Goal: Task Accomplishment & Management: Manage account settings

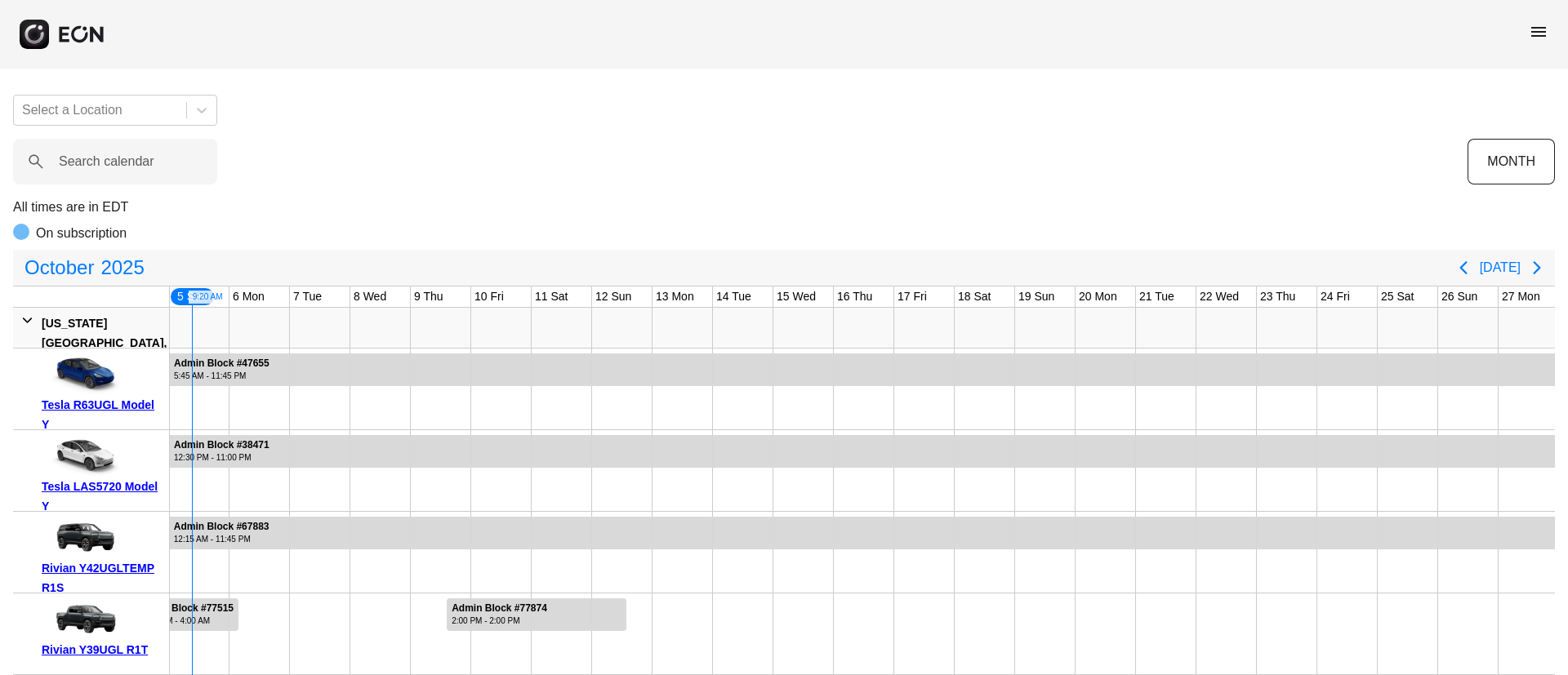
click at [1548, 28] on div "menu" at bounding box center [784, 34] width 1568 height 69
click at [1540, 33] on span "menu" at bounding box center [1538, 31] width 19 height 19
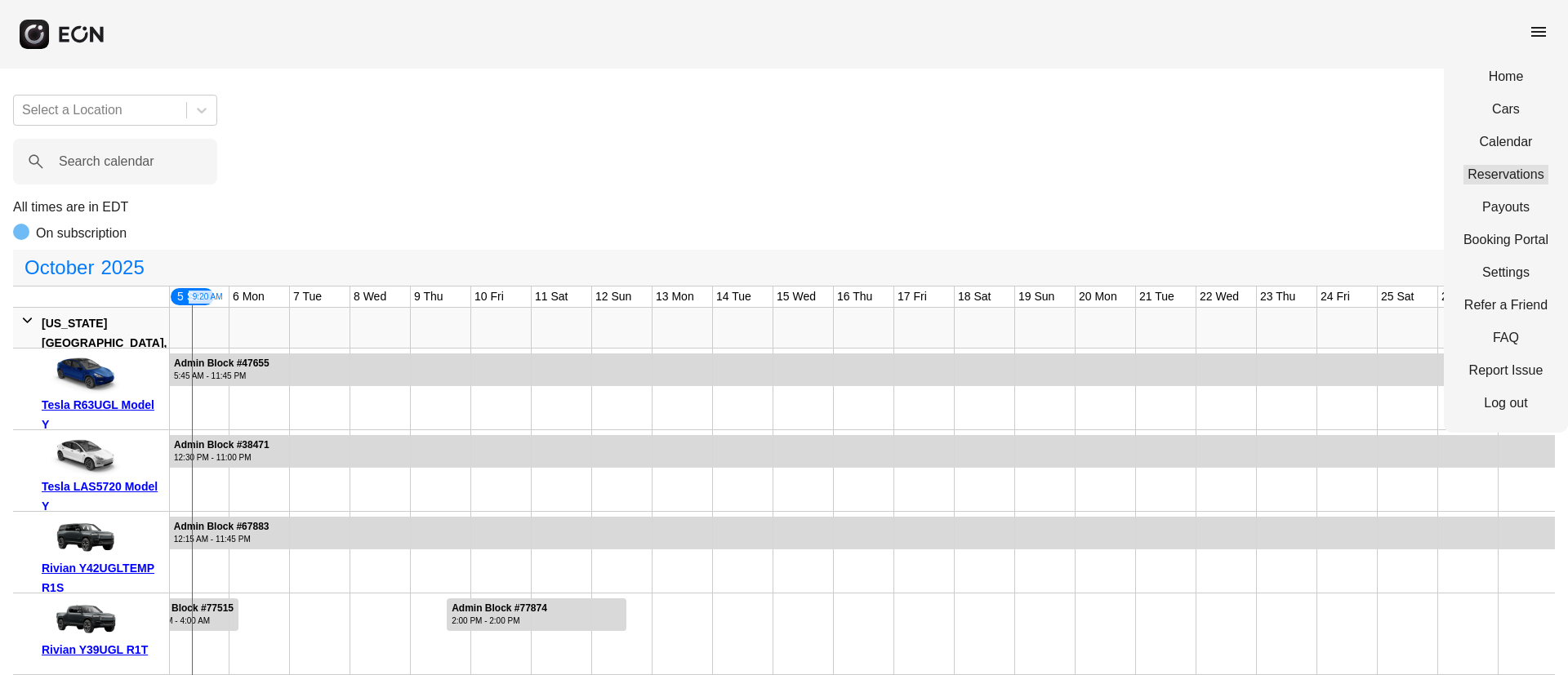
click at [1495, 183] on link "Reservations" at bounding box center [1506, 174] width 85 height 19
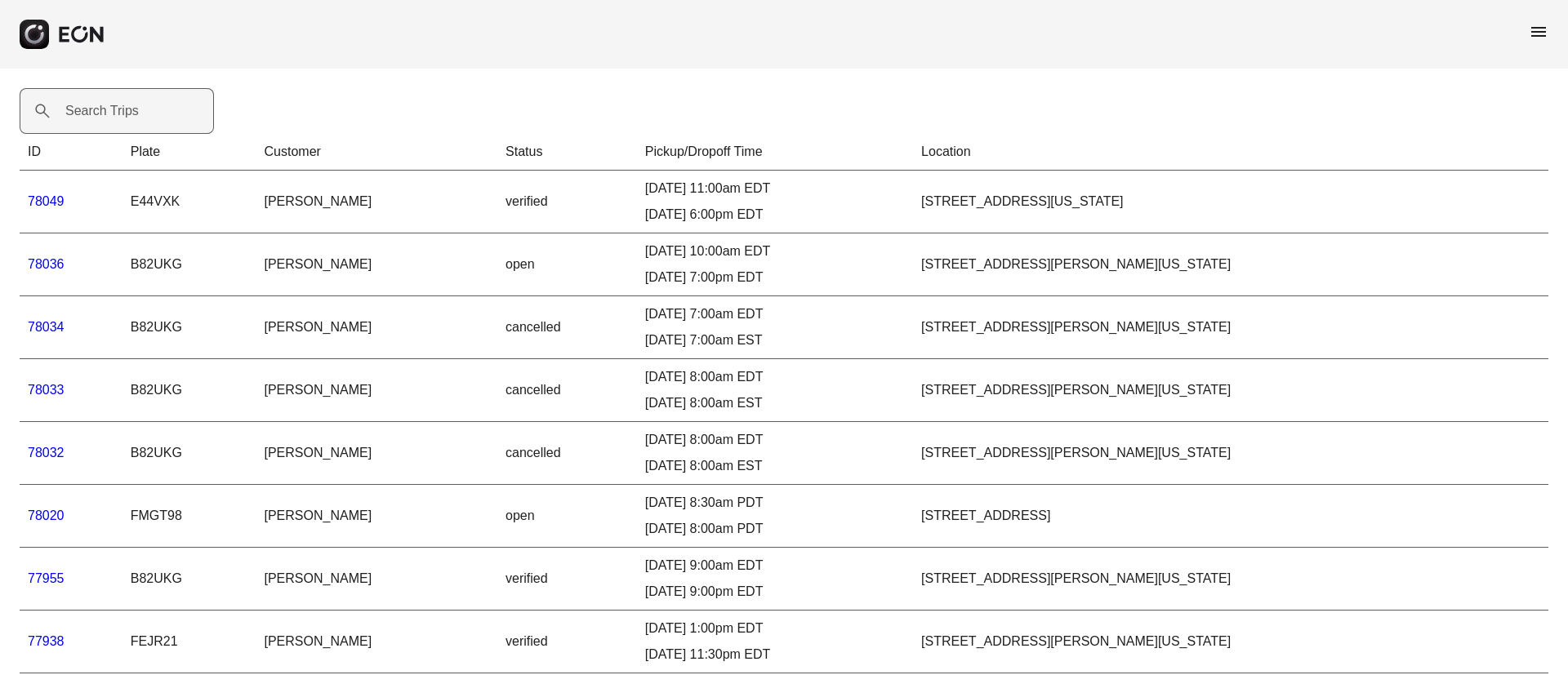
click at [100, 107] on label "Search Trips" at bounding box center [102, 110] width 74 height 19
click at [100, 107] on Trips "Search Trips" at bounding box center [116, 111] width 195 height 46
paste Trips "*****"
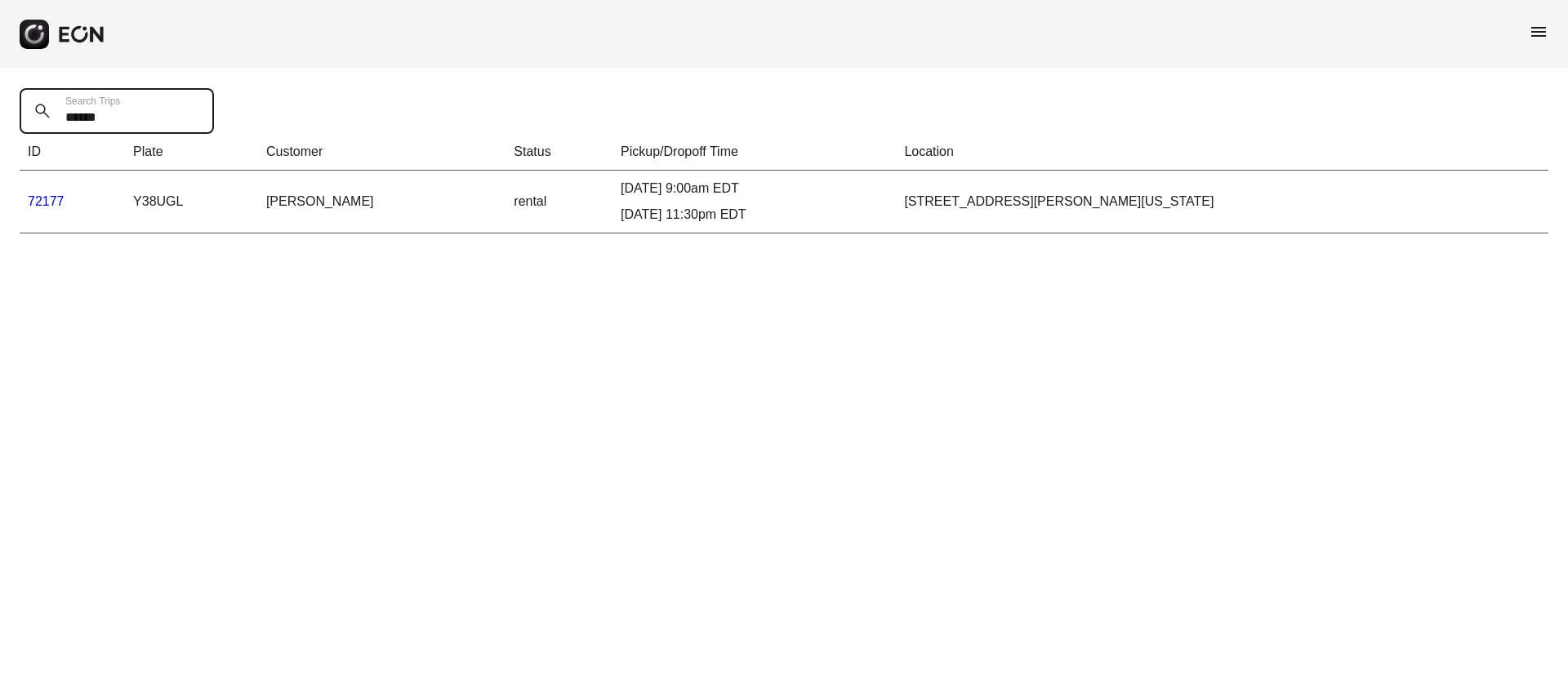
type Trips "*****"
click at [29, 206] on link "72177" at bounding box center [46, 201] width 37 height 14
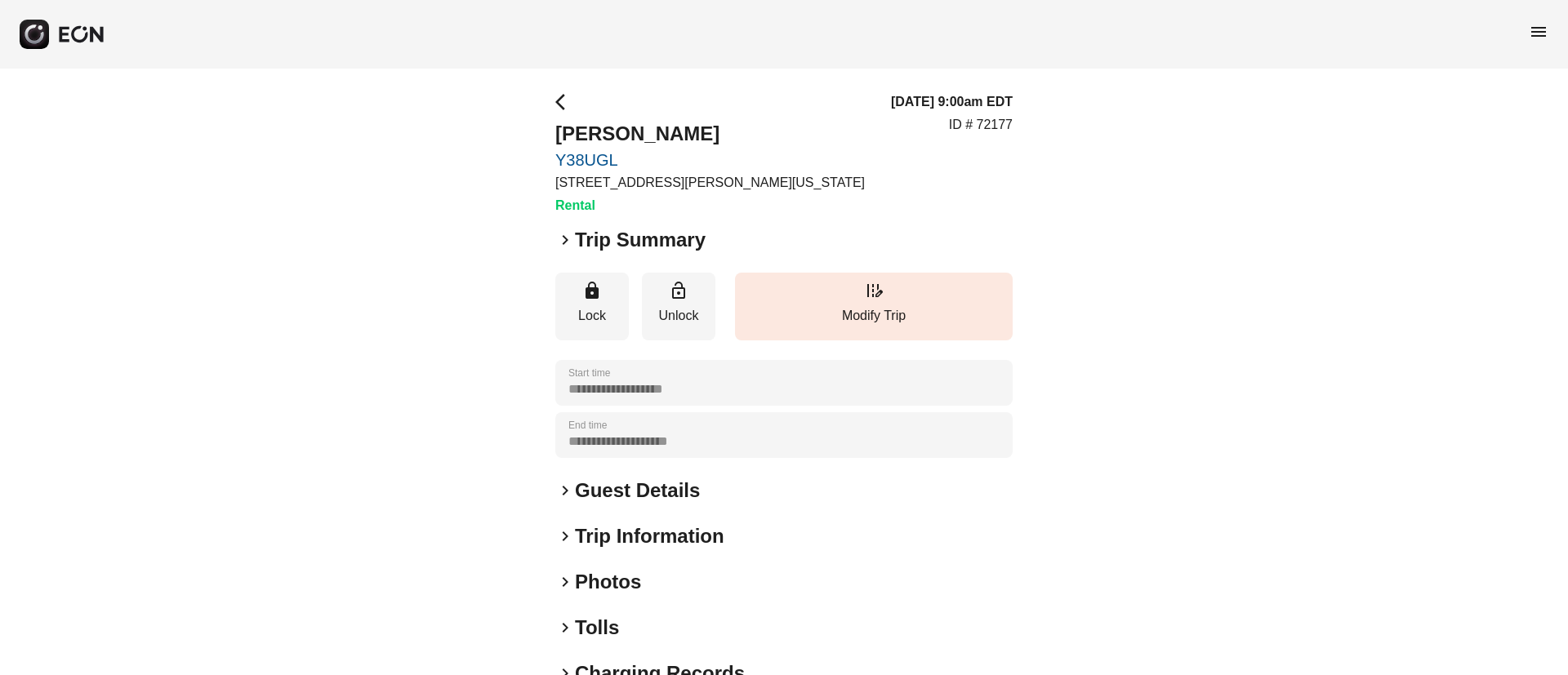
scroll to position [123, 0]
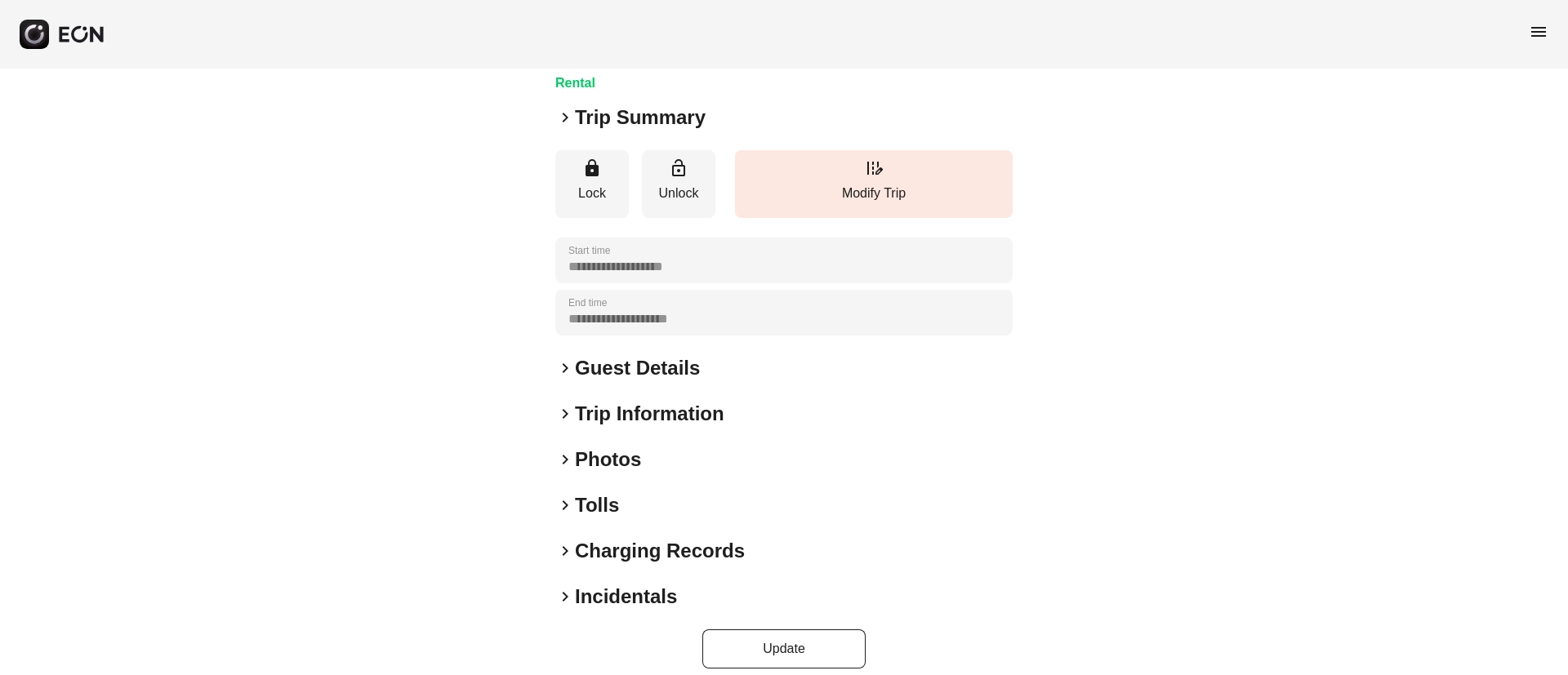
click at [695, 361] on h2 "Guest Details" at bounding box center [637, 368] width 125 height 26
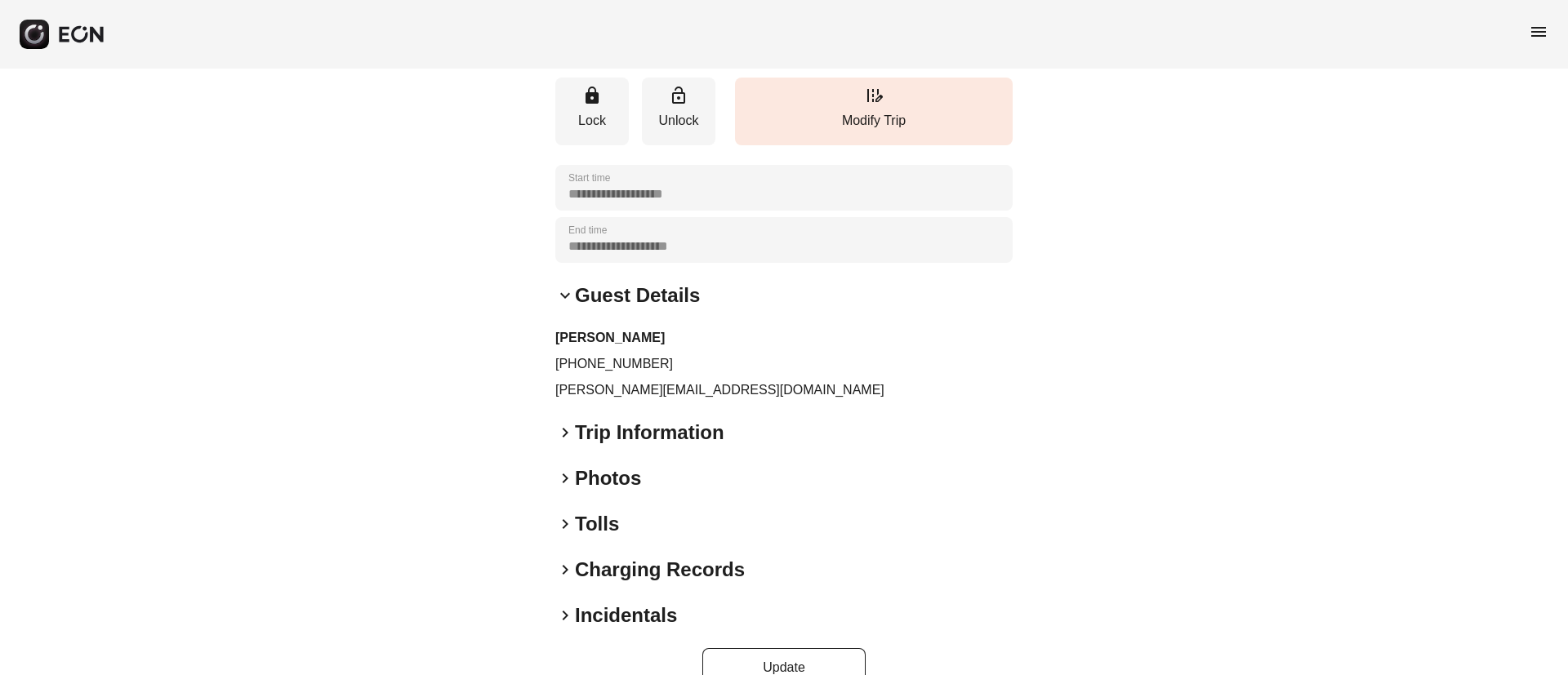
scroll to position [231, 0]
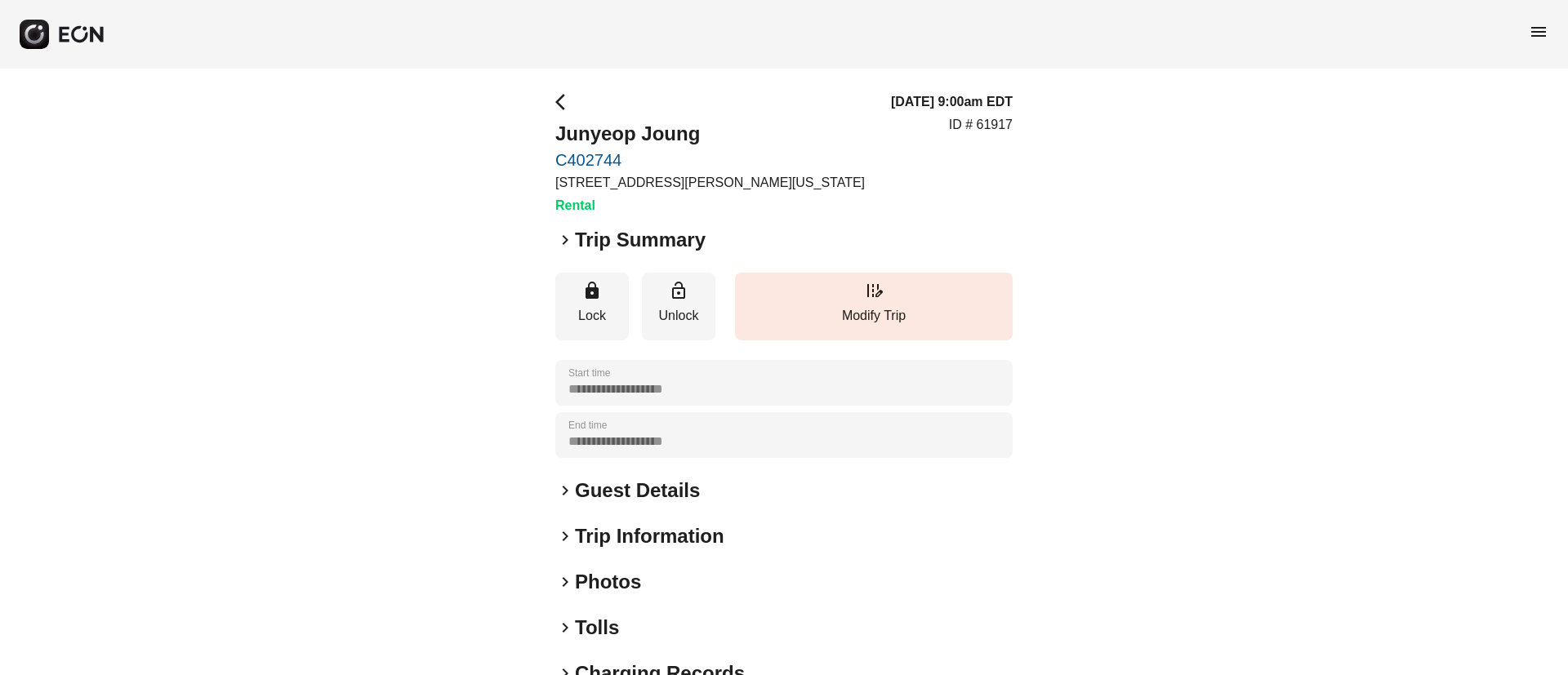
click at [703, 587] on div "keyboard_arrow_right Photos" at bounding box center [783, 581] width 457 height 26
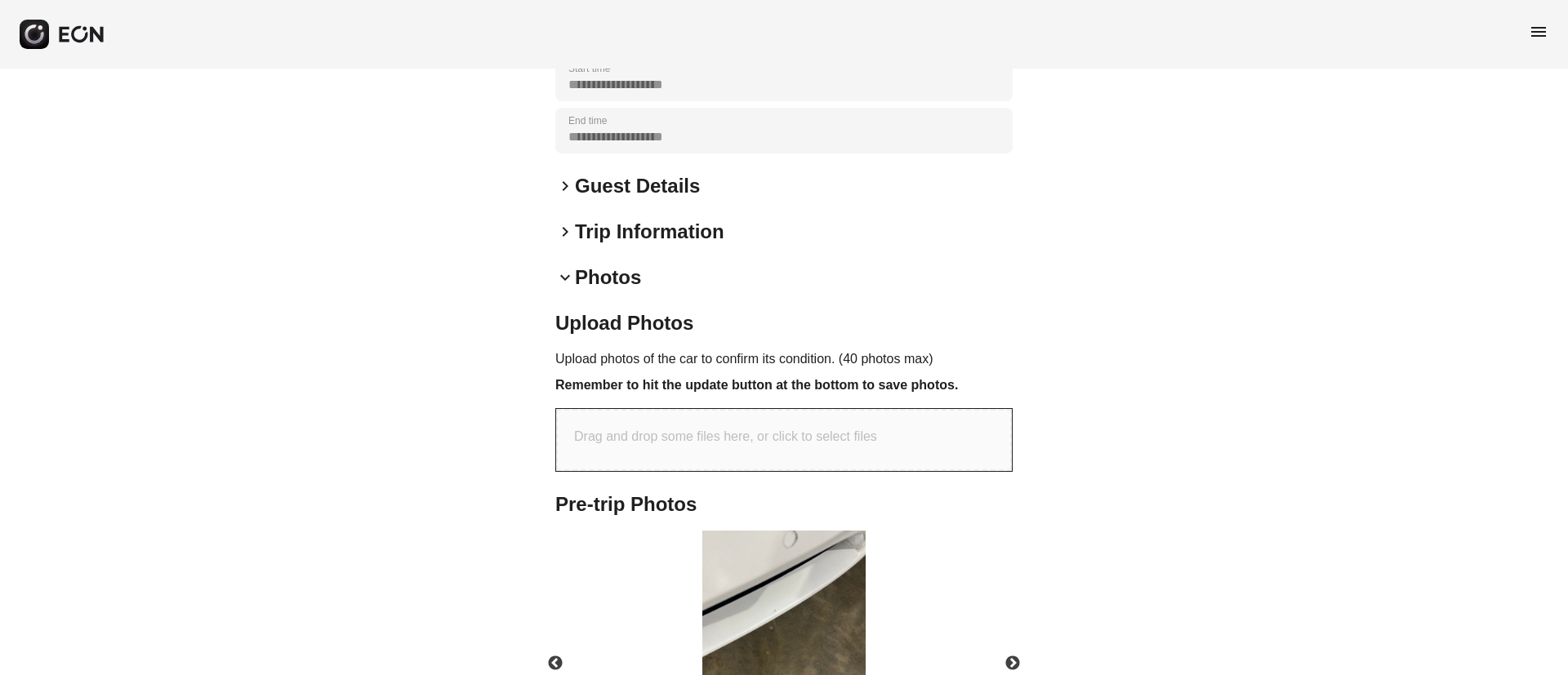
scroll to position [486, 0]
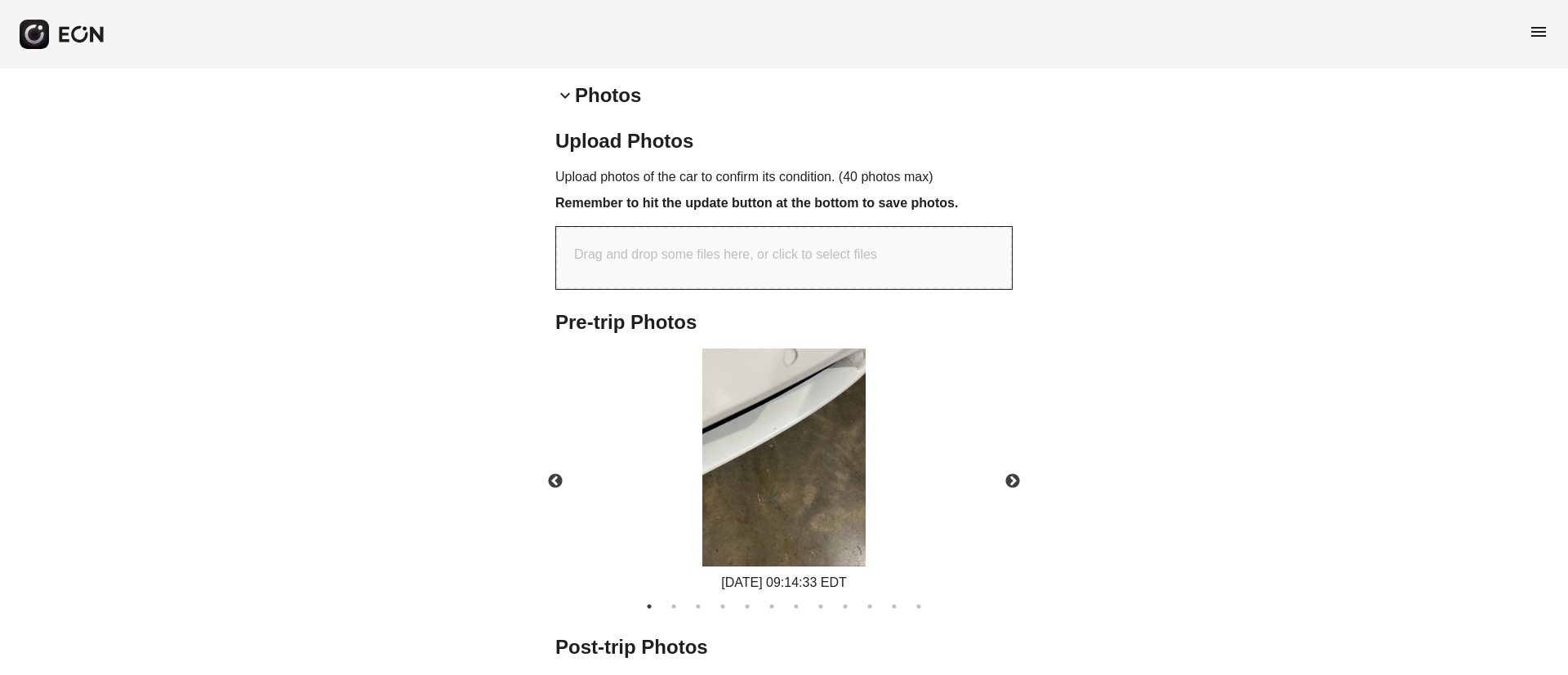
click at [797, 436] on img at bounding box center [783, 457] width 163 height 218
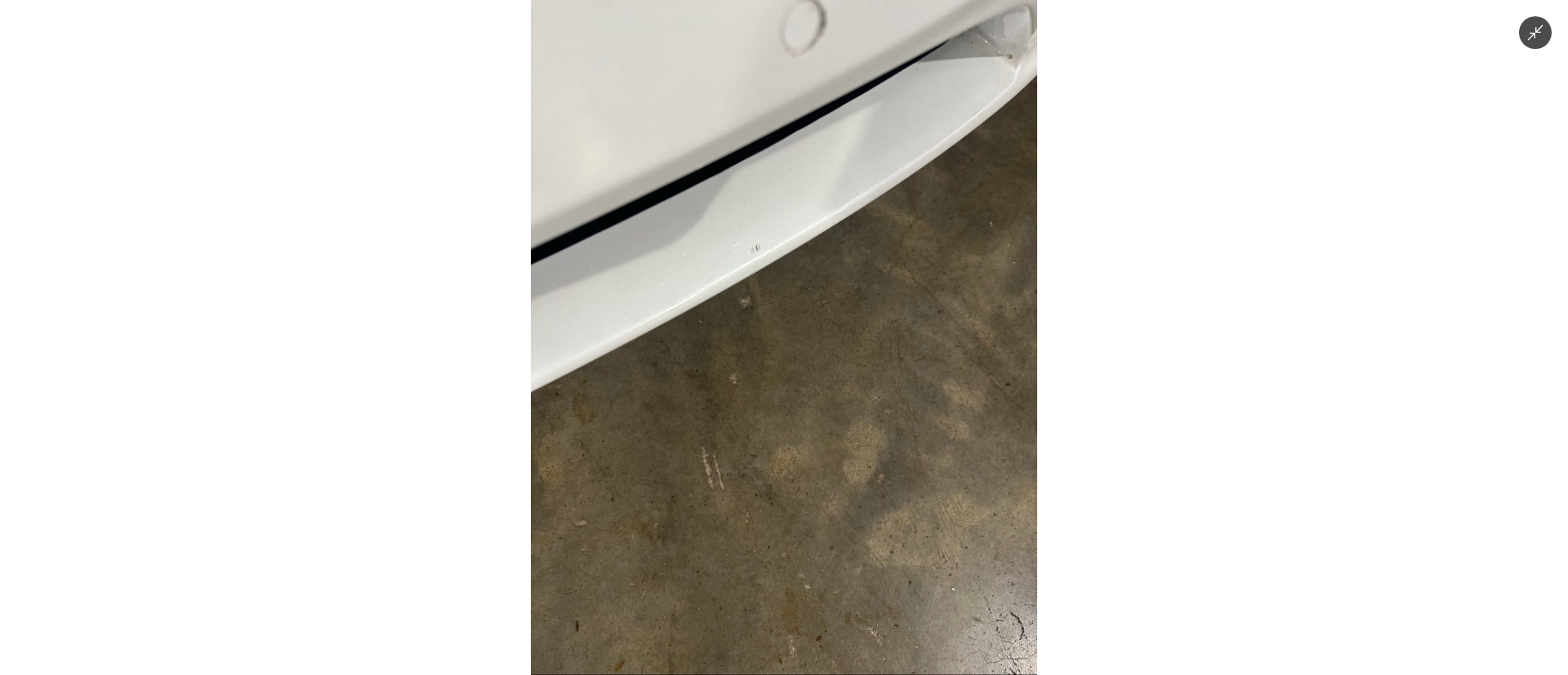
click at [797, 436] on img at bounding box center [784, 338] width 507 height 675
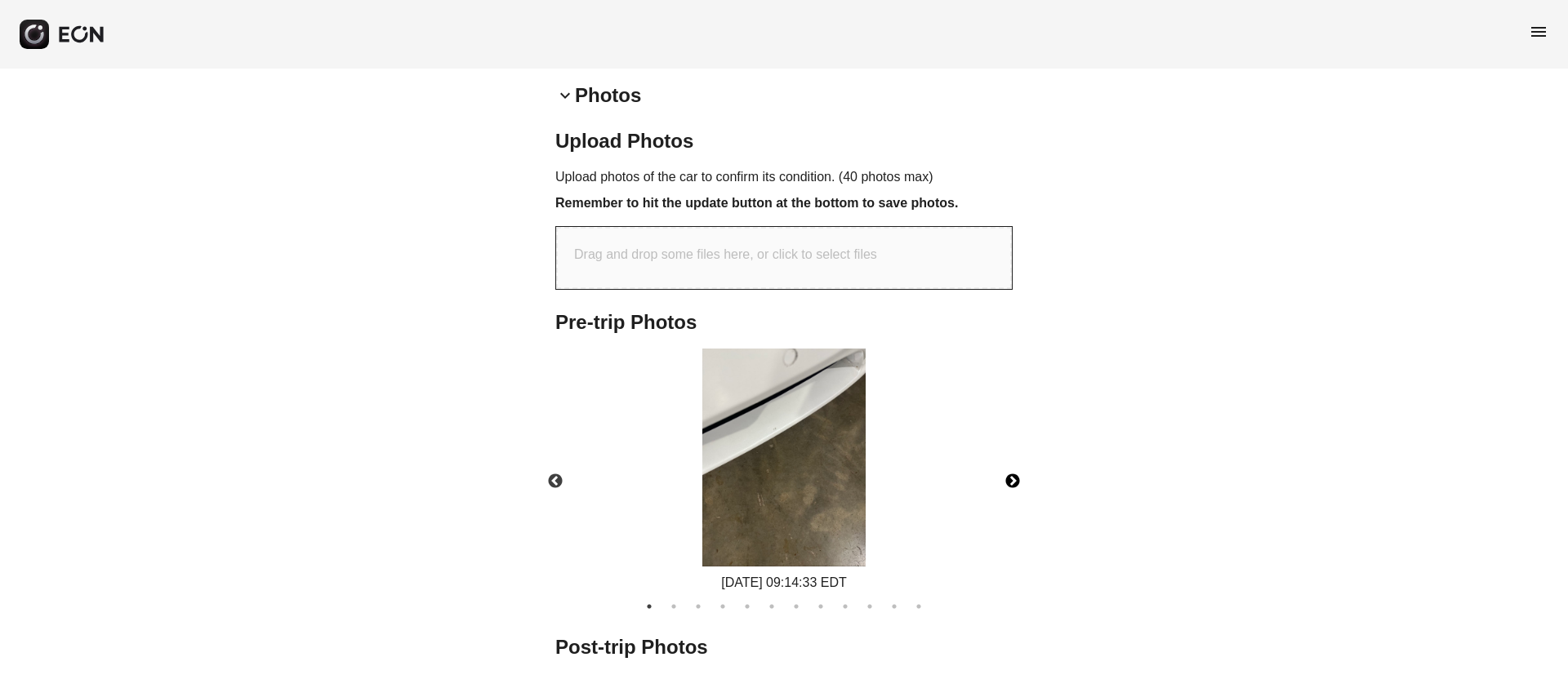
click at [1012, 480] on button "Next" at bounding box center [1012, 481] width 57 height 57
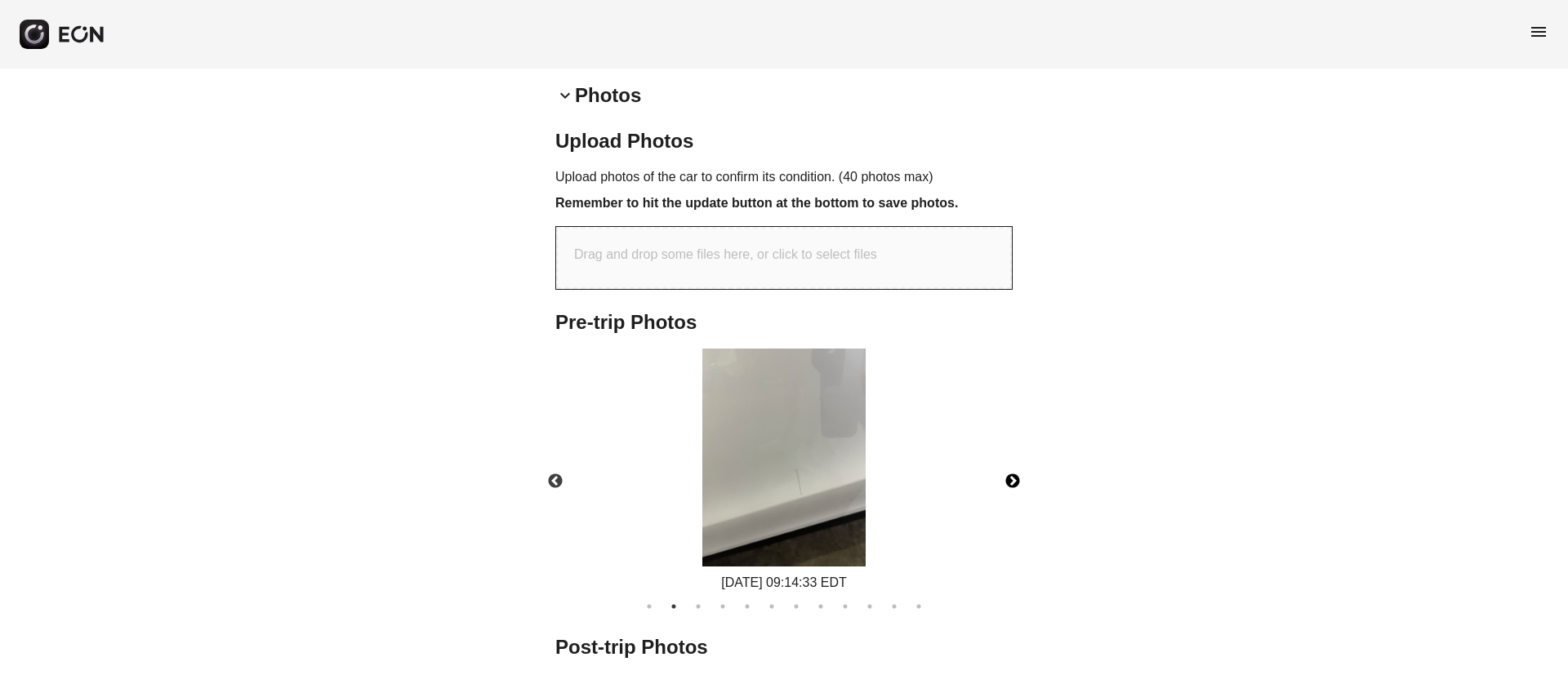
click at [1012, 480] on button "Next" at bounding box center [1012, 481] width 57 height 57
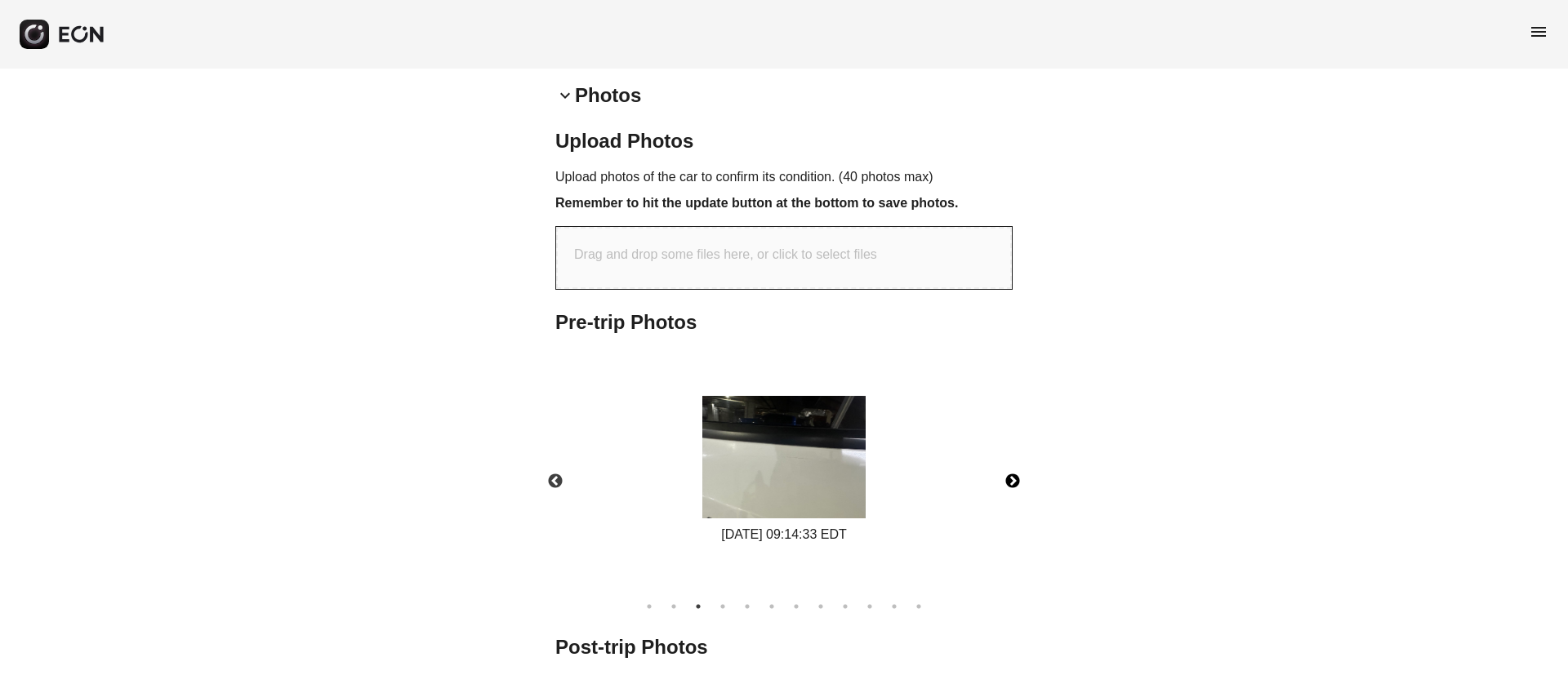
click at [1012, 480] on button "Next" at bounding box center [1012, 481] width 57 height 57
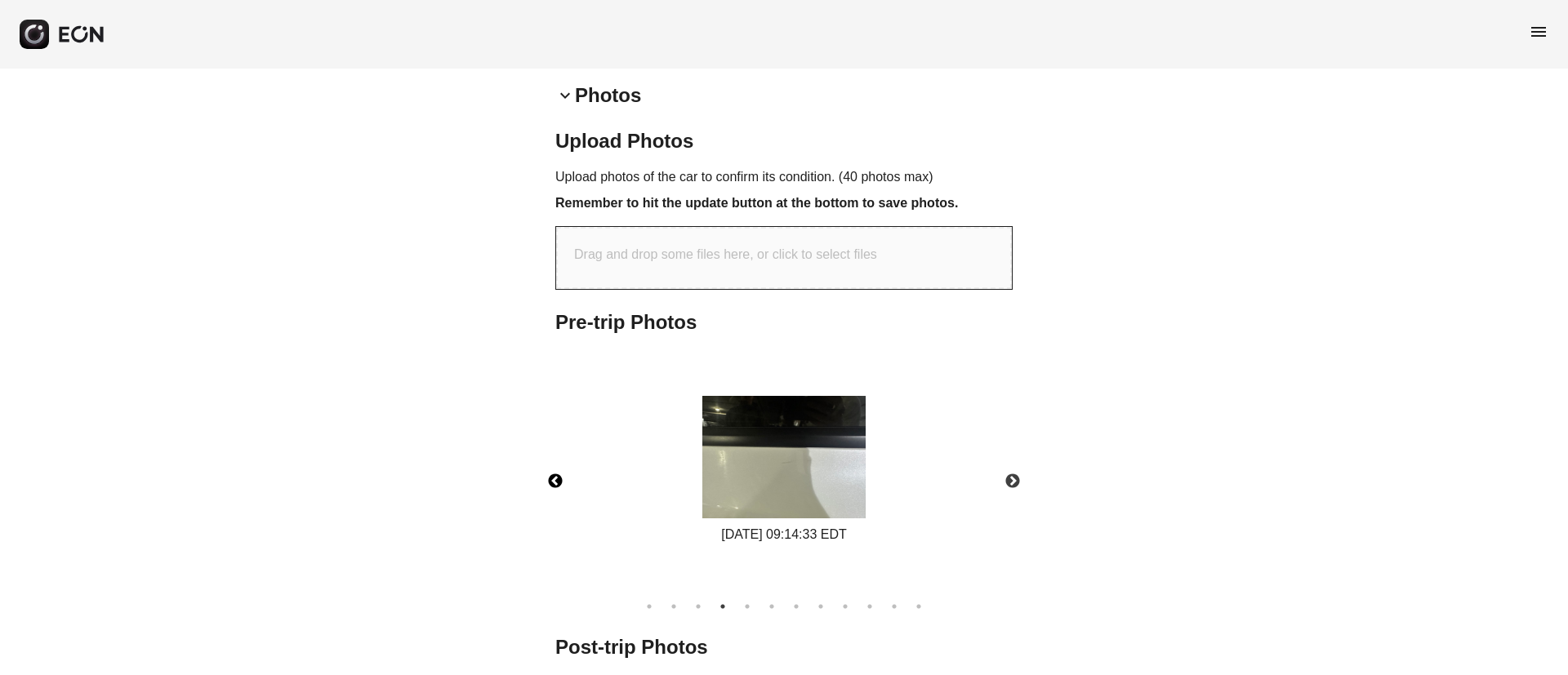
click at [553, 488] on button "Previous" at bounding box center [555, 481] width 57 height 57
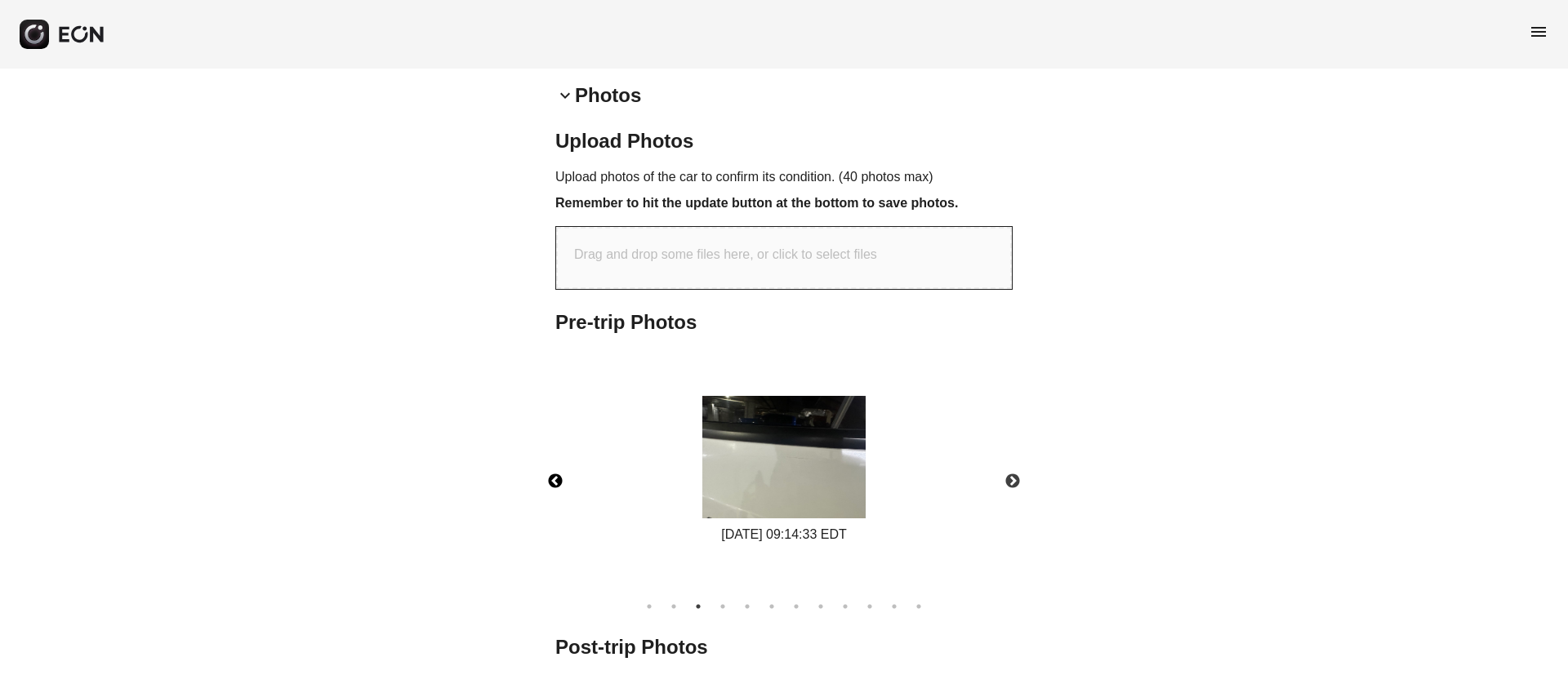
click at [751, 471] on img at bounding box center [783, 457] width 163 height 123
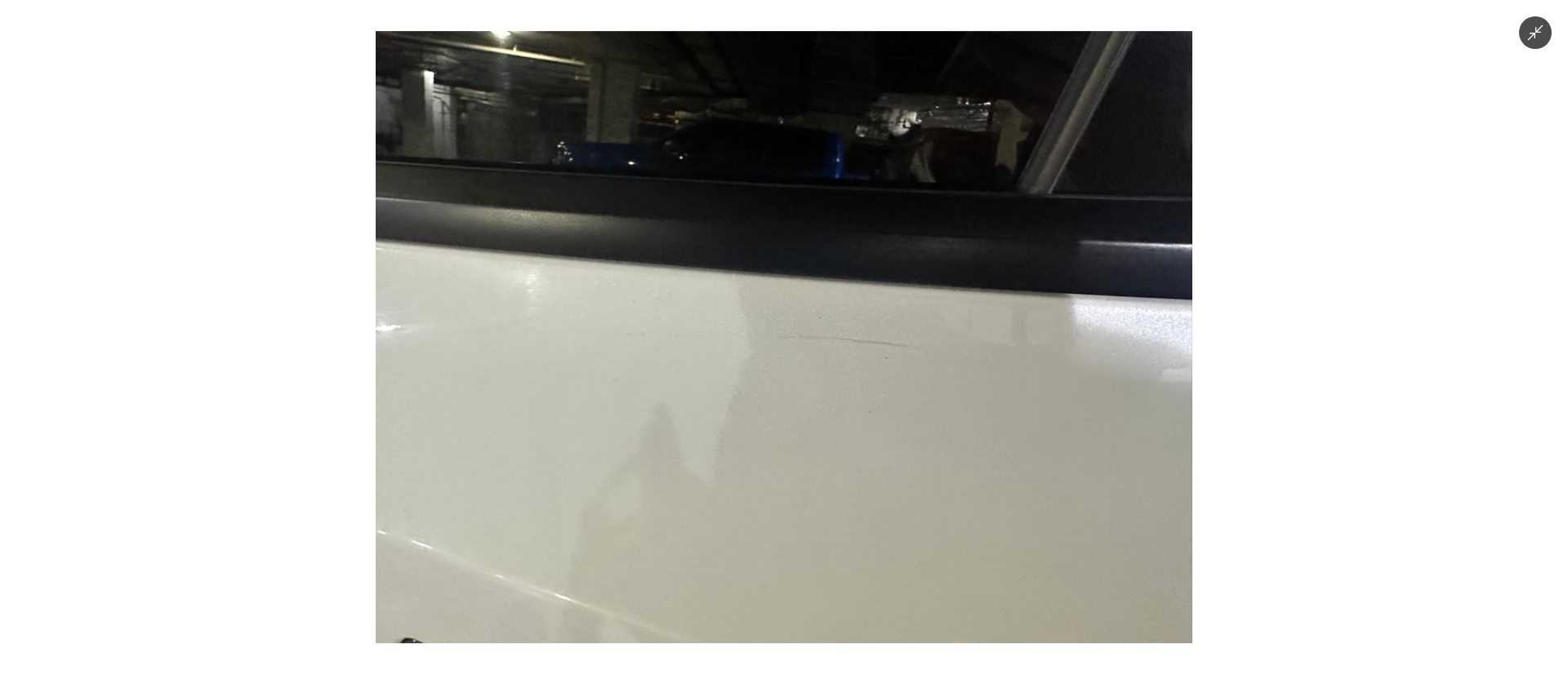
click at [751, 471] on img at bounding box center [783, 337] width 817 height 612
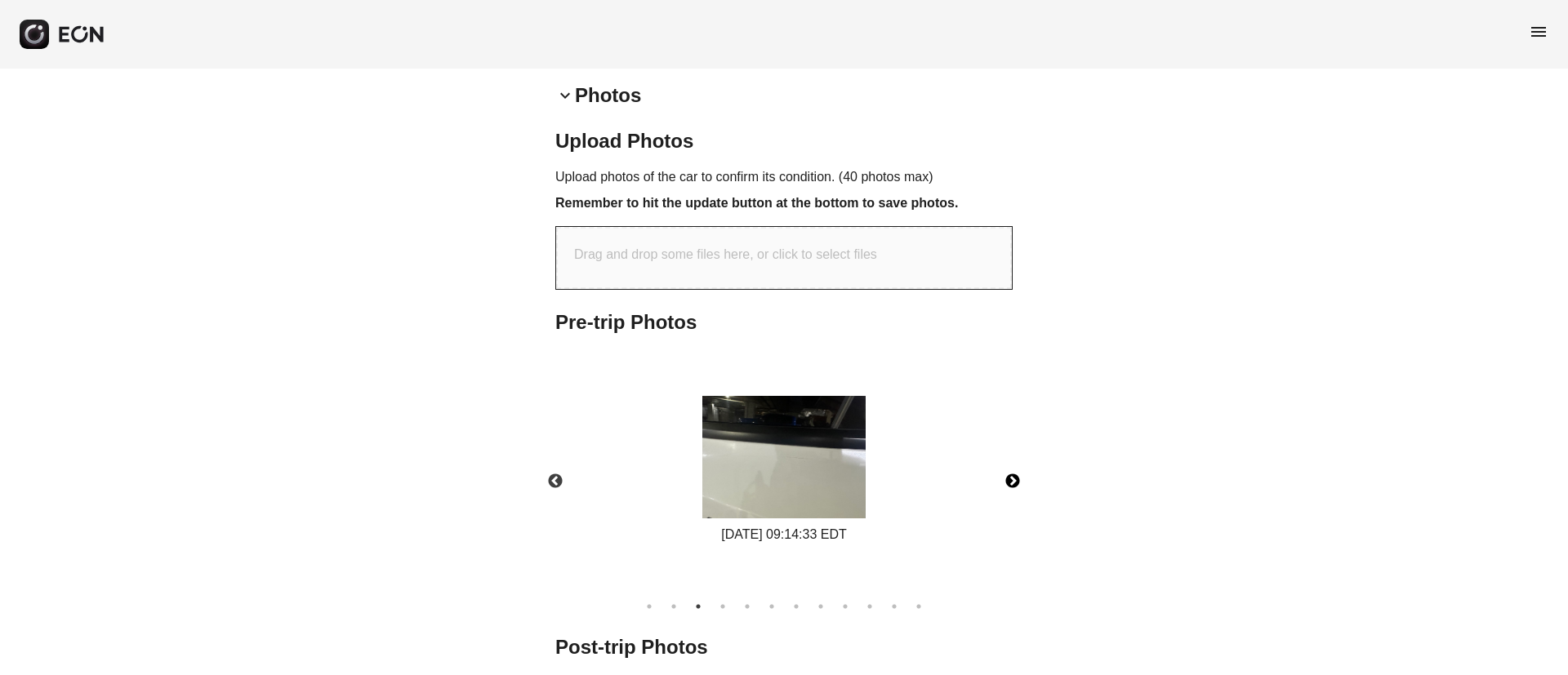
click at [1006, 481] on button "Next" at bounding box center [1012, 481] width 57 height 57
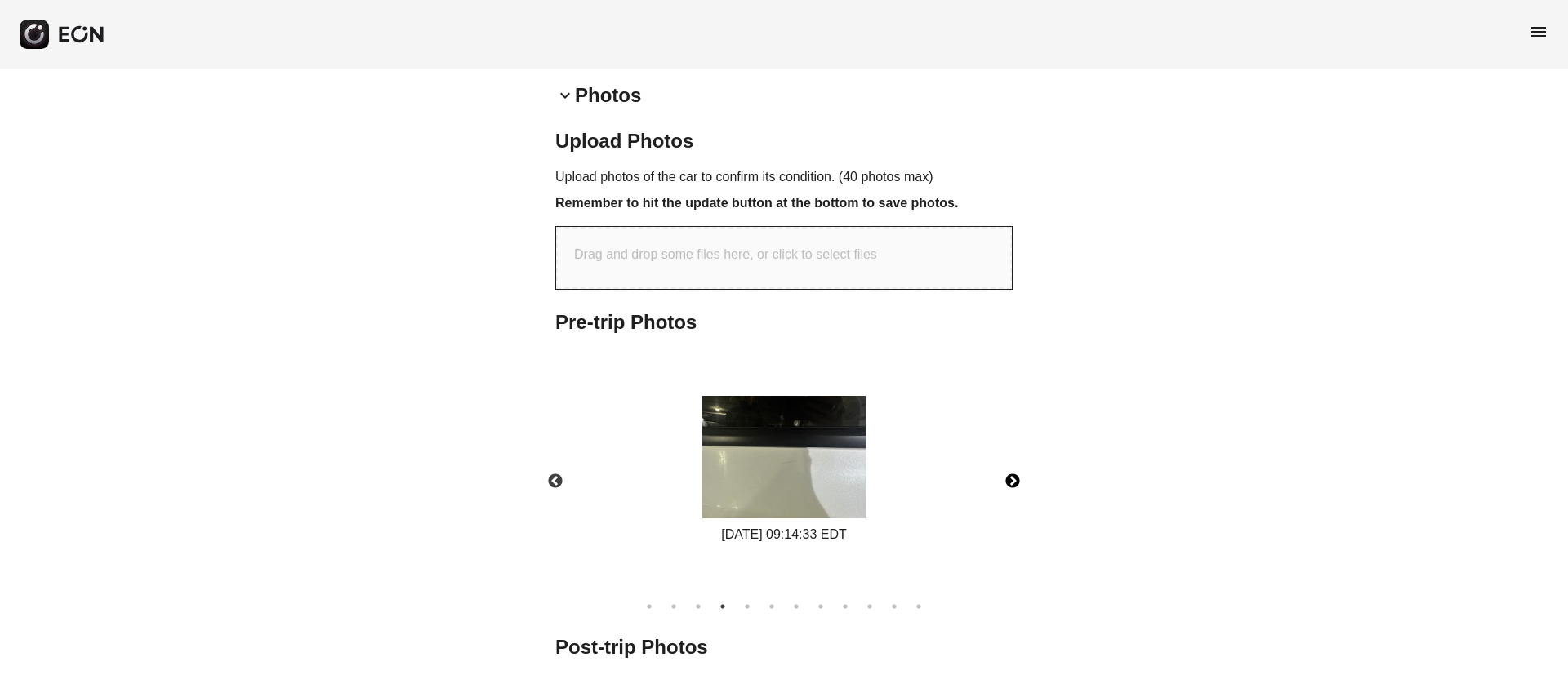
click at [787, 475] on img at bounding box center [783, 457] width 163 height 123
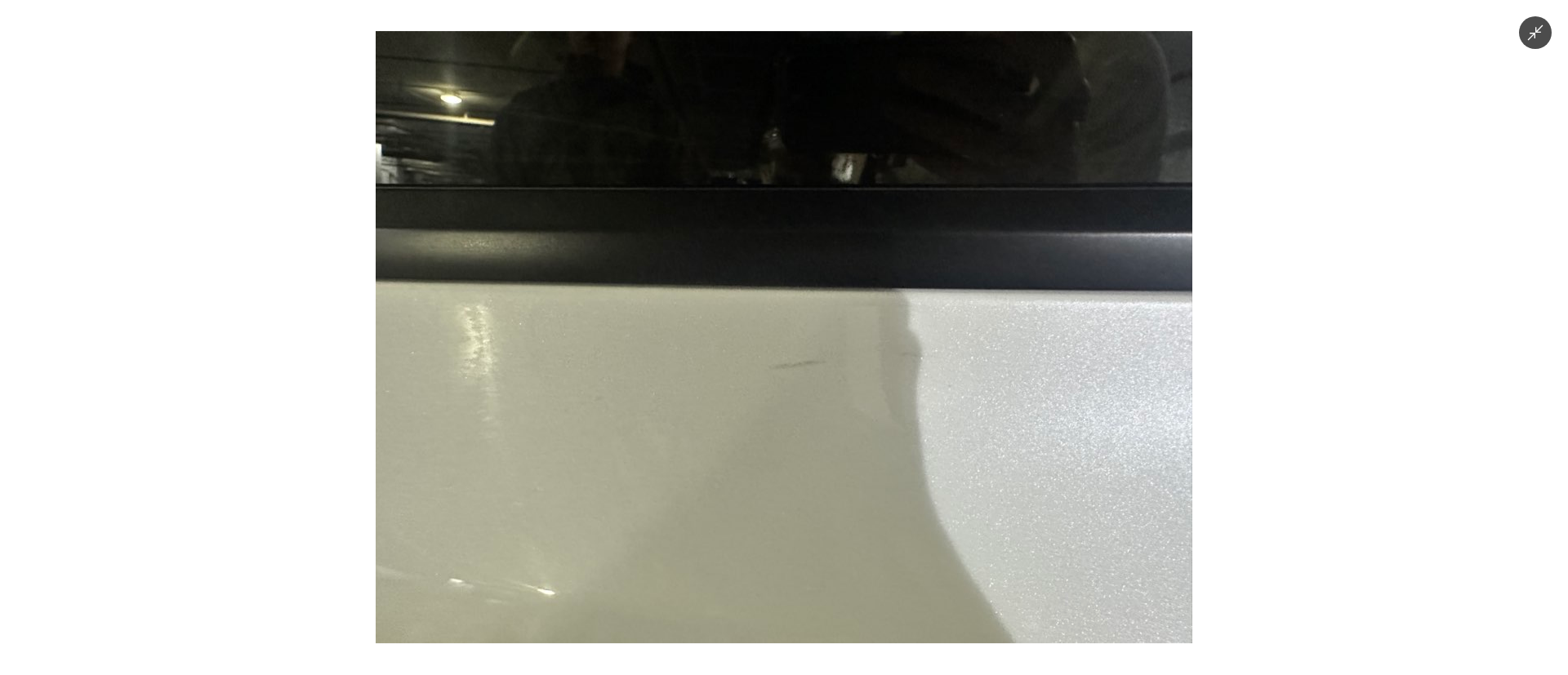
click at [787, 475] on img at bounding box center [783, 337] width 817 height 612
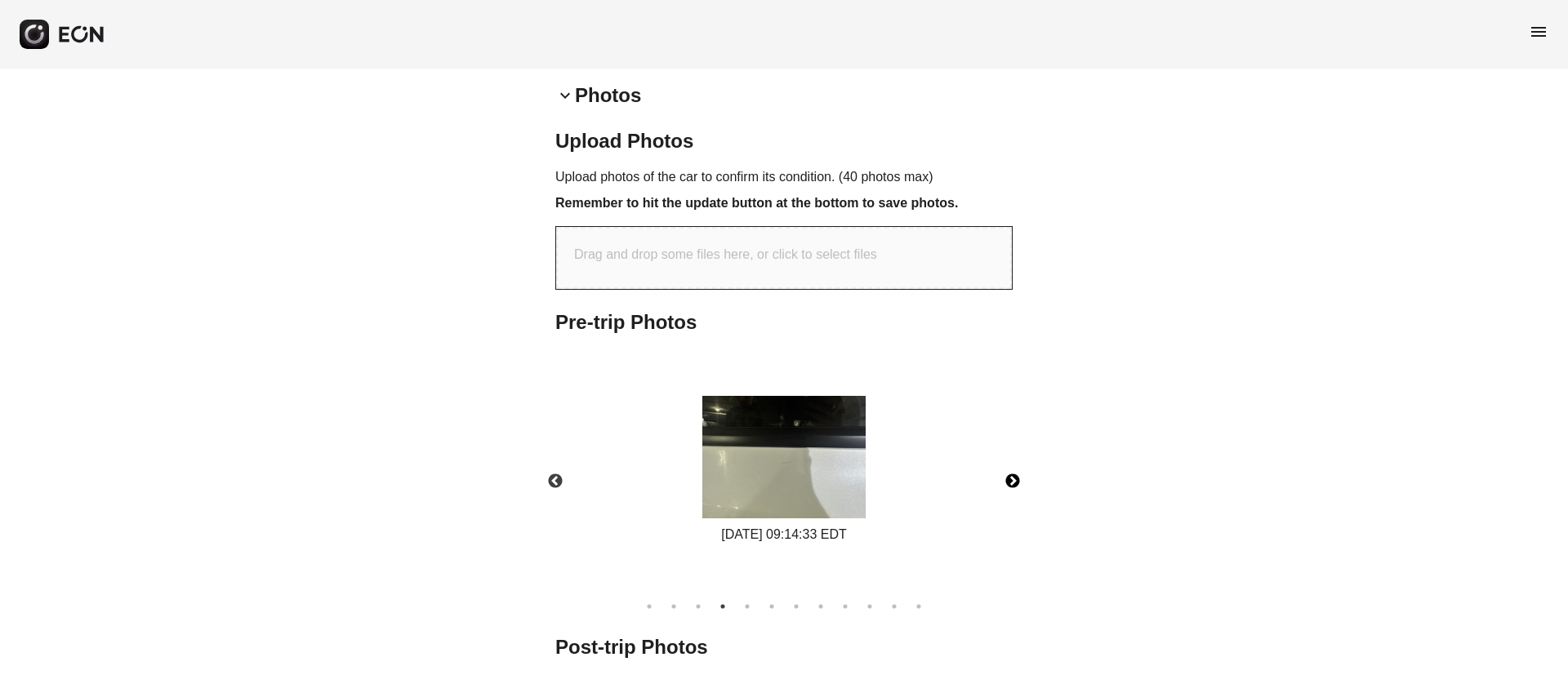
click at [1016, 482] on button "Next" at bounding box center [1012, 481] width 57 height 57
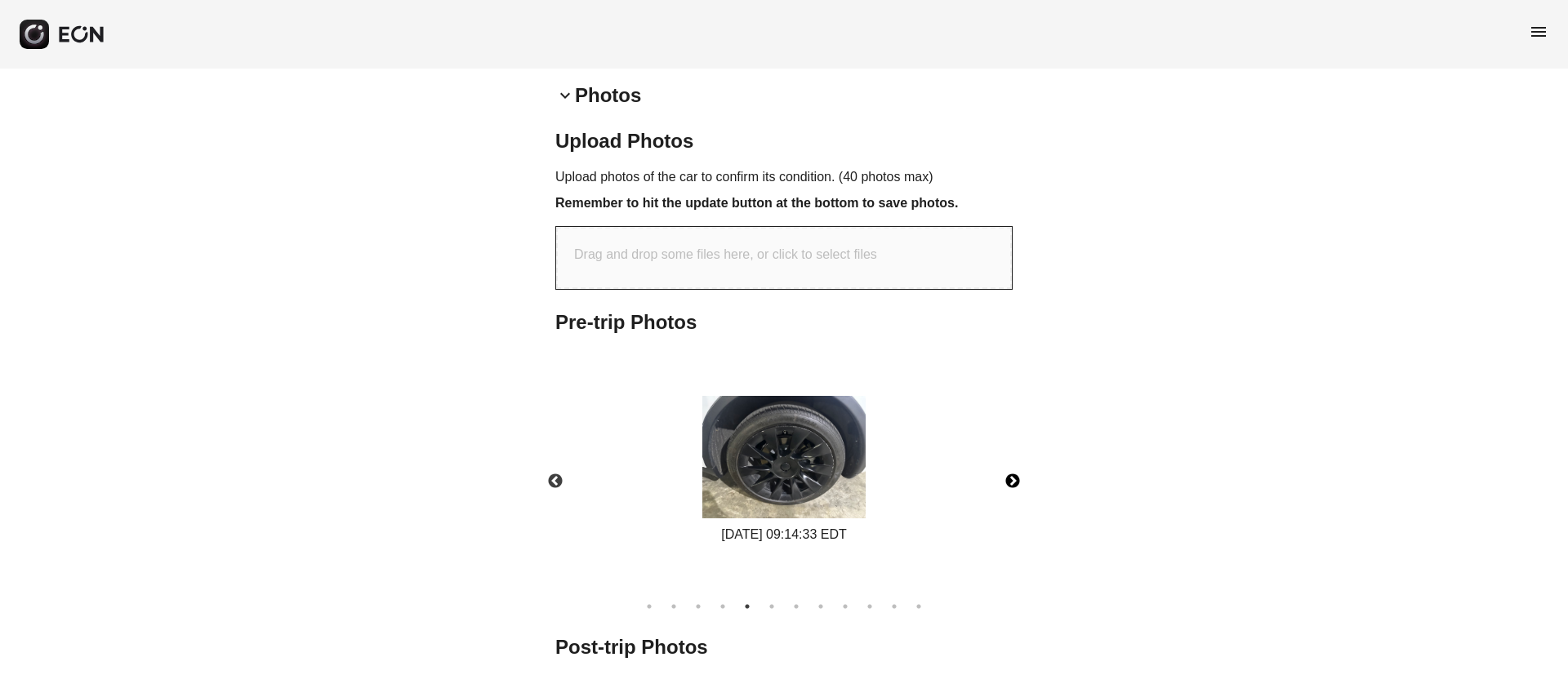
click at [797, 446] on img at bounding box center [783, 457] width 163 height 123
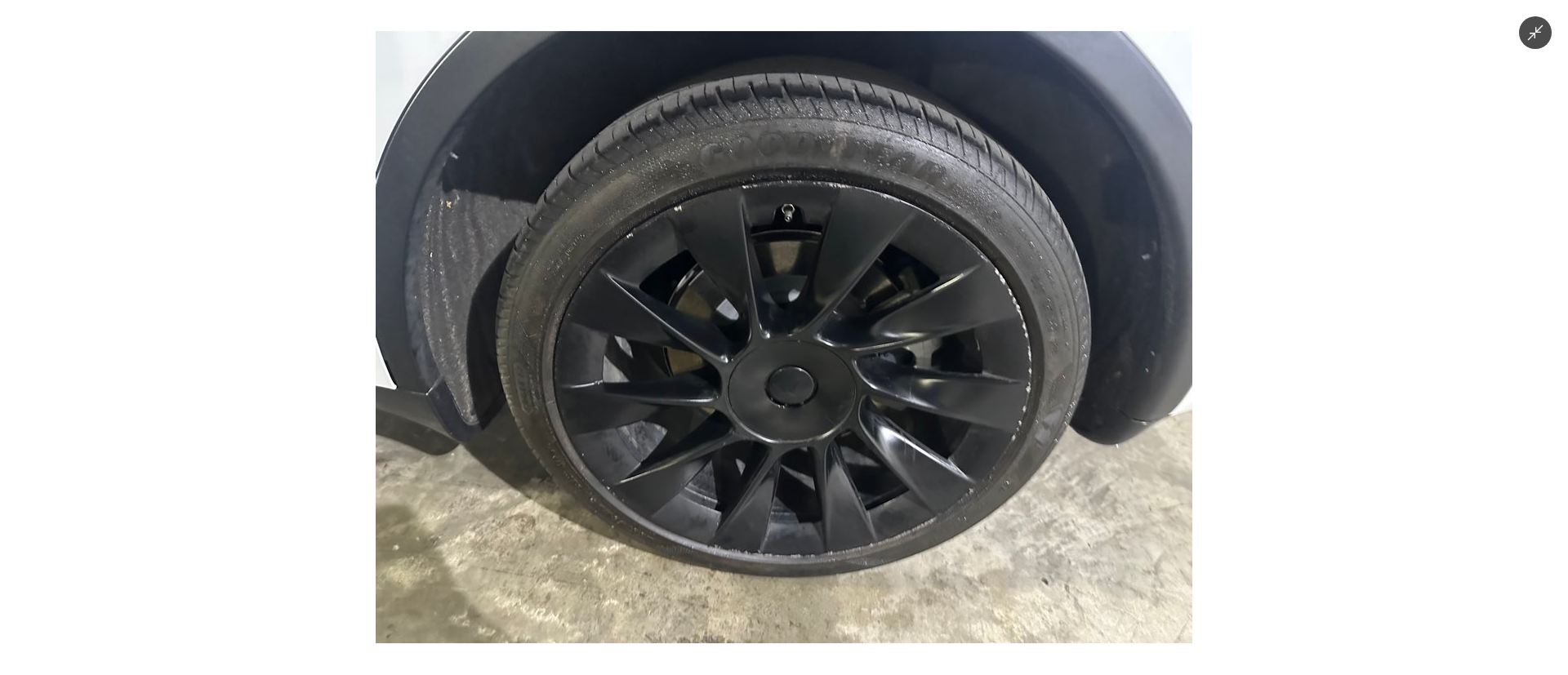
click at [797, 420] on img at bounding box center [783, 337] width 817 height 612
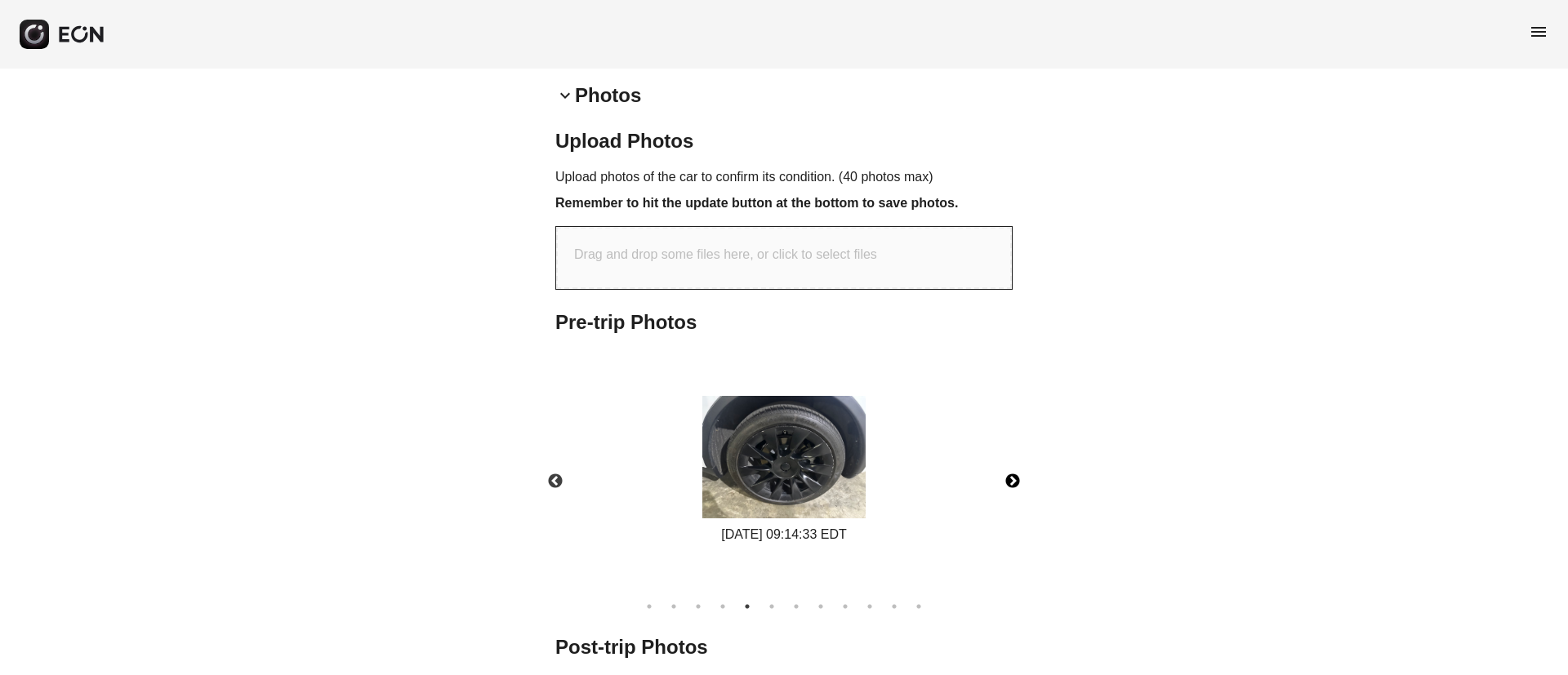
click at [1011, 479] on button "Next" at bounding box center [1012, 481] width 57 height 57
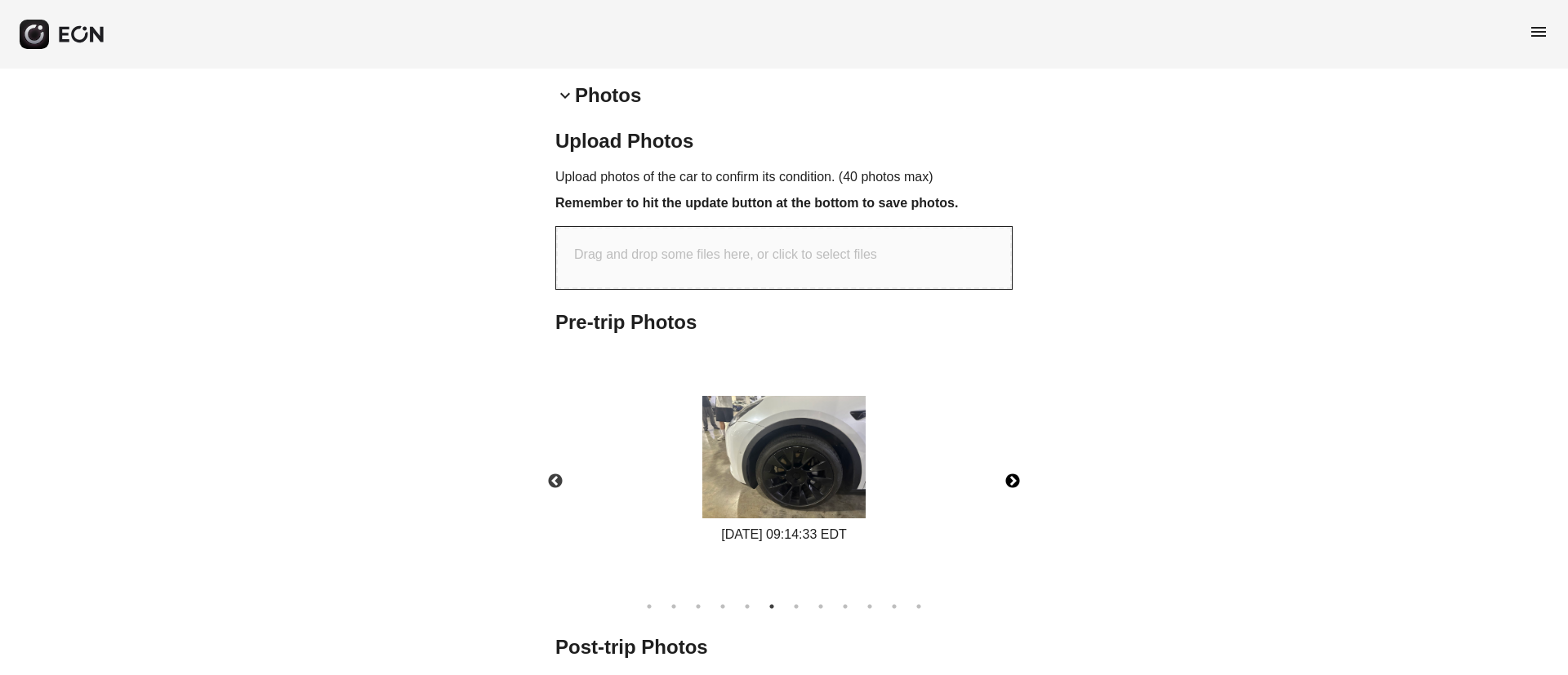
click at [837, 460] on img at bounding box center [783, 457] width 163 height 123
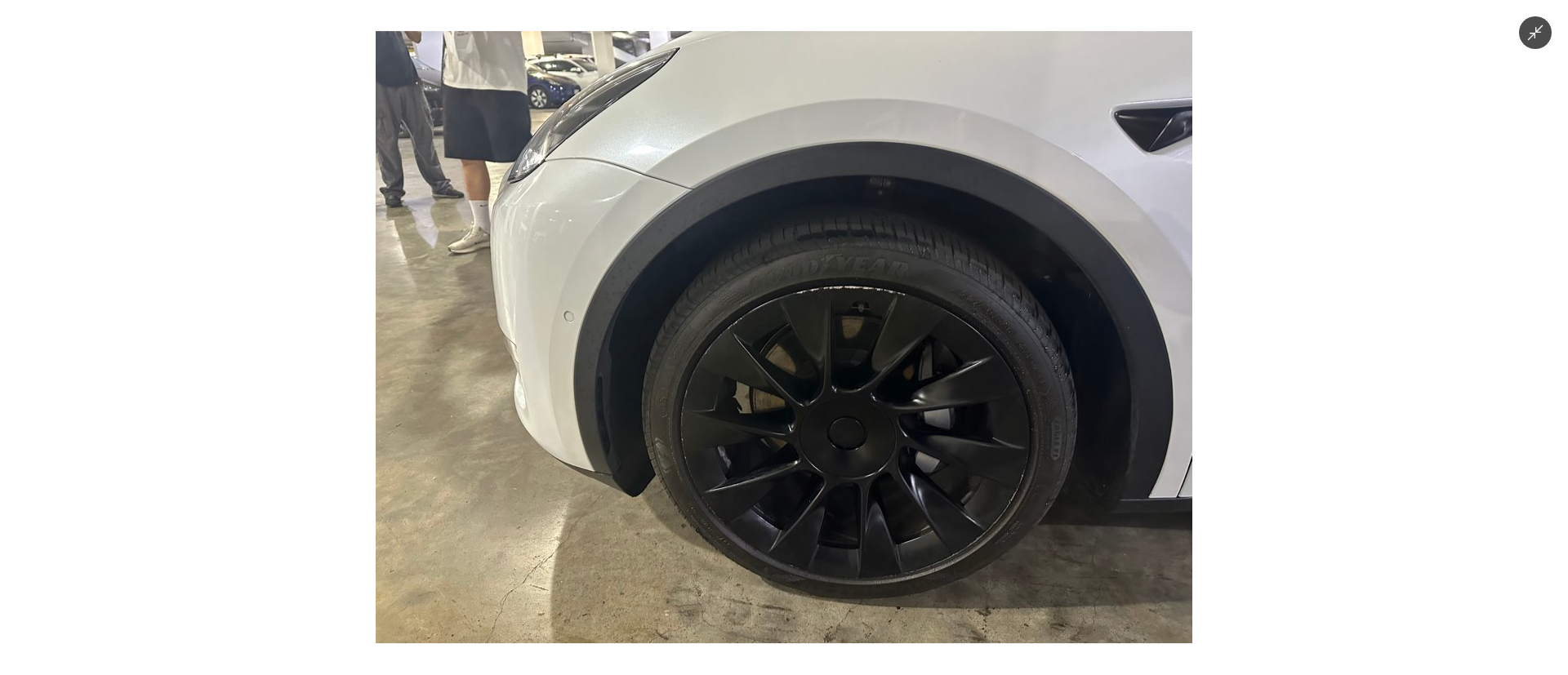
click at [801, 397] on img at bounding box center [783, 337] width 817 height 612
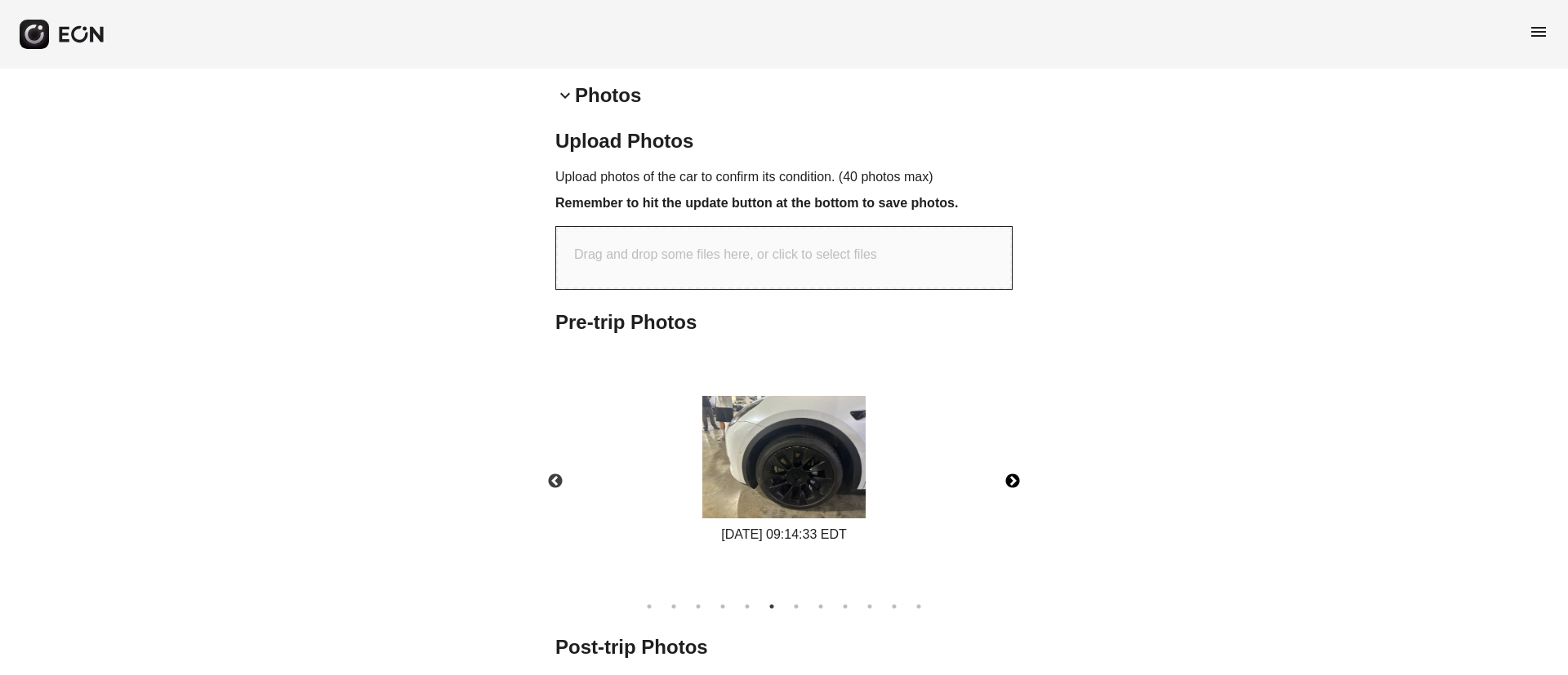
click at [801, 397] on img at bounding box center [783, 457] width 163 height 123
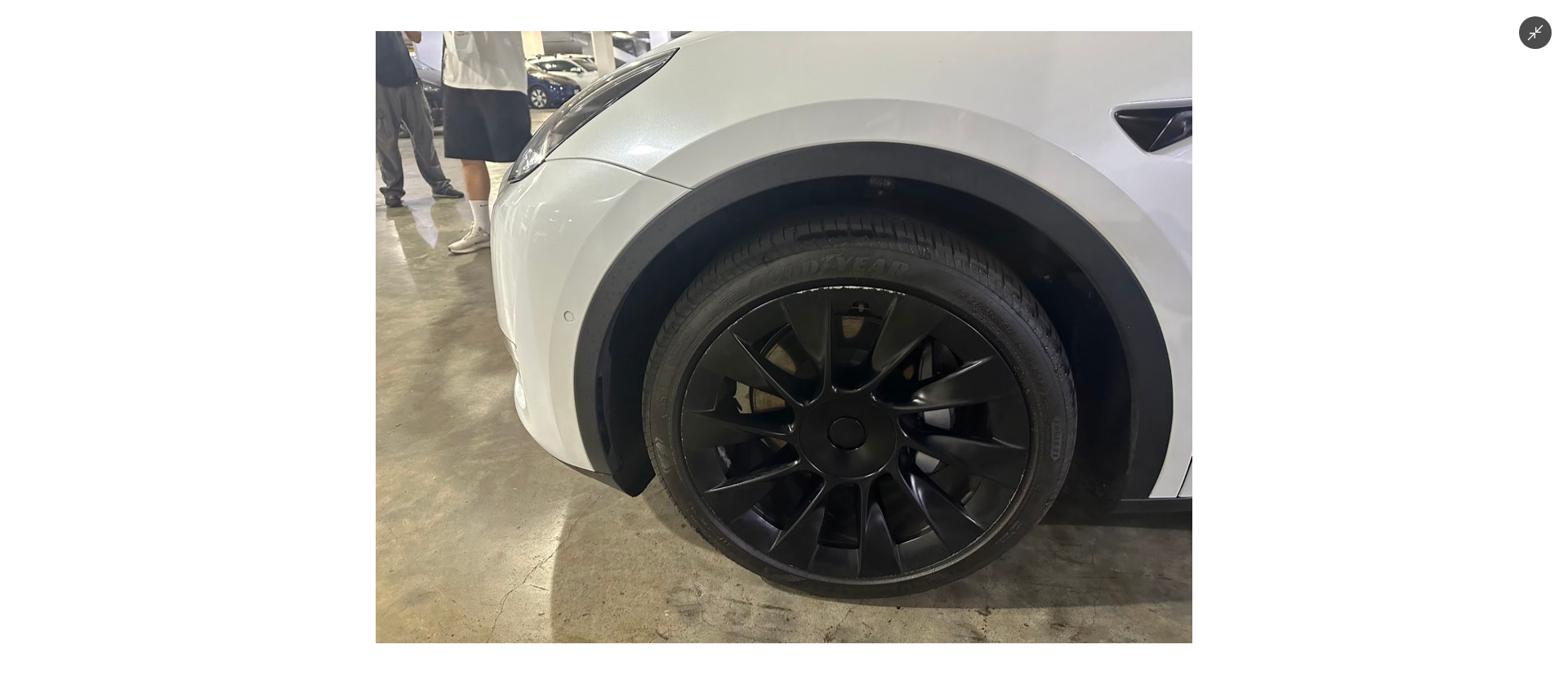
click at [801, 397] on img at bounding box center [783, 337] width 817 height 612
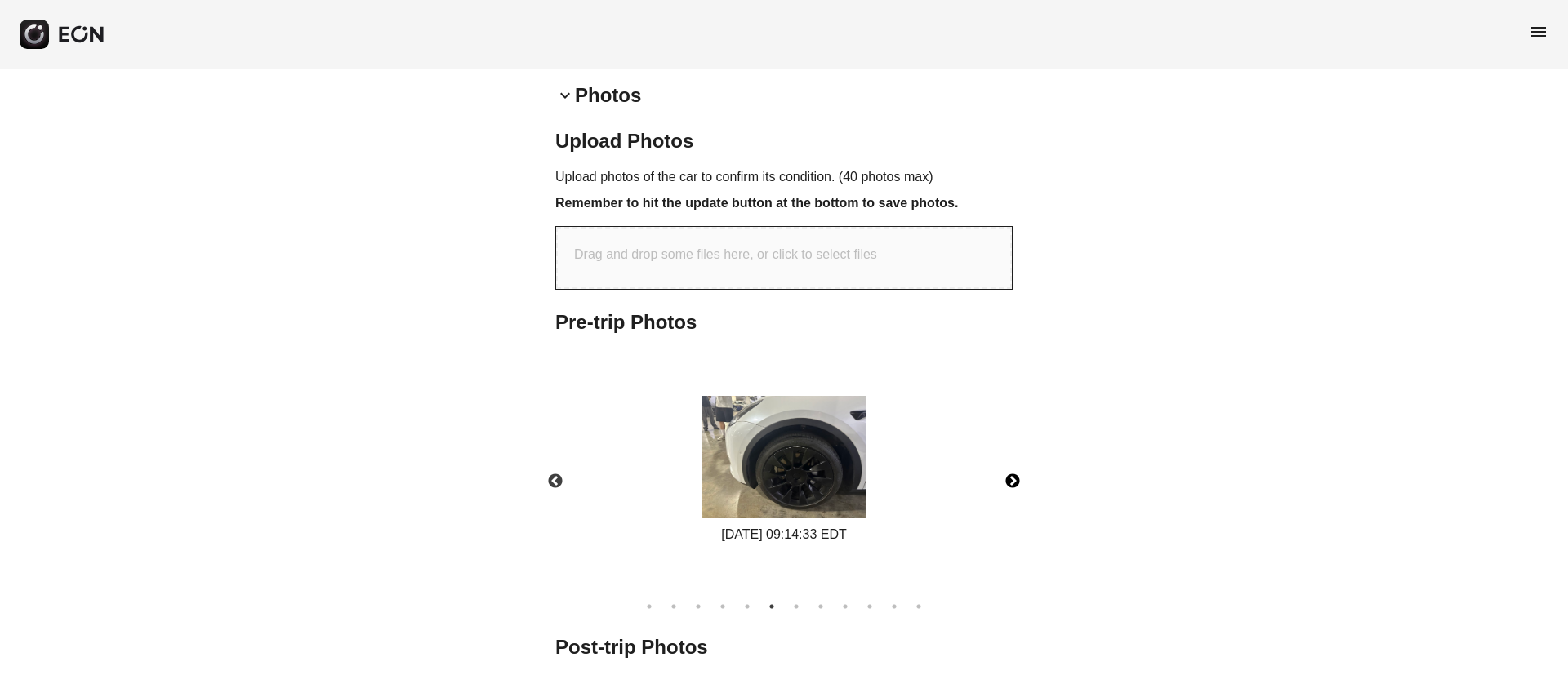
click at [1023, 475] on button "Next" at bounding box center [1012, 481] width 57 height 57
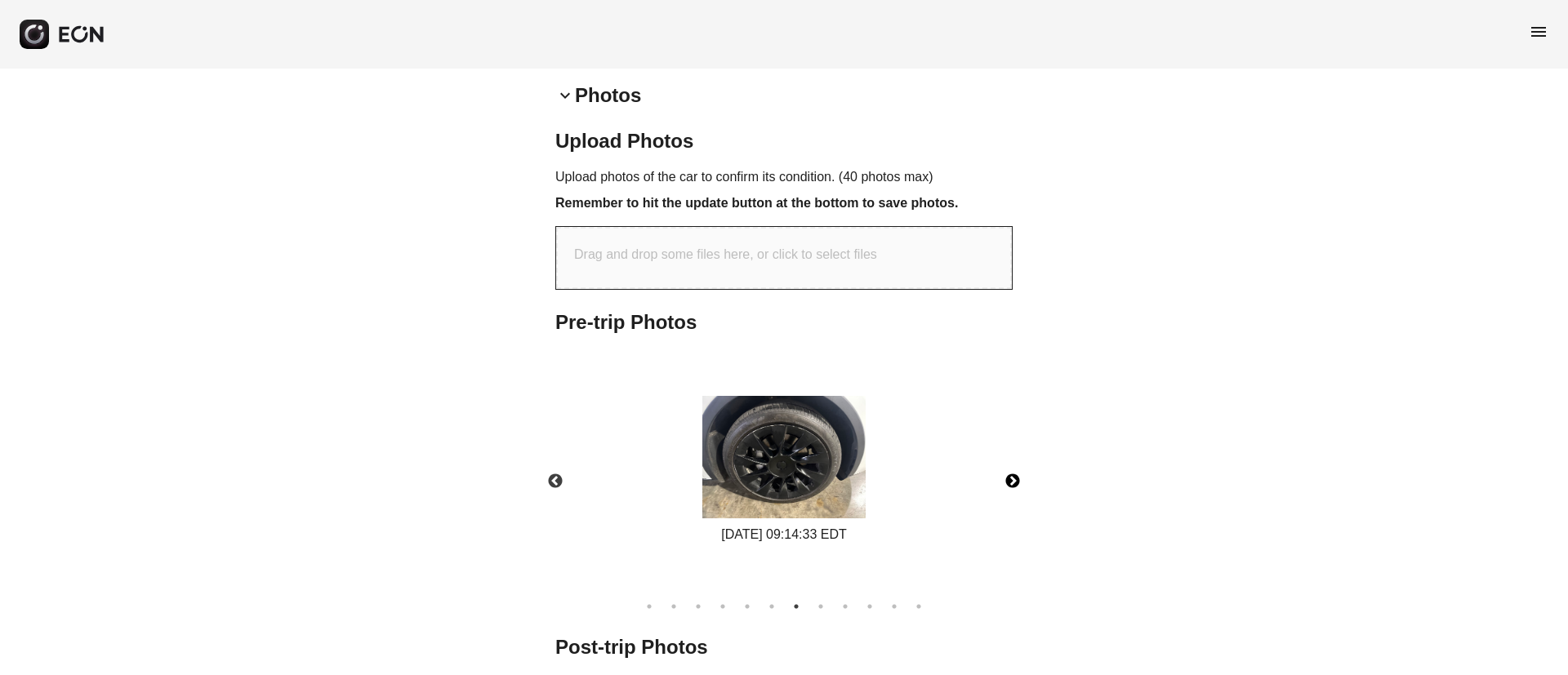
click at [786, 470] on img at bounding box center [783, 457] width 163 height 123
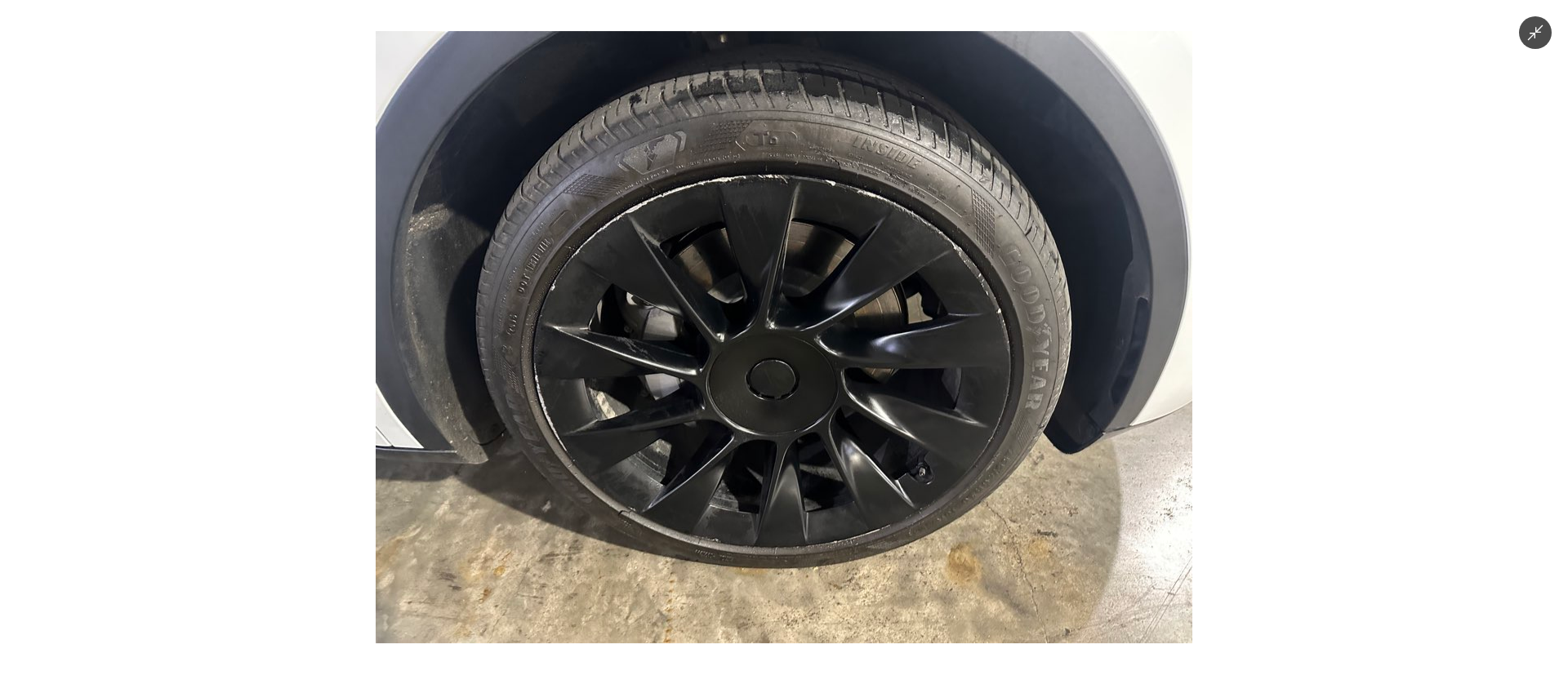
click at [786, 470] on img at bounding box center [783, 337] width 817 height 612
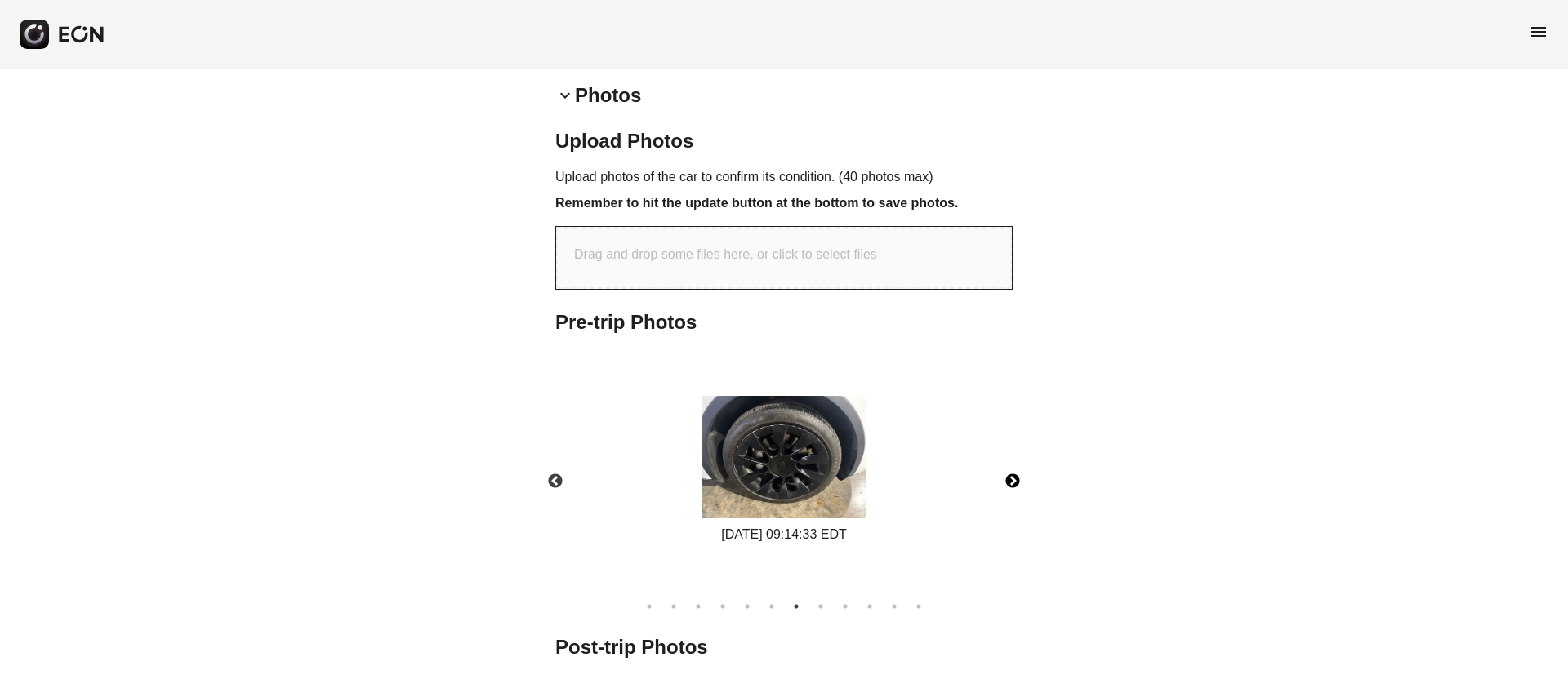
click at [1021, 485] on button "Next" at bounding box center [1012, 481] width 57 height 57
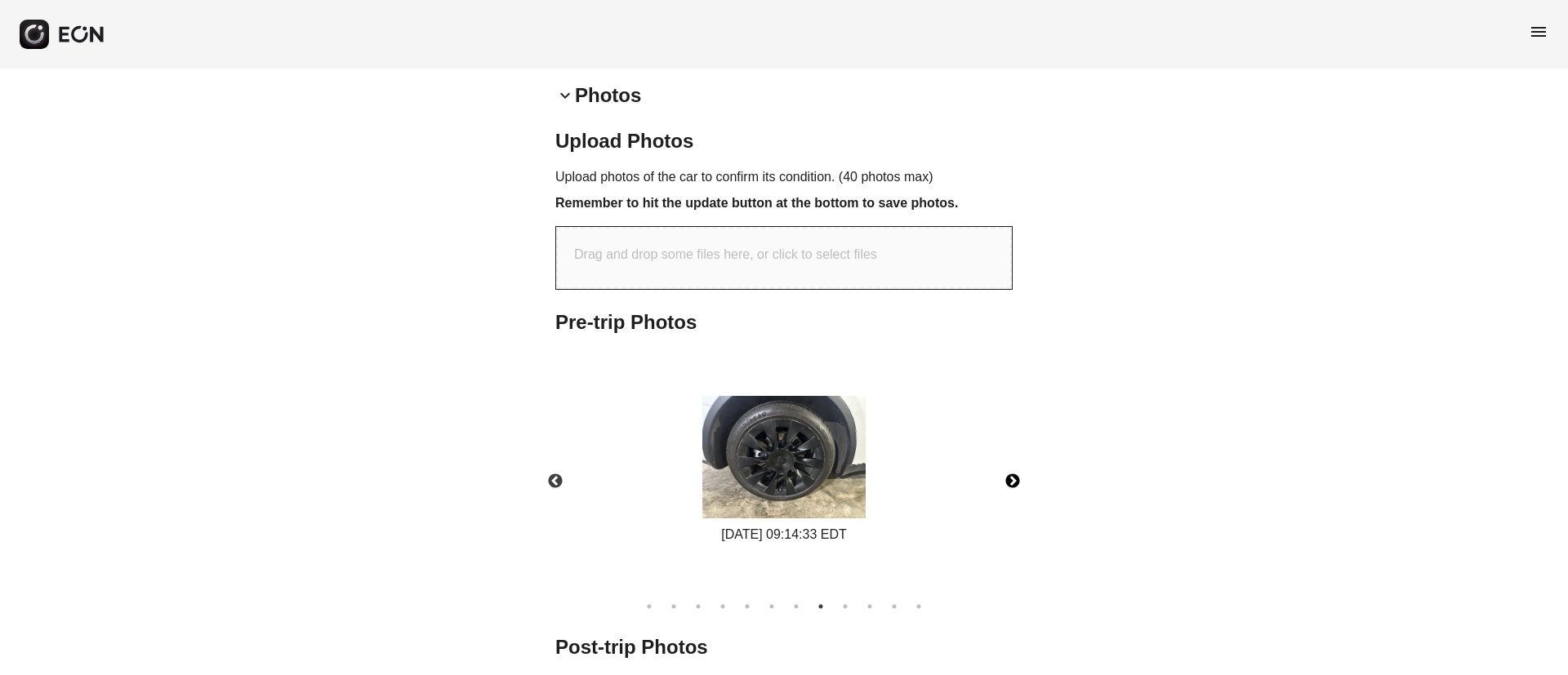
click at [768, 446] on img at bounding box center [783, 457] width 163 height 123
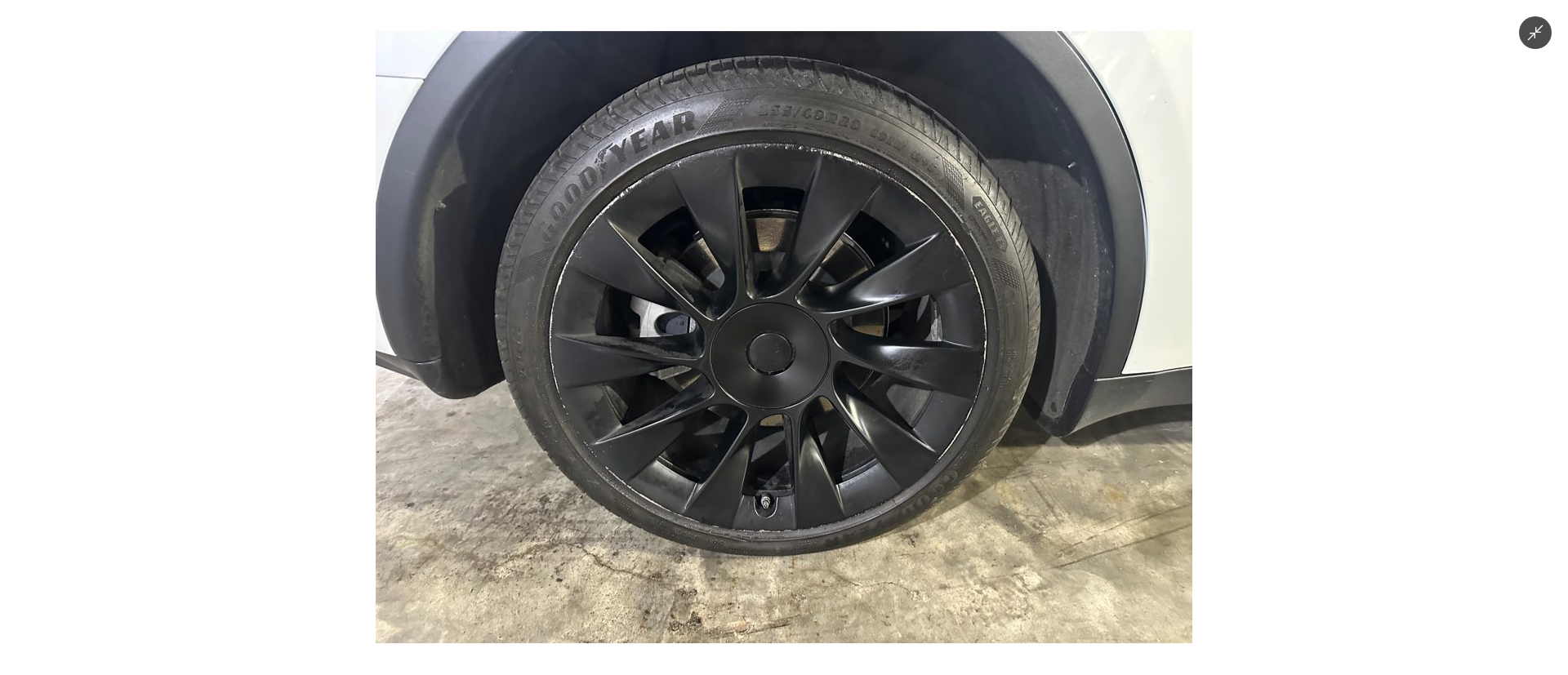
click at [768, 446] on img at bounding box center [783, 337] width 817 height 612
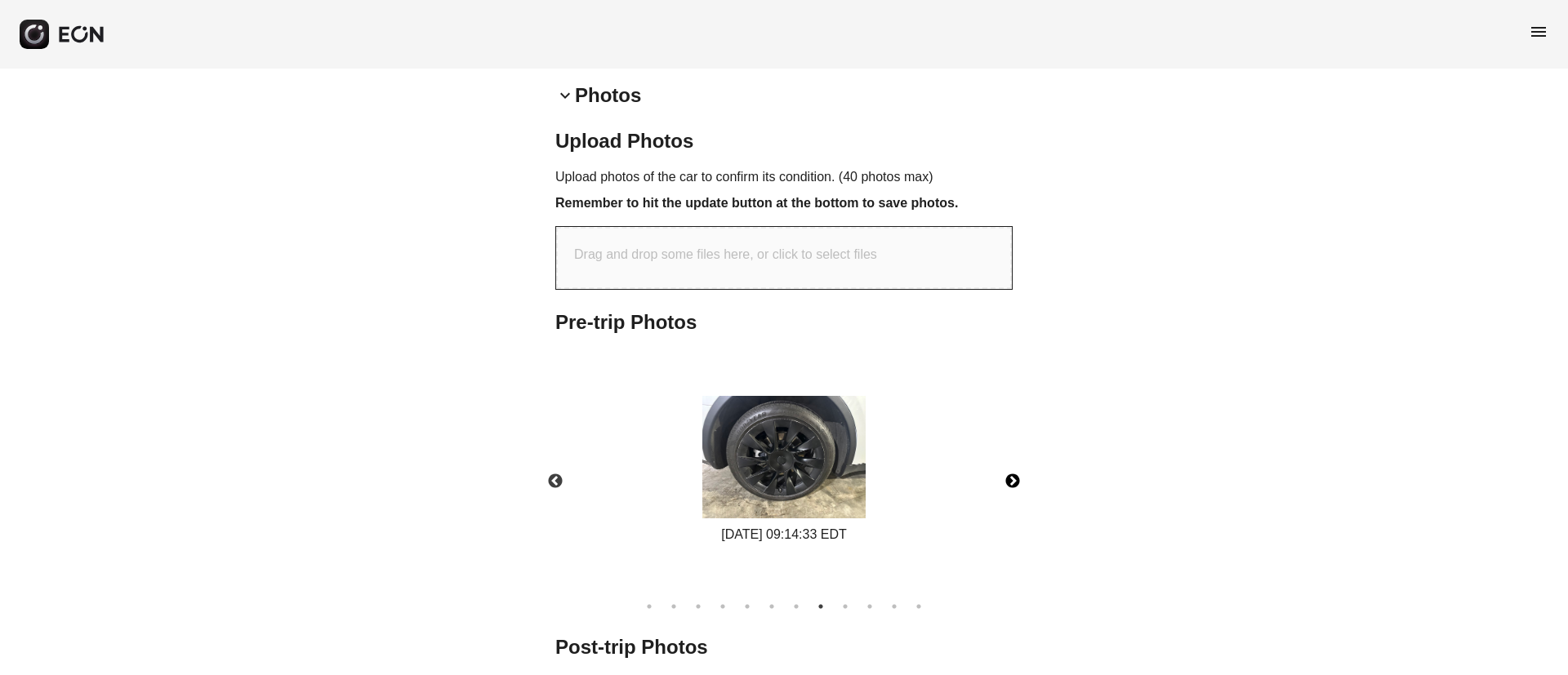
click at [1005, 474] on button "Next" at bounding box center [1012, 481] width 57 height 57
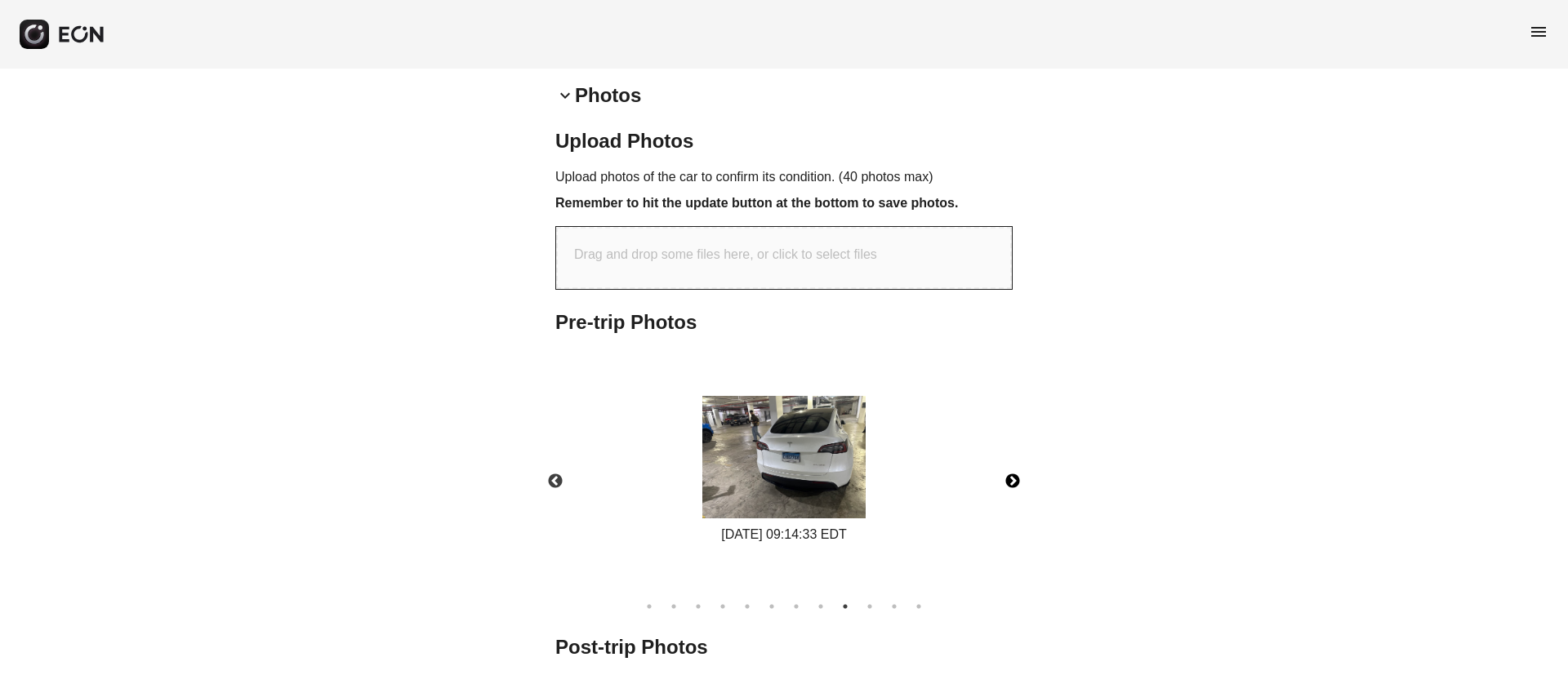
click at [757, 429] on img at bounding box center [783, 457] width 163 height 123
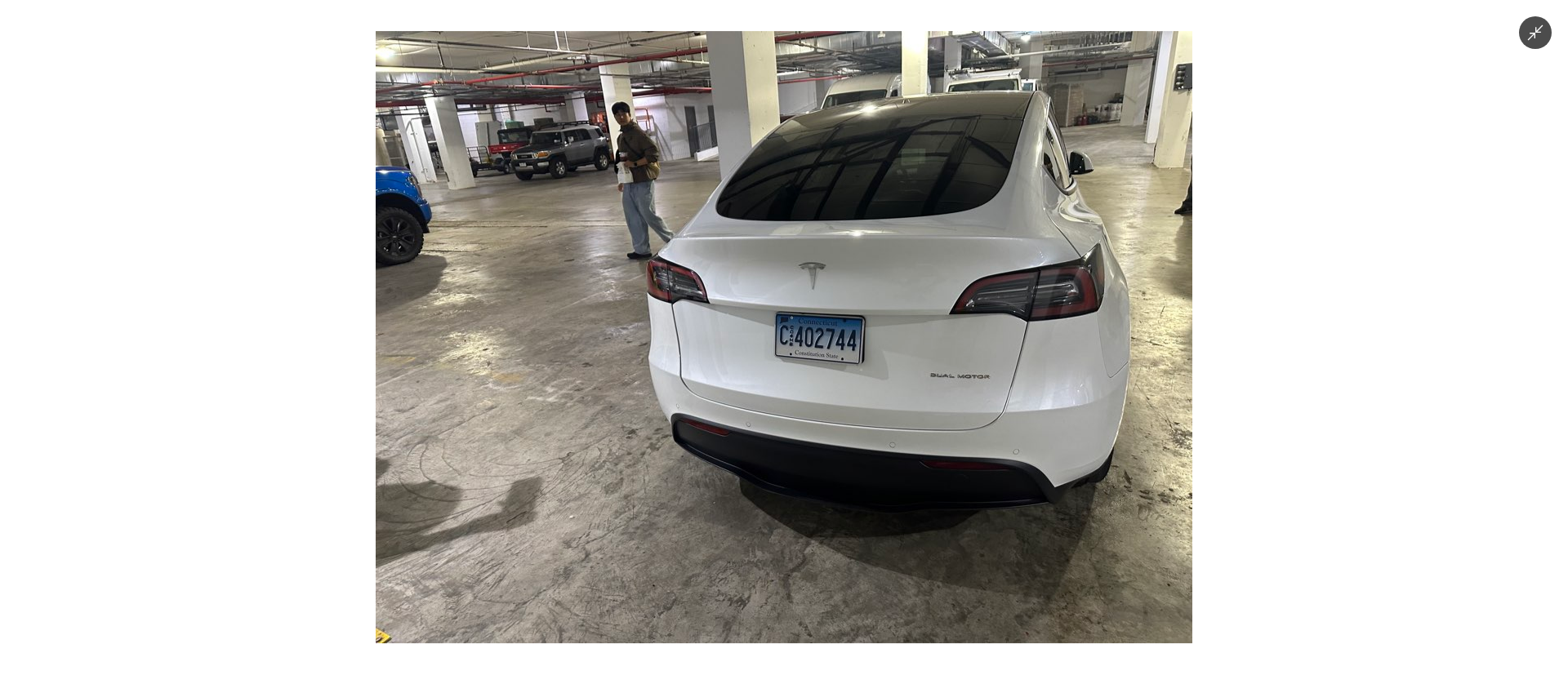
click at [737, 274] on img at bounding box center [783, 337] width 817 height 612
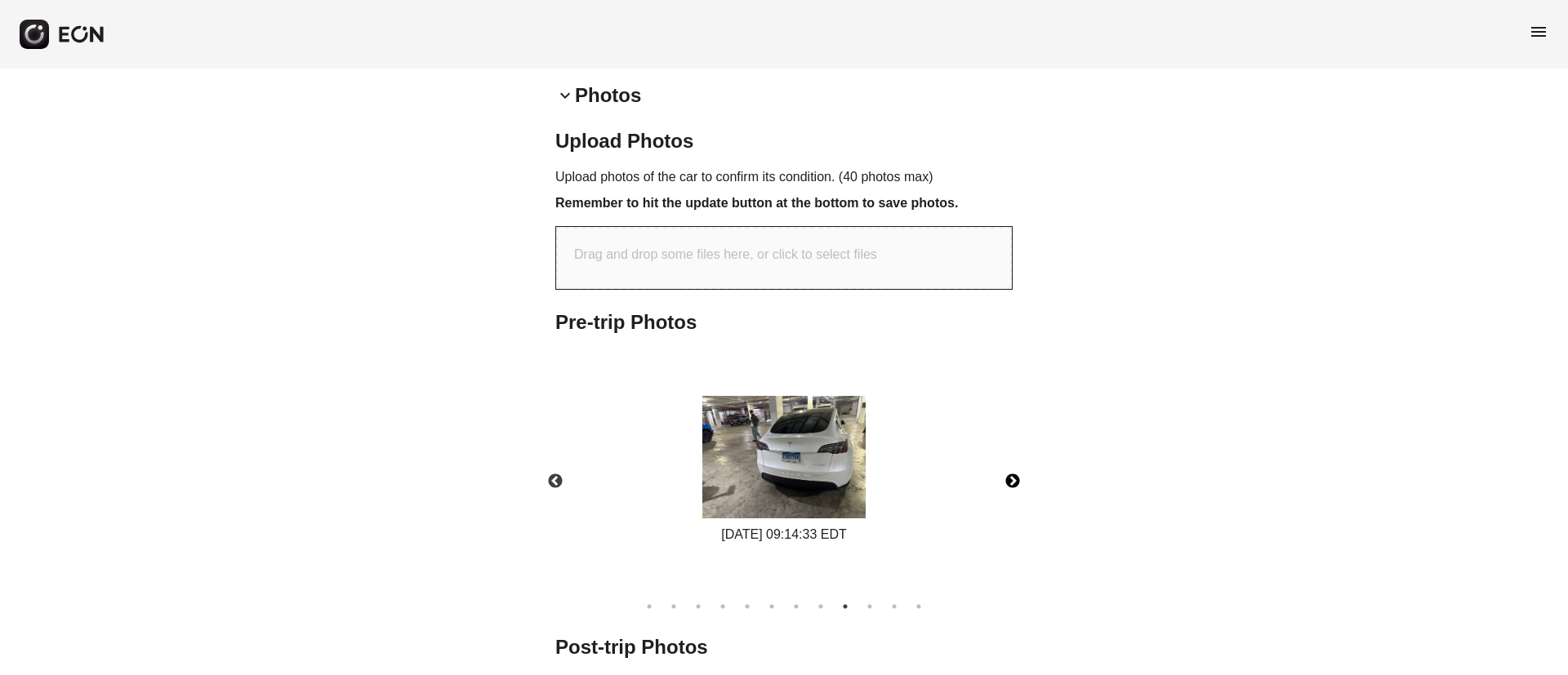
click at [741, 403] on img at bounding box center [783, 457] width 163 height 123
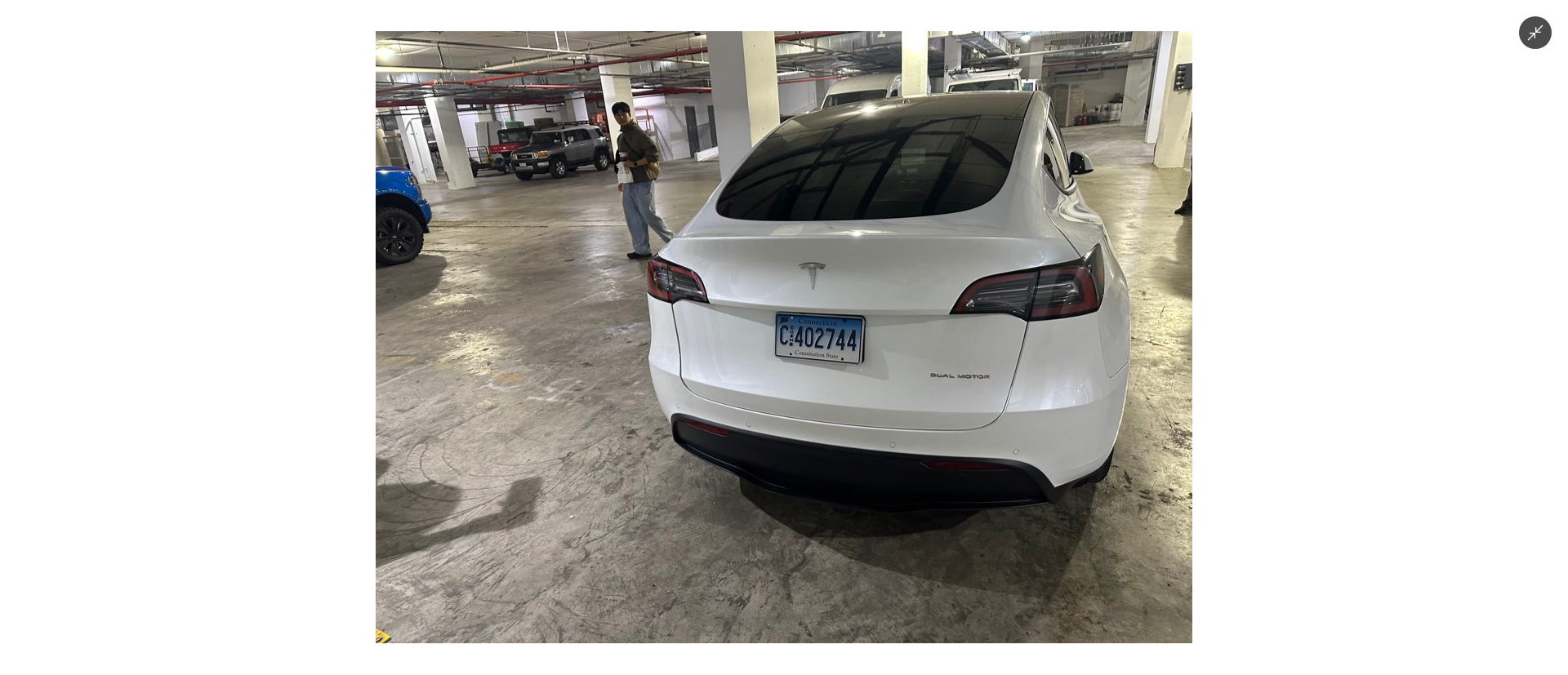
click at [892, 440] on img at bounding box center [783, 337] width 817 height 612
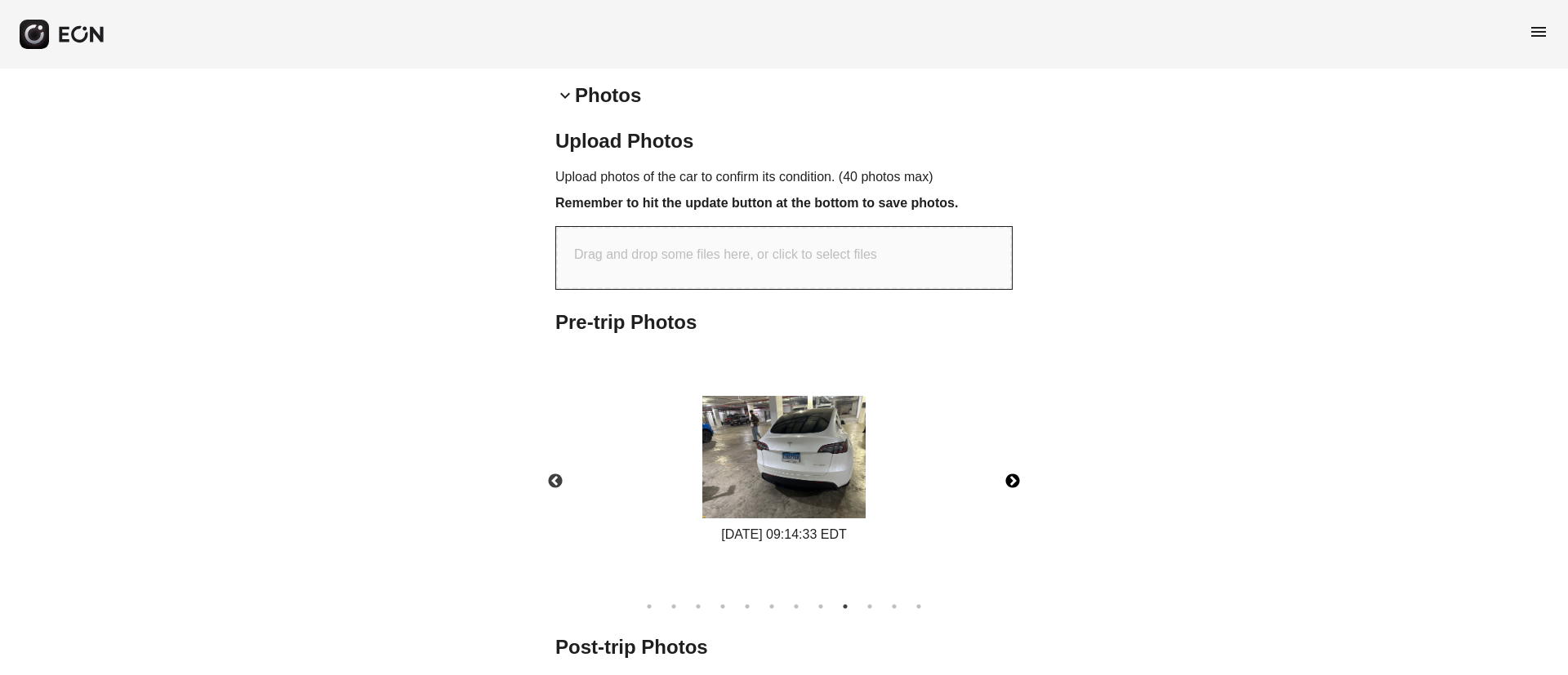
click at [997, 469] on button "Next" at bounding box center [1012, 481] width 57 height 57
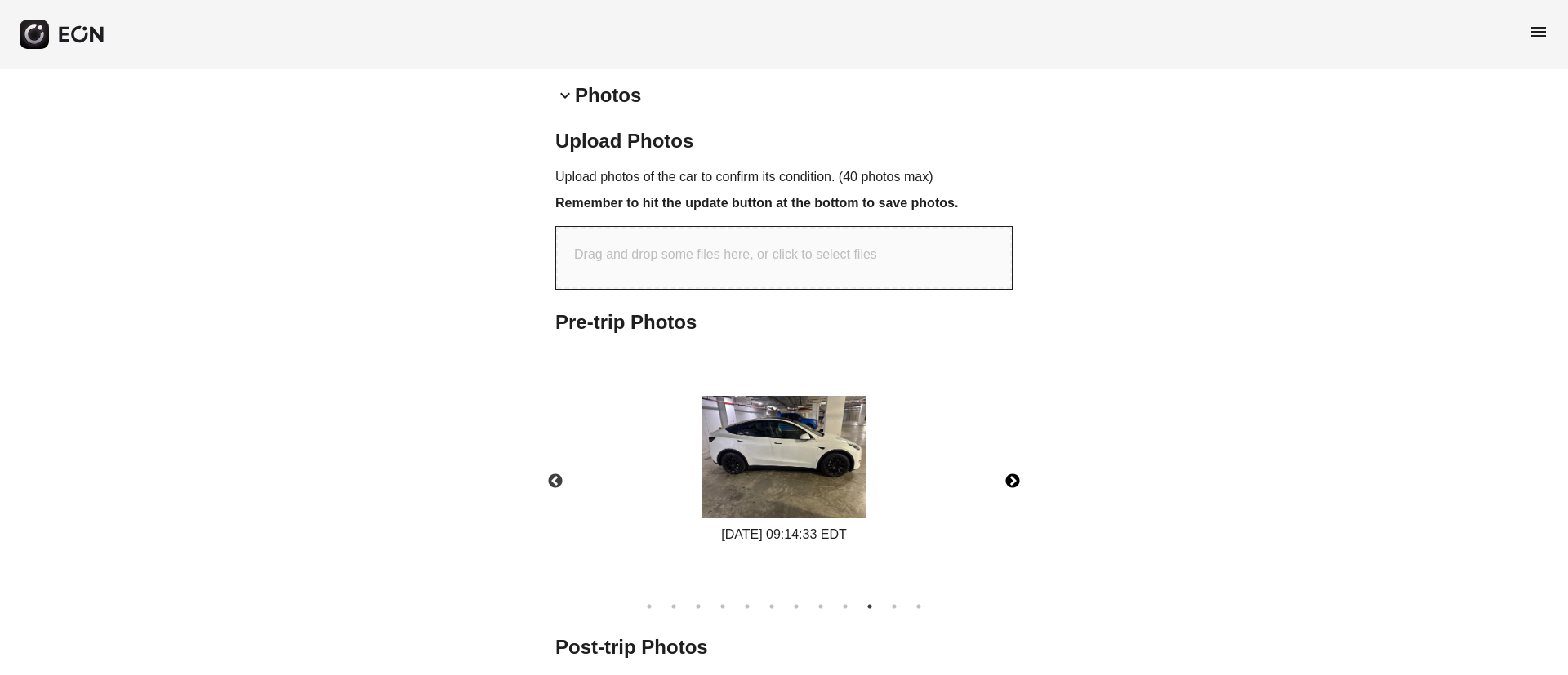
click at [822, 480] on img at bounding box center [783, 457] width 163 height 123
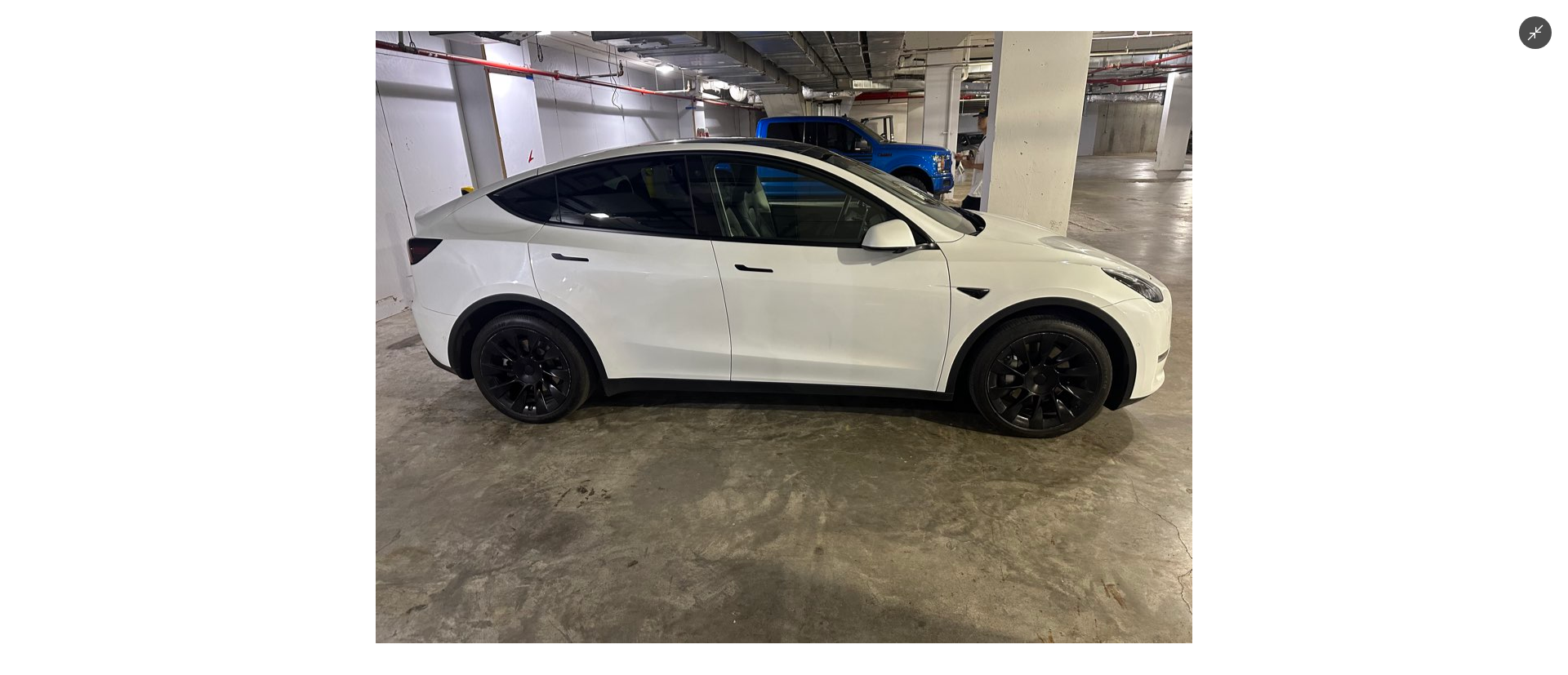
click at [822, 480] on img at bounding box center [783, 337] width 817 height 612
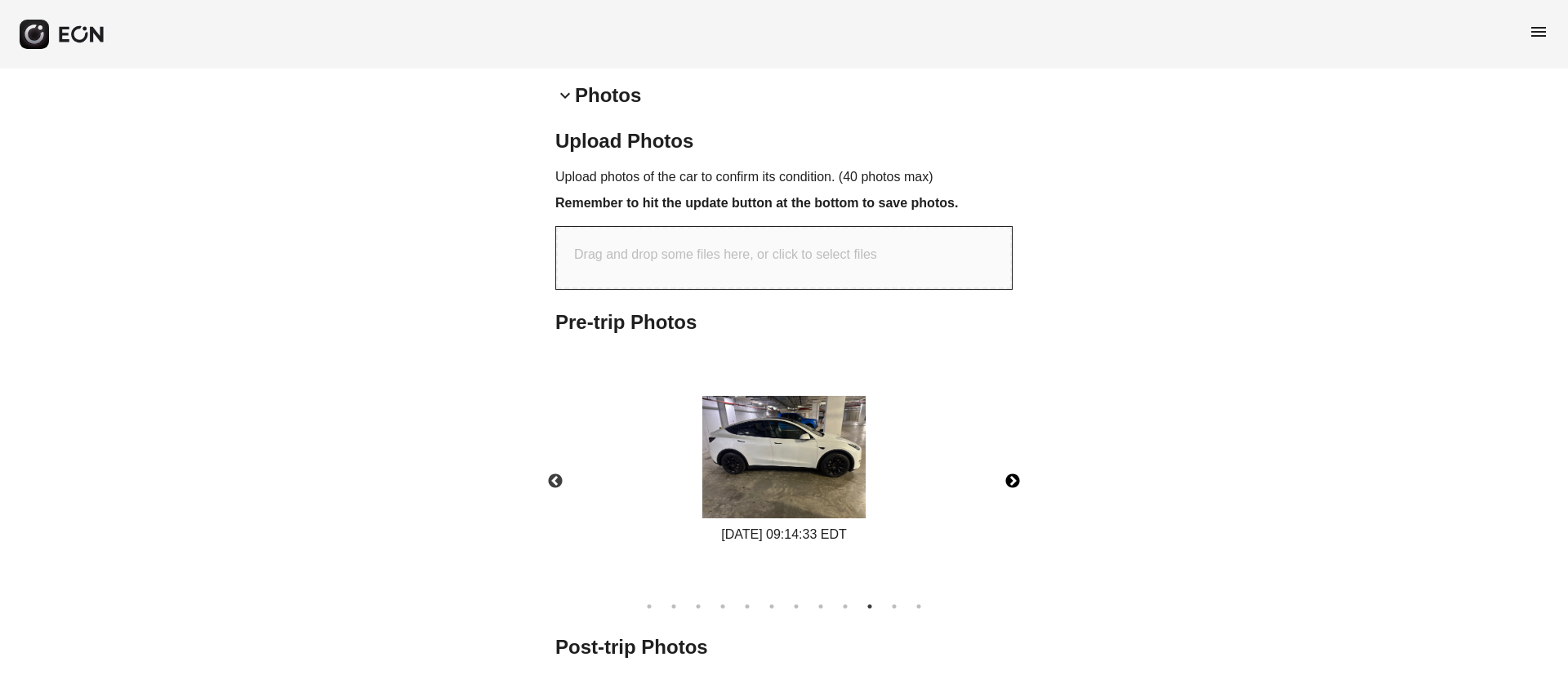
click at [822, 480] on img at bounding box center [783, 457] width 163 height 123
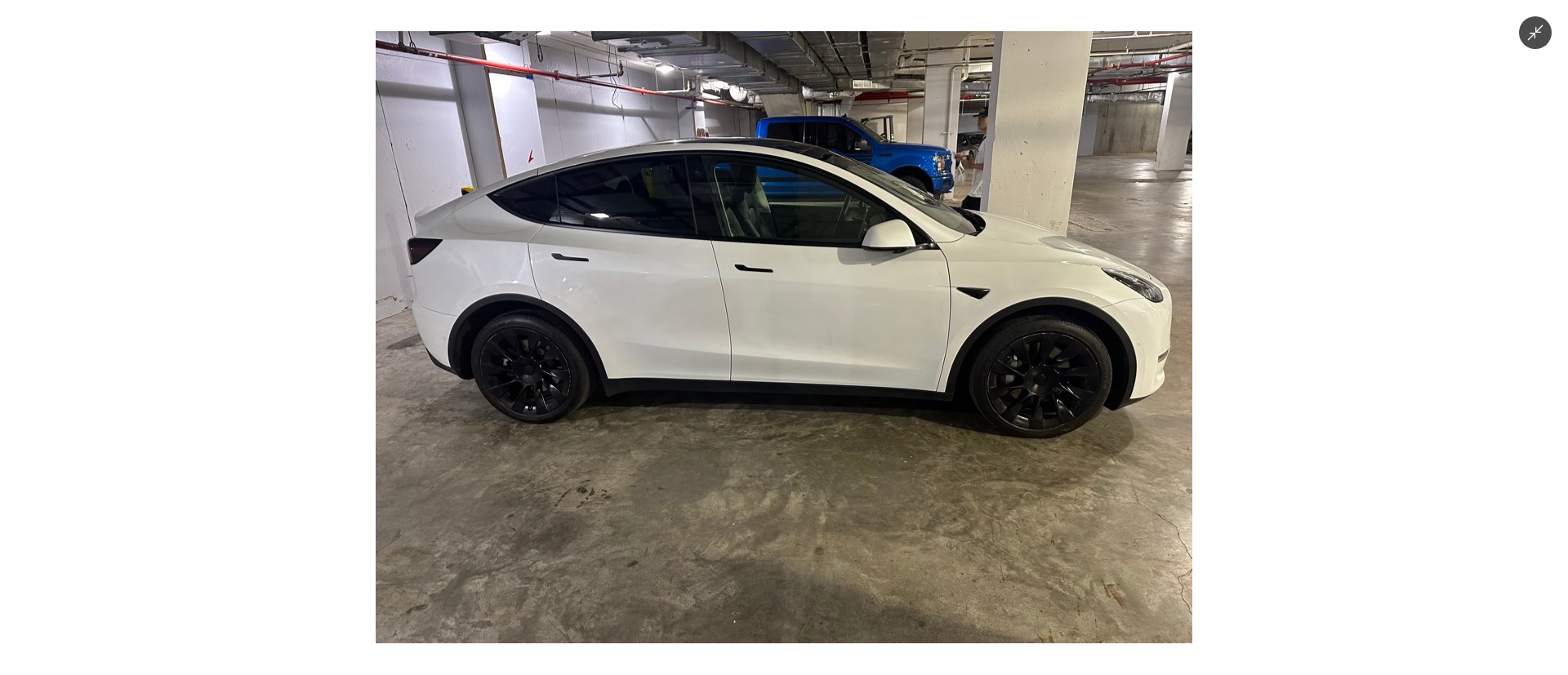
click at [822, 480] on img at bounding box center [783, 337] width 817 height 612
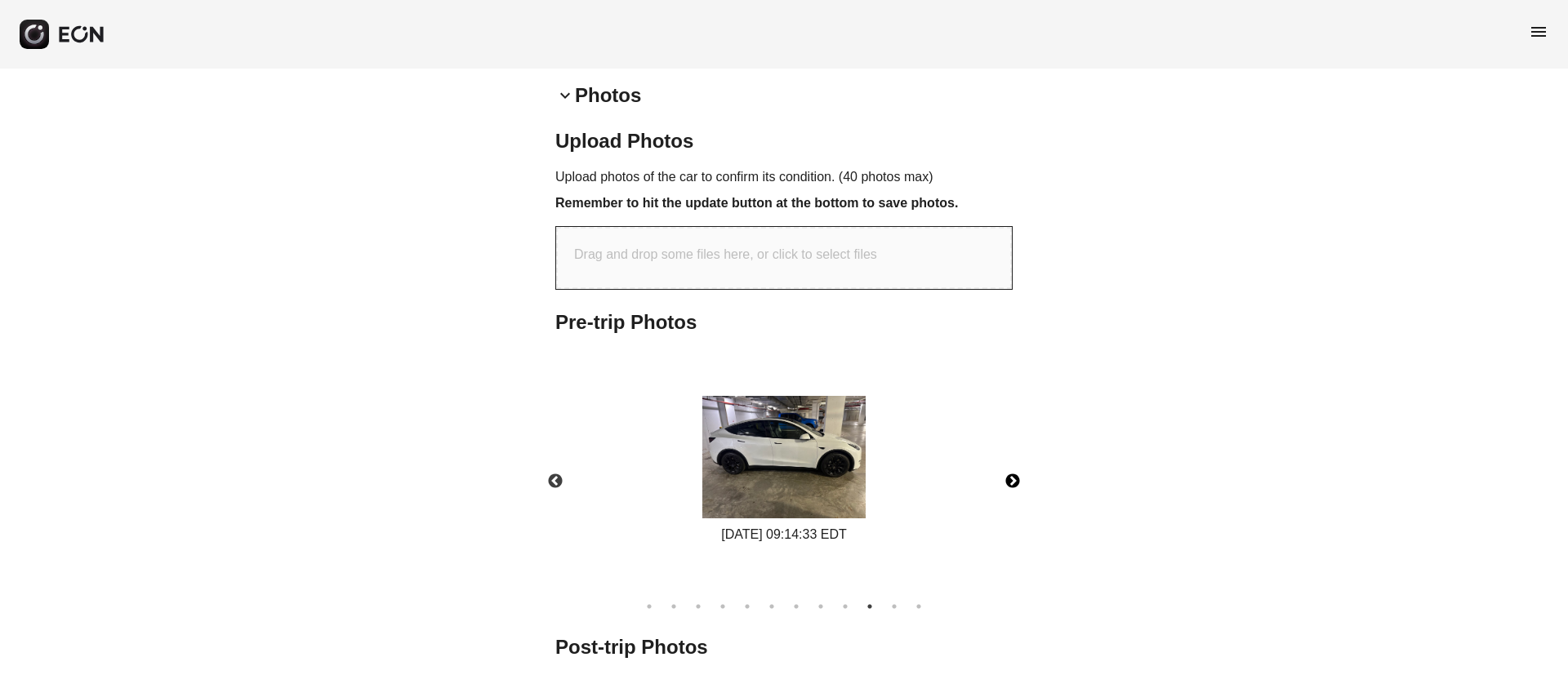
click at [1005, 486] on button "Next" at bounding box center [1012, 481] width 57 height 57
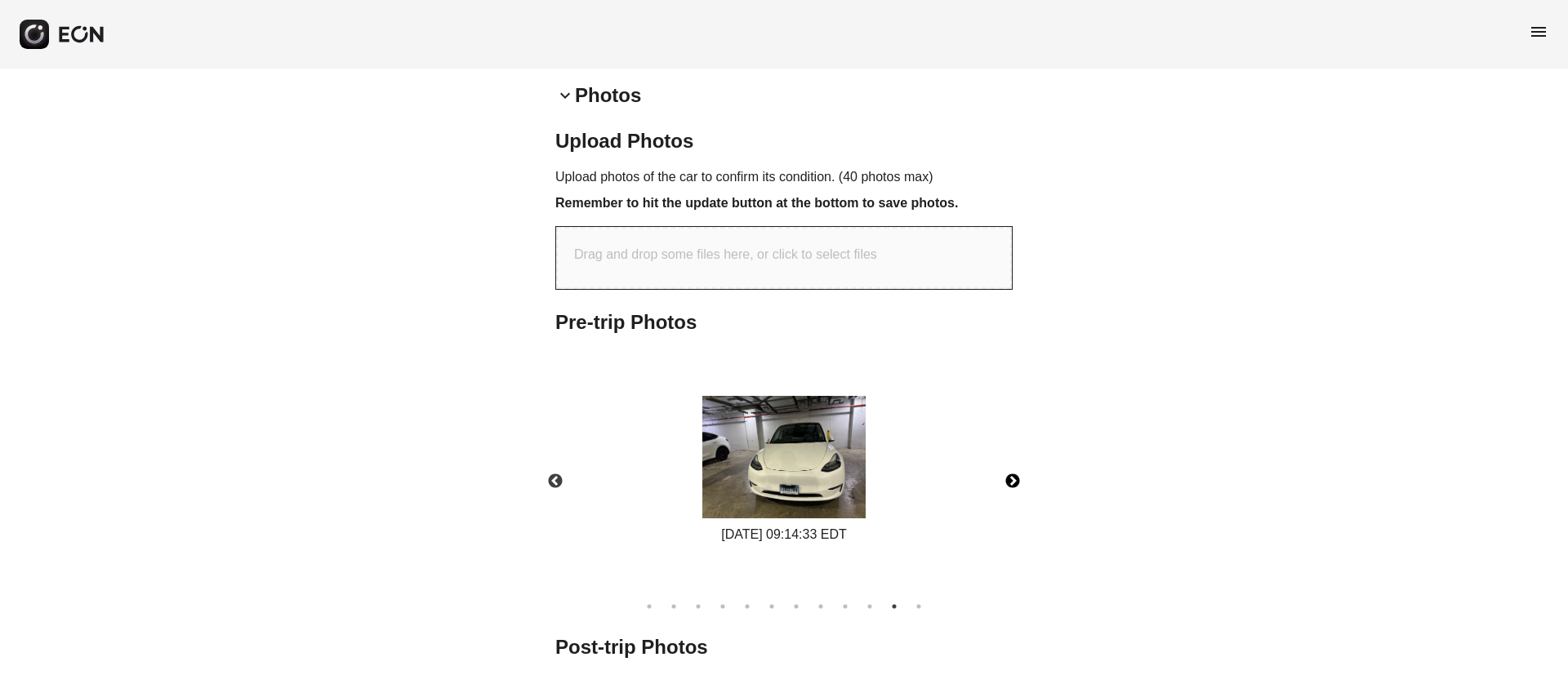
click at [829, 485] on img at bounding box center [783, 457] width 163 height 123
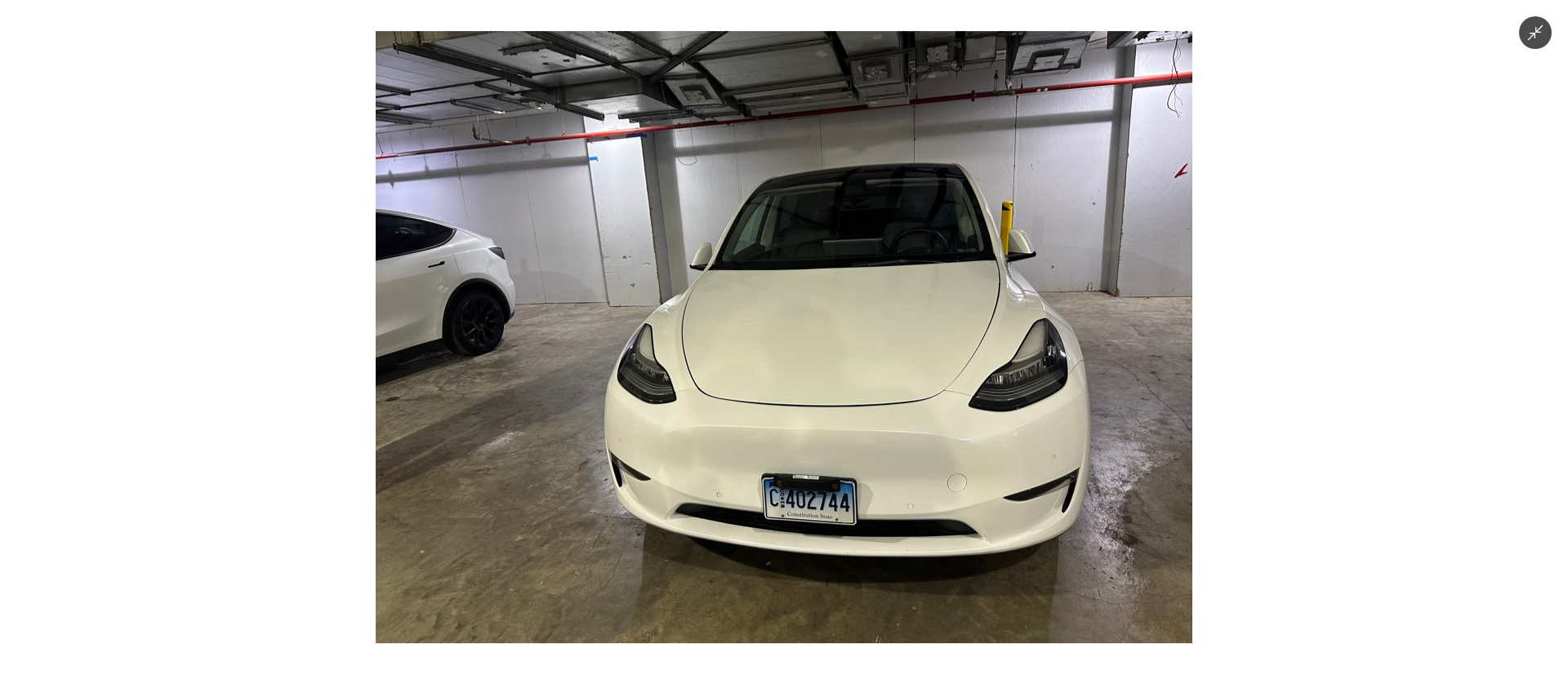
click at [829, 485] on img at bounding box center [783, 337] width 817 height 612
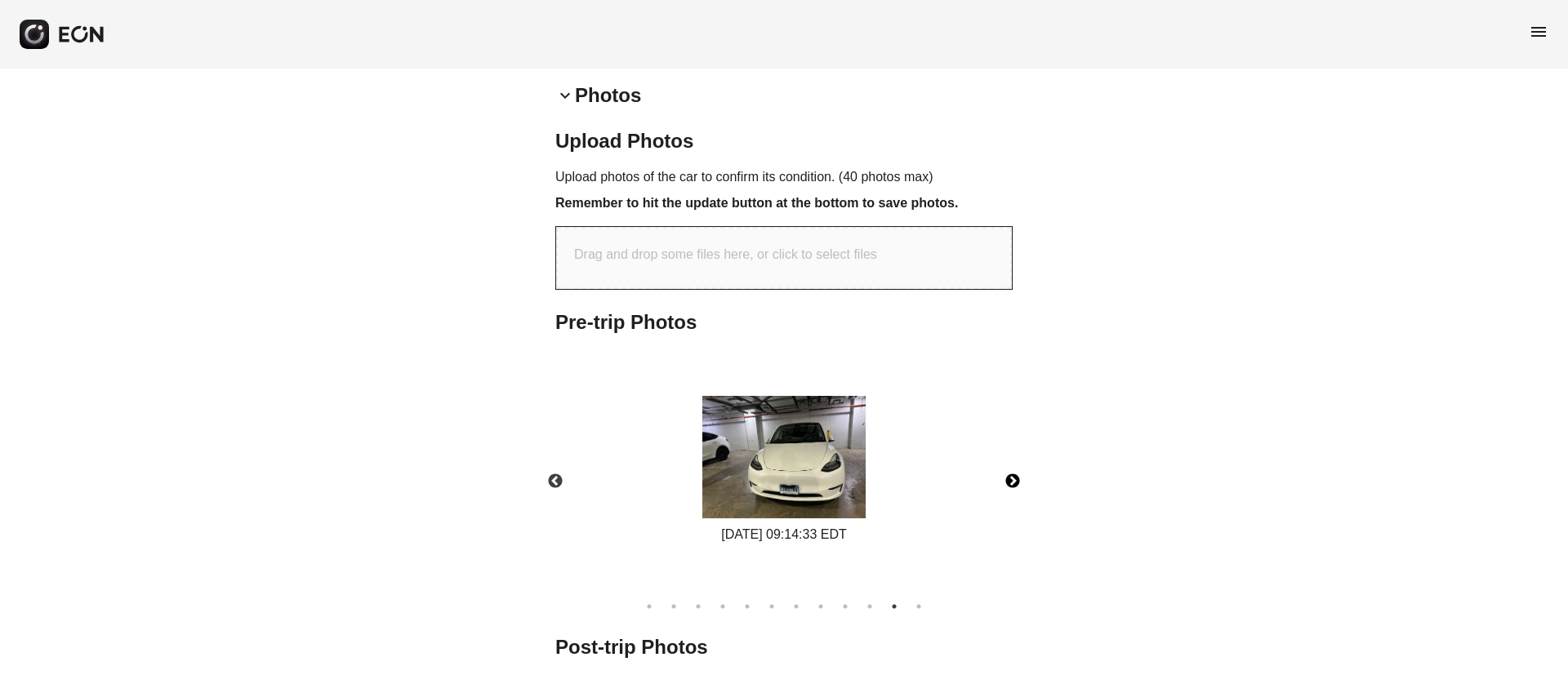
click at [795, 464] on img at bounding box center [783, 457] width 163 height 123
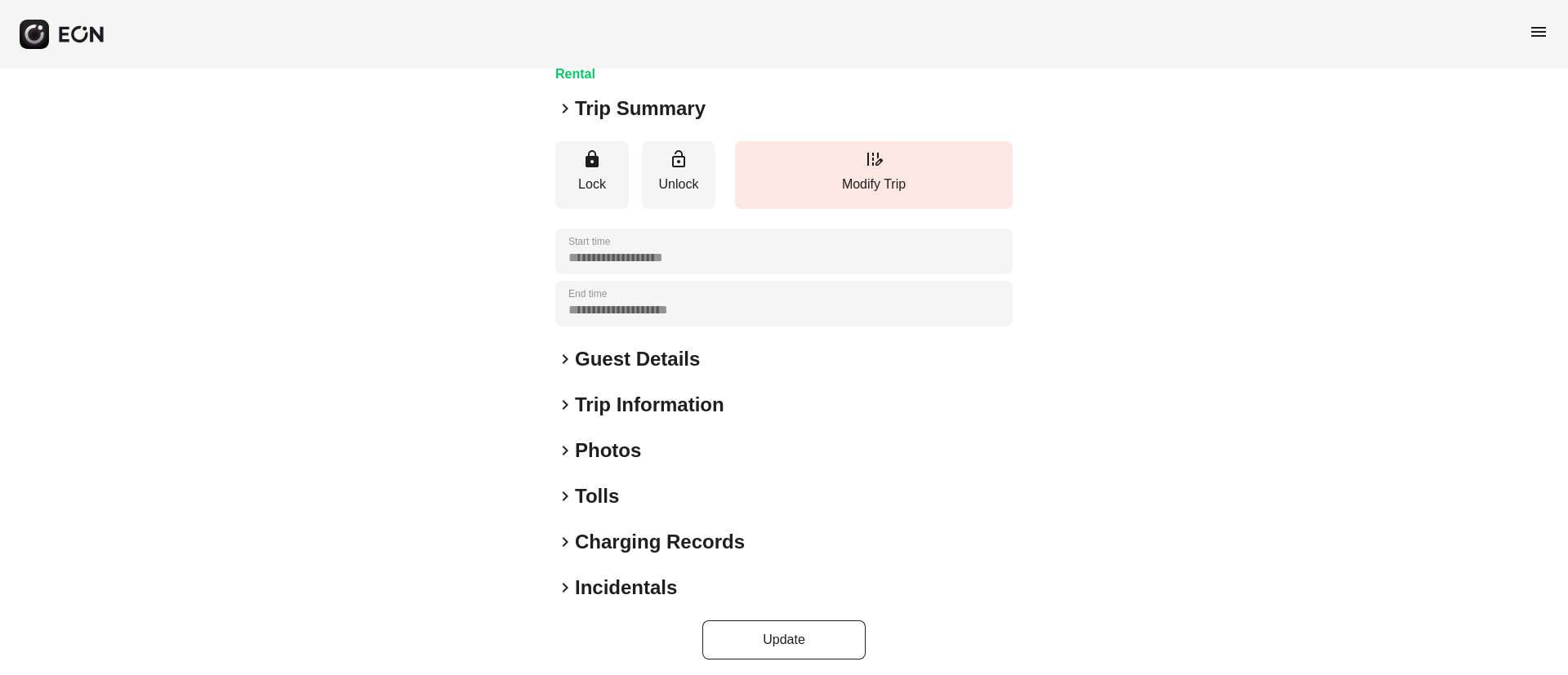
scroll to position [140, 0]
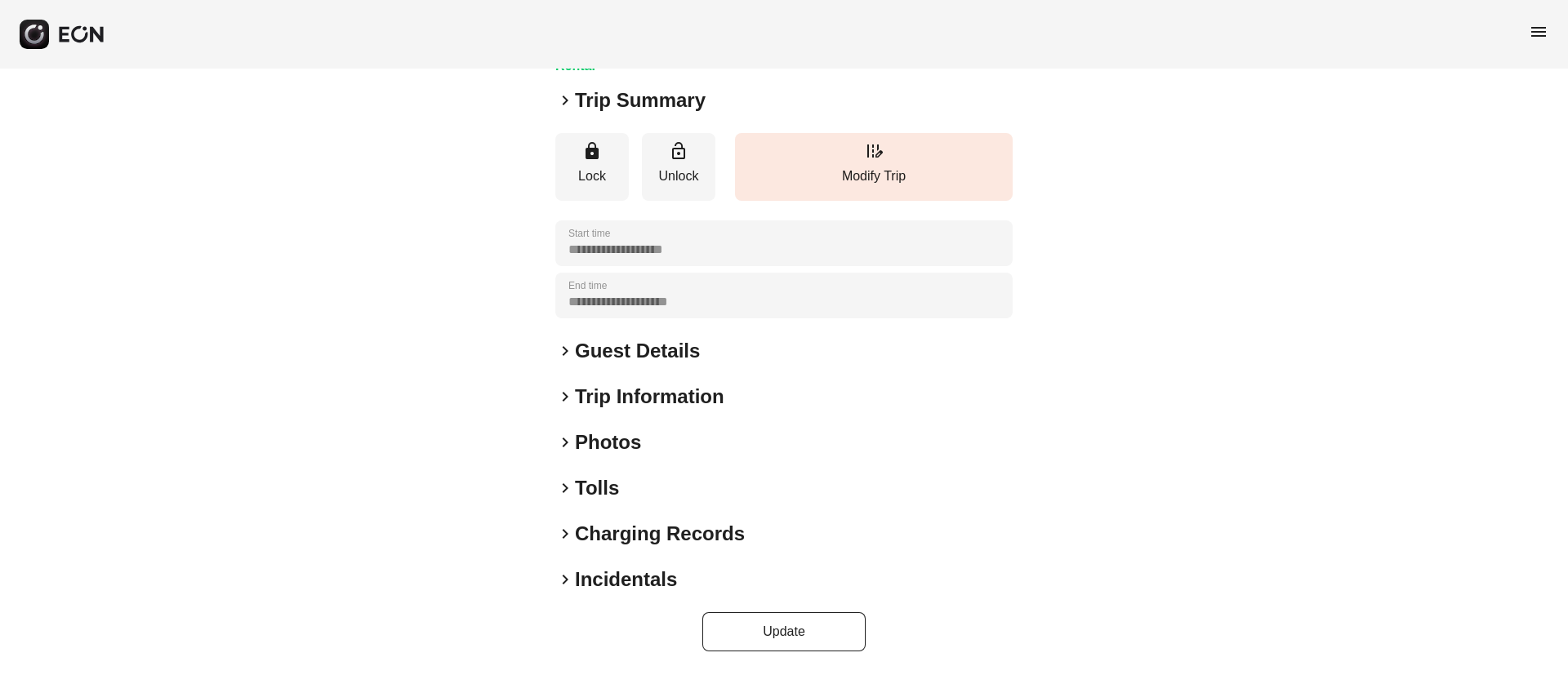
click at [659, 441] on div "keyboard_arrow_right Photos" at bounding box center [783, 442] width 457 height 26
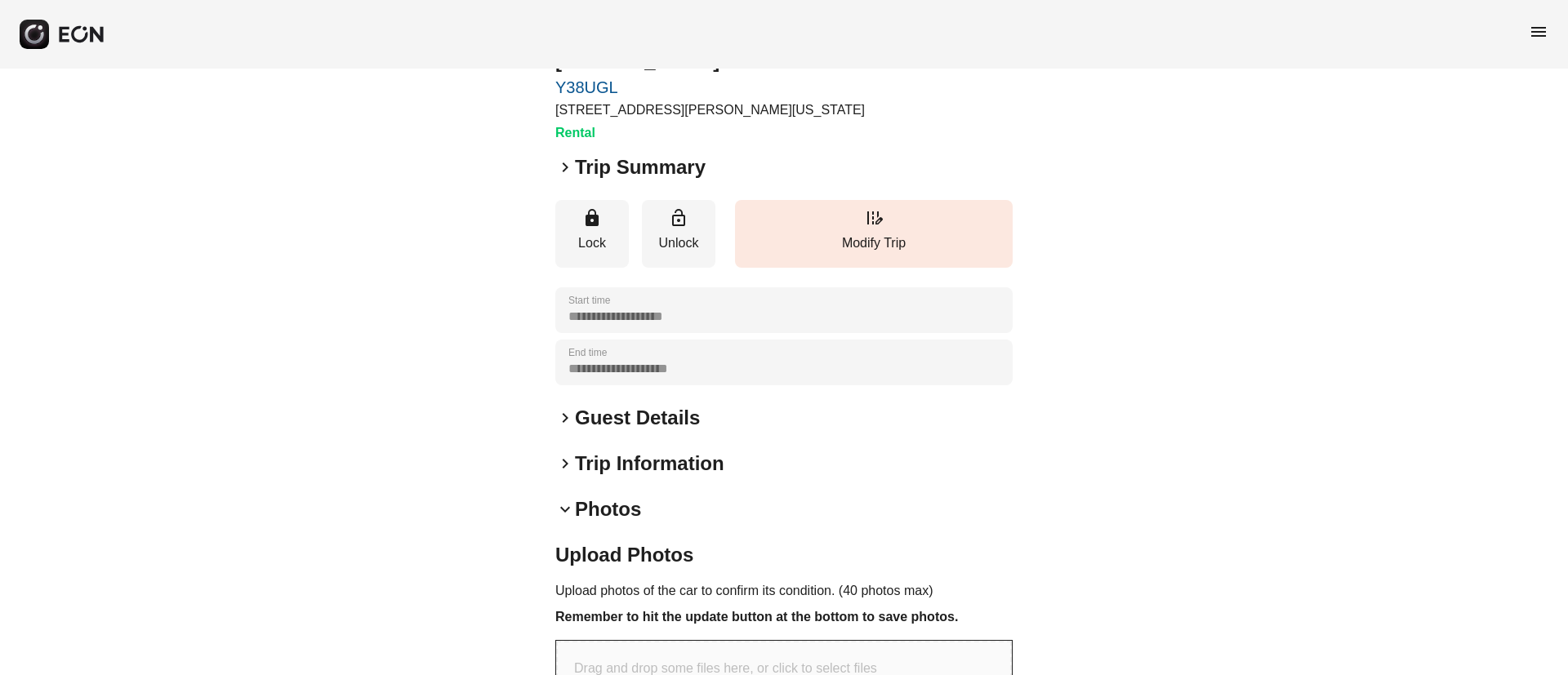
scroll to position [0, 0]
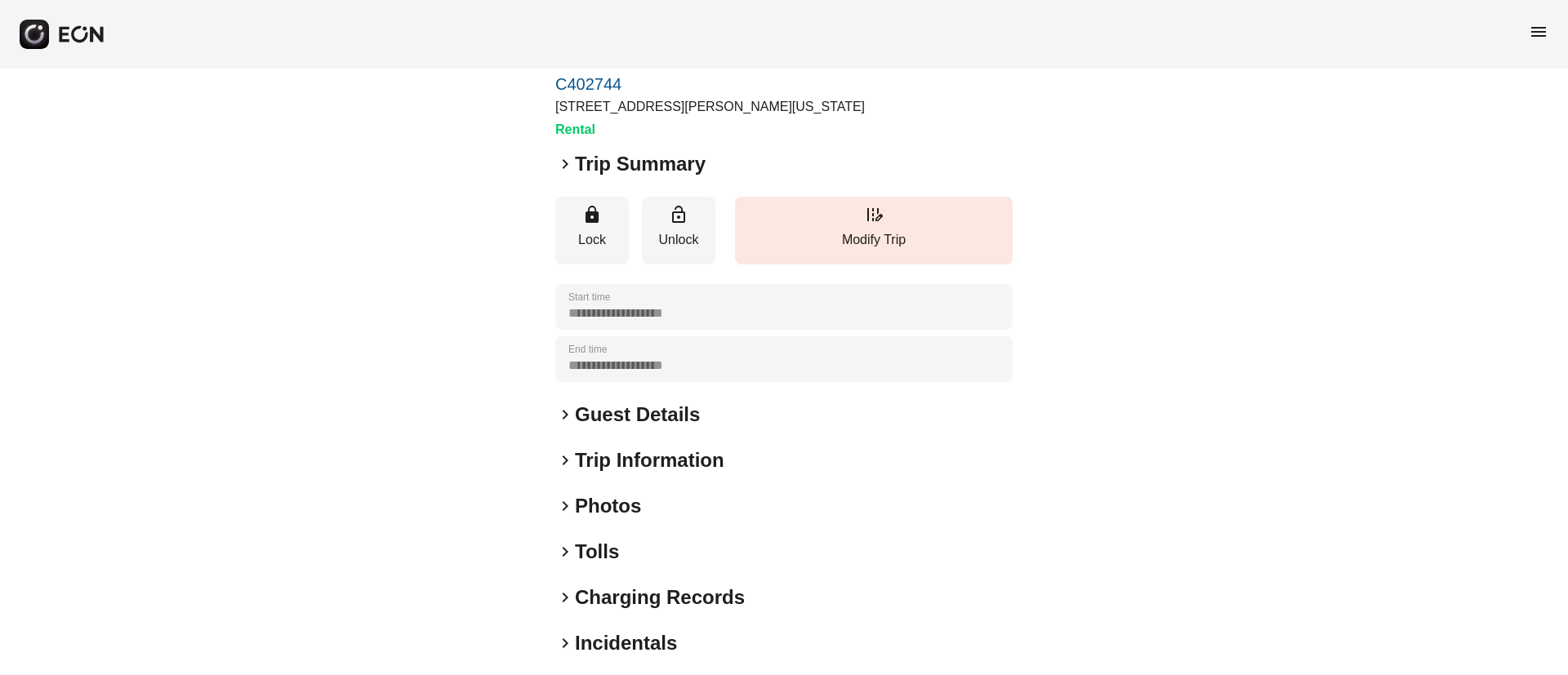
scroll to position [140, 0]
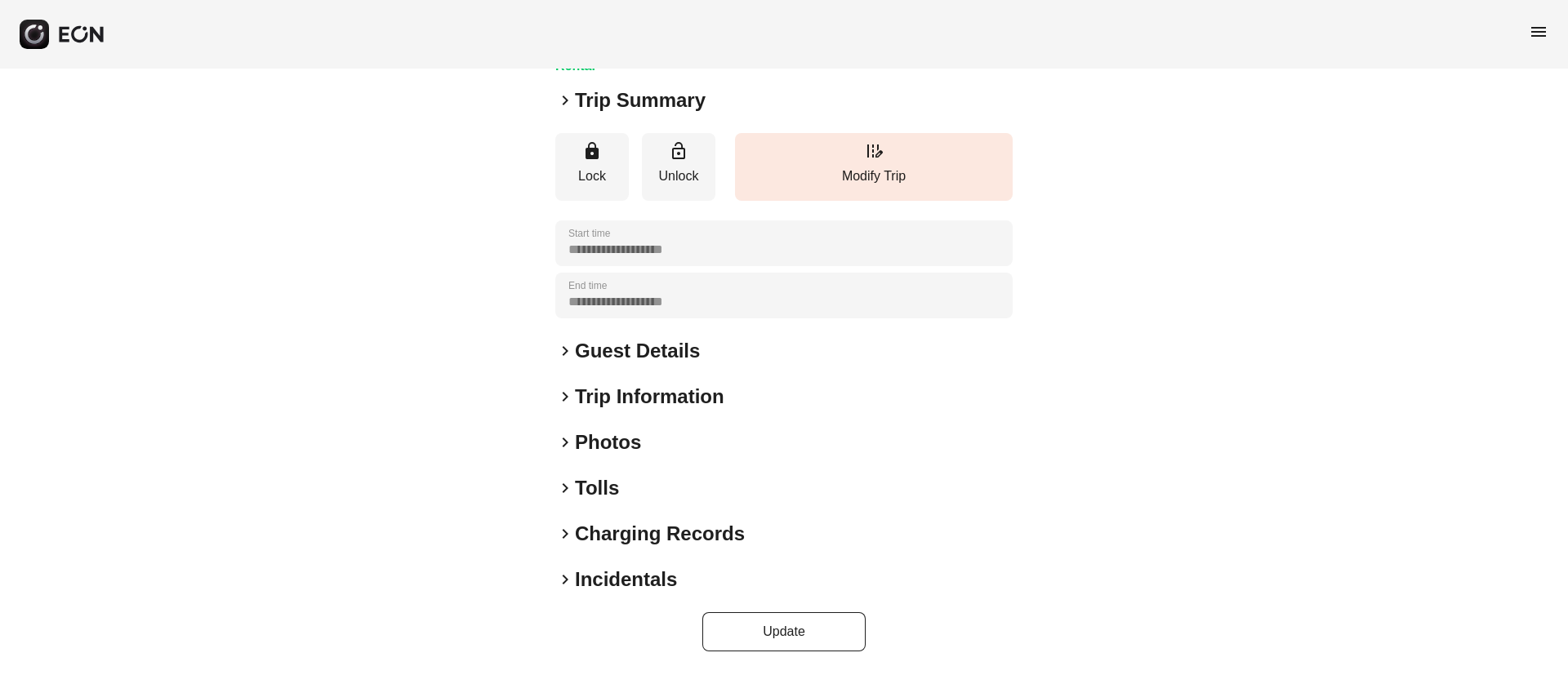
click at [662, 432] on div "keyboard_arrow_right Photos" at bounding box center [783, 442] width 457 height 26
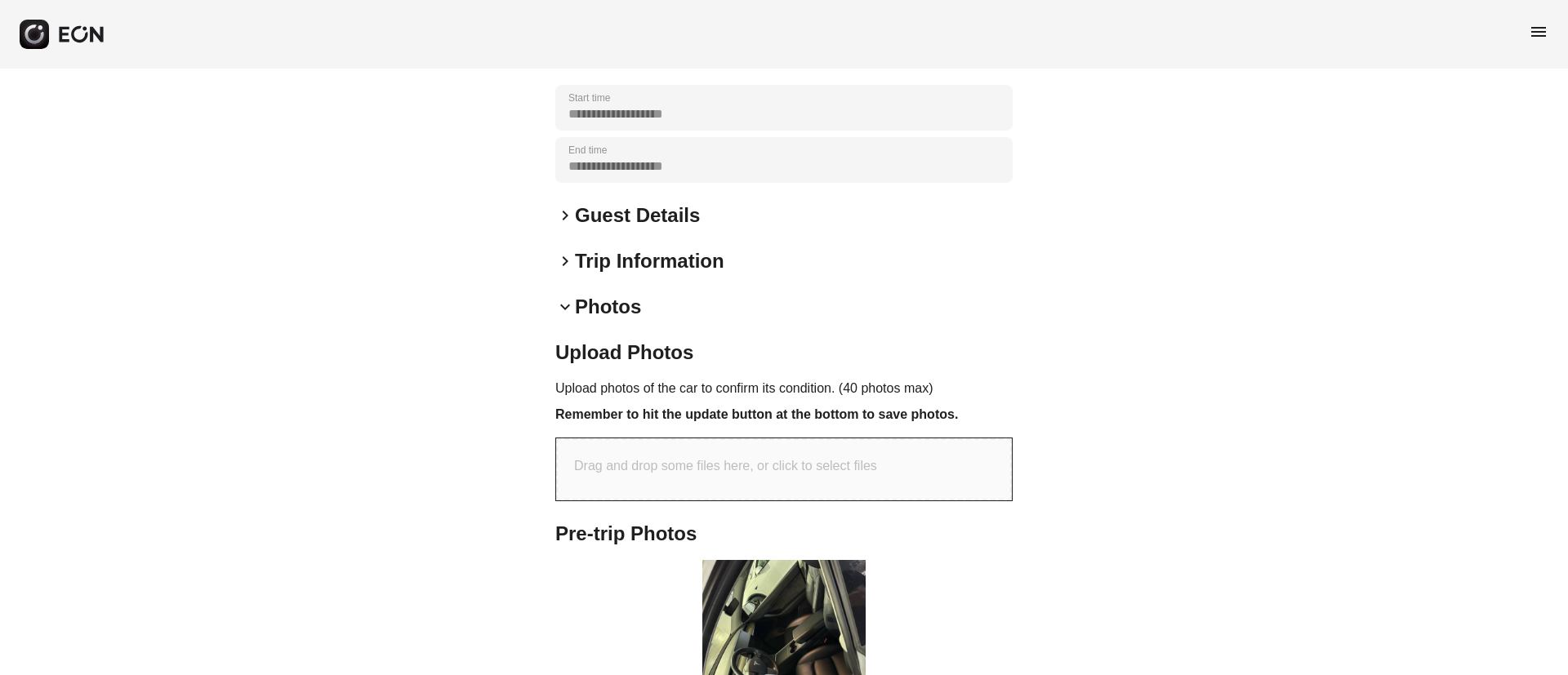
scroll to position [507, 0]
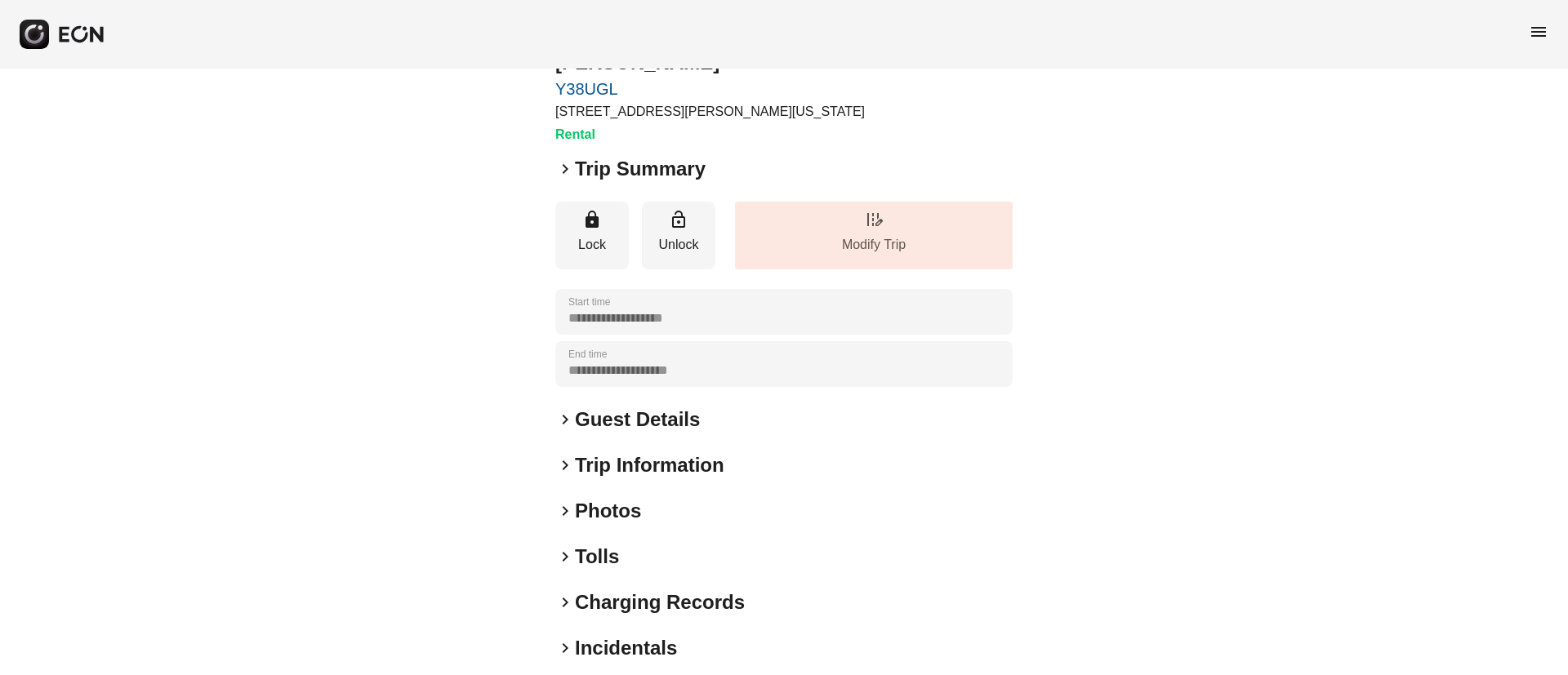
scroll to position [140, 0]
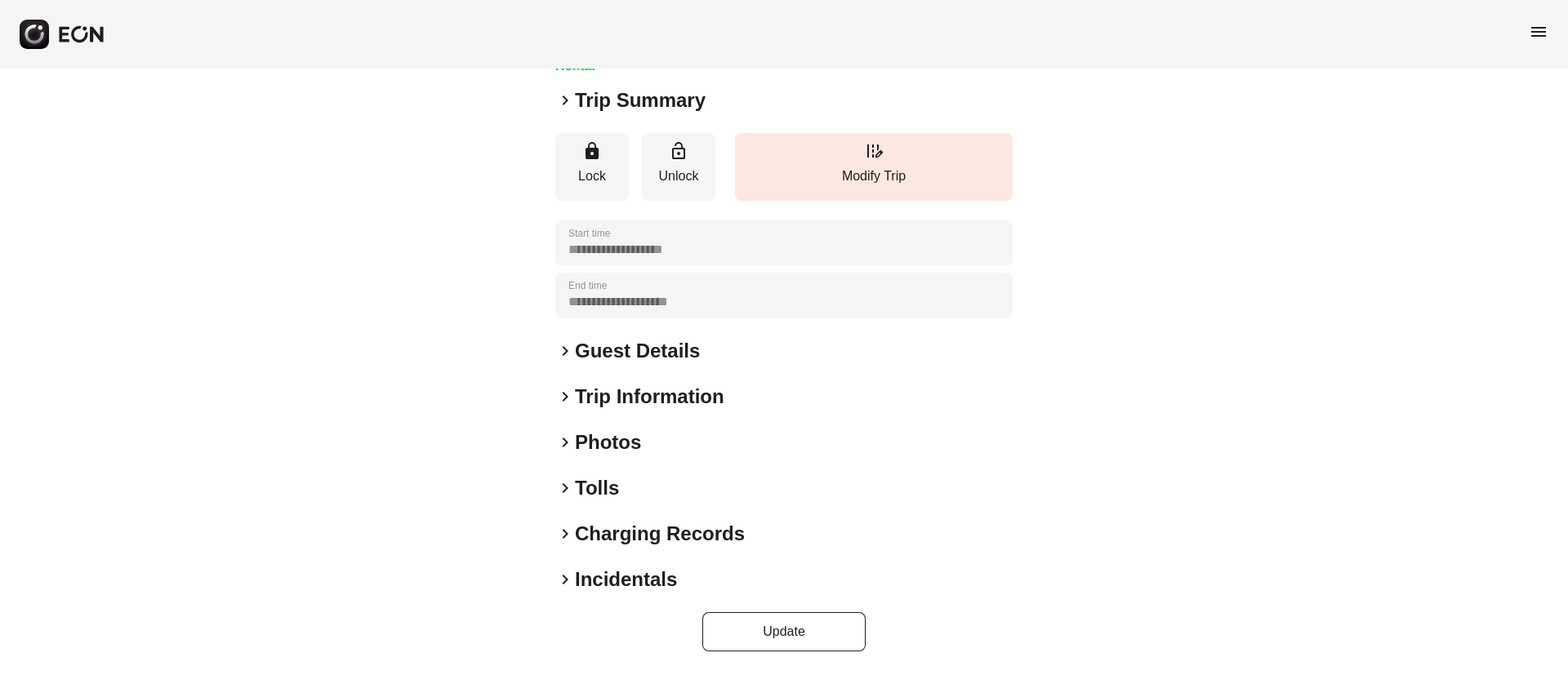
drag, startPoint x: 731, startPoint y: 442, endPoint x: 732, endPoint y: 425, distance: 17.0
click at [731, 443] on div "keyboard_arrow_right Photos" at bounding box center [783, 442] width 457 height 26
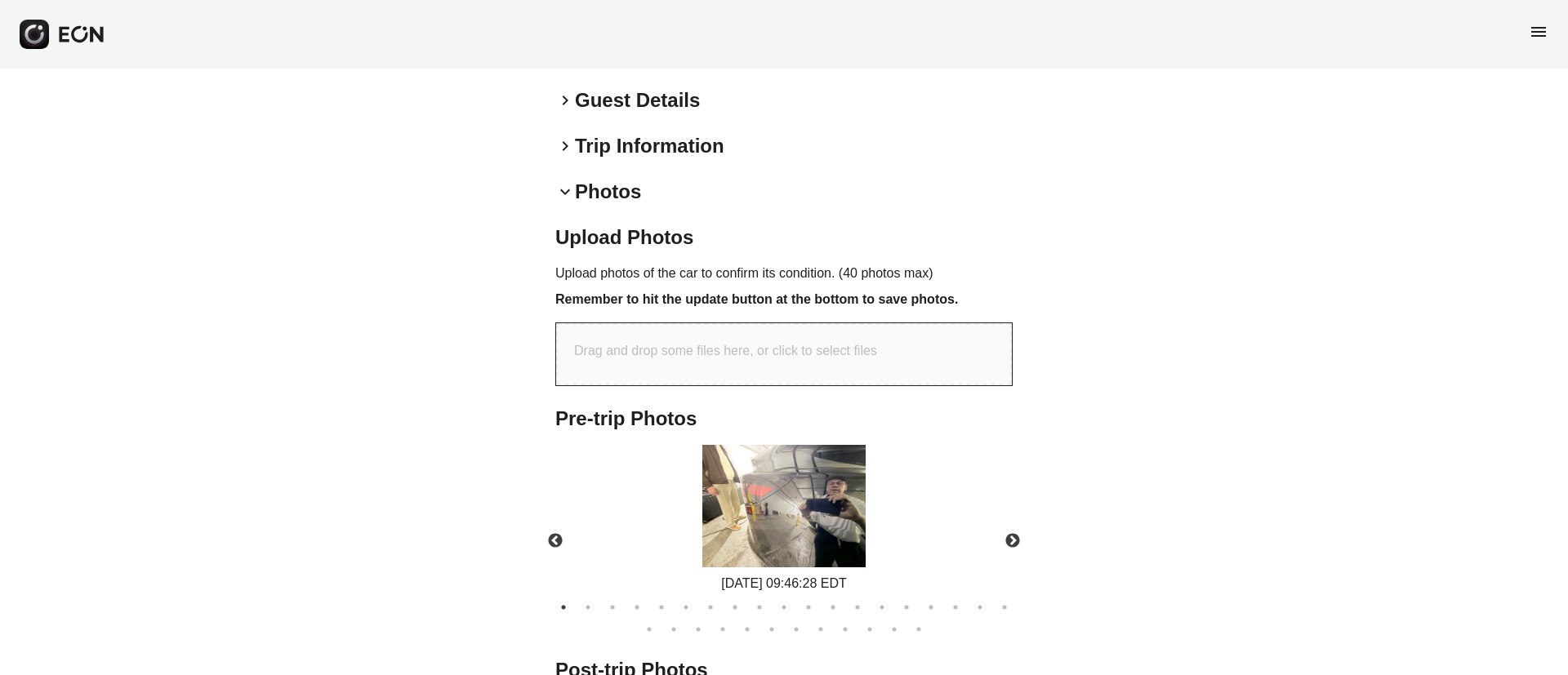
scroll to position [509, 0]
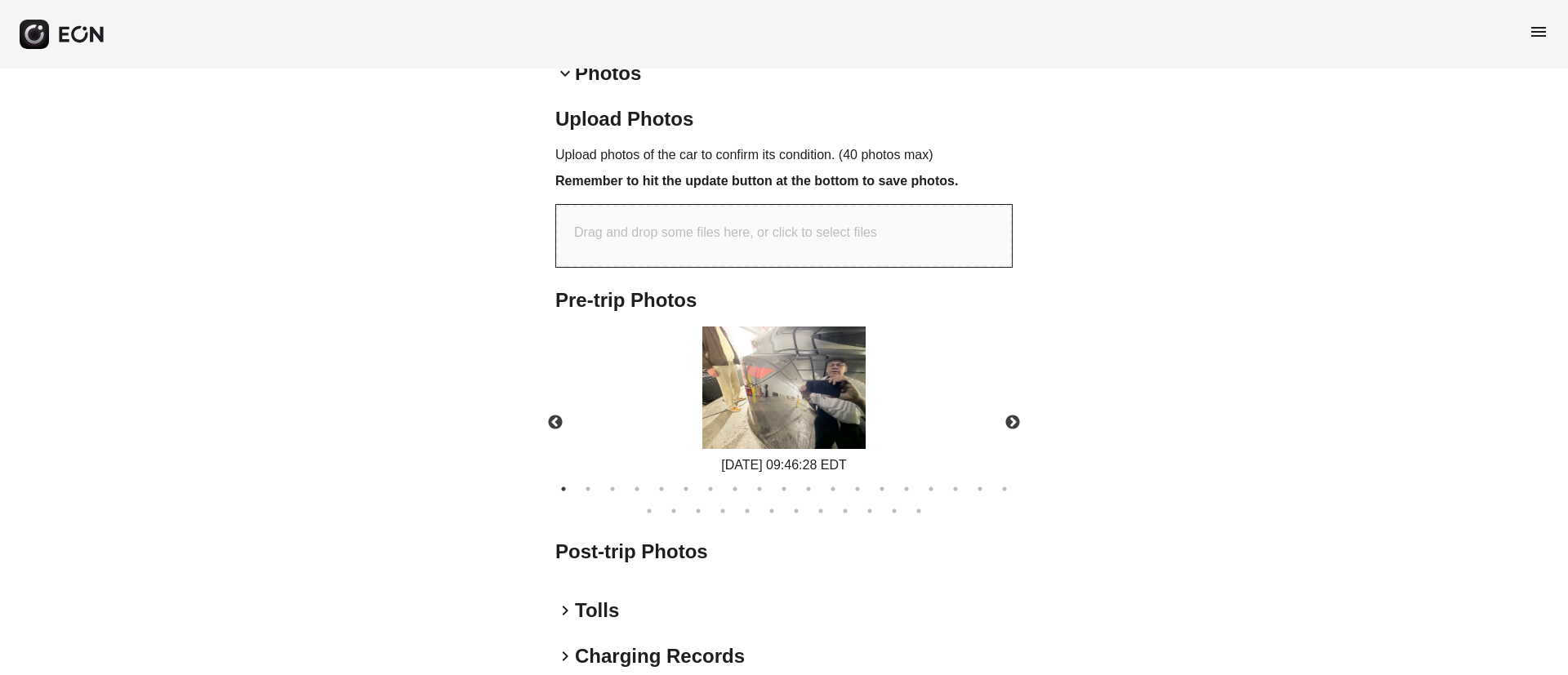
click at [813, 387] on img at bounding box center [783, 388] width 163 height 123
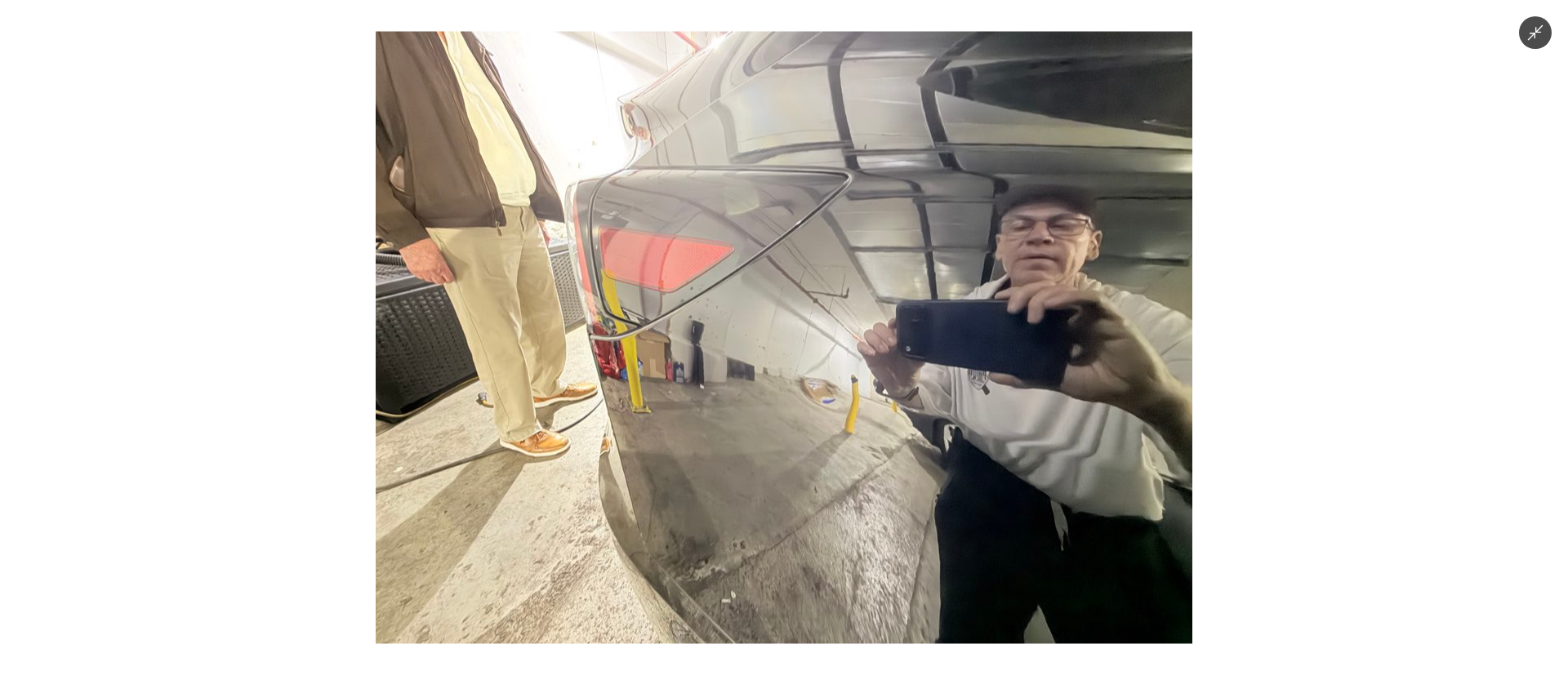
click at [813, 387] on img at bounding box center [783, 338] width 817 height 612
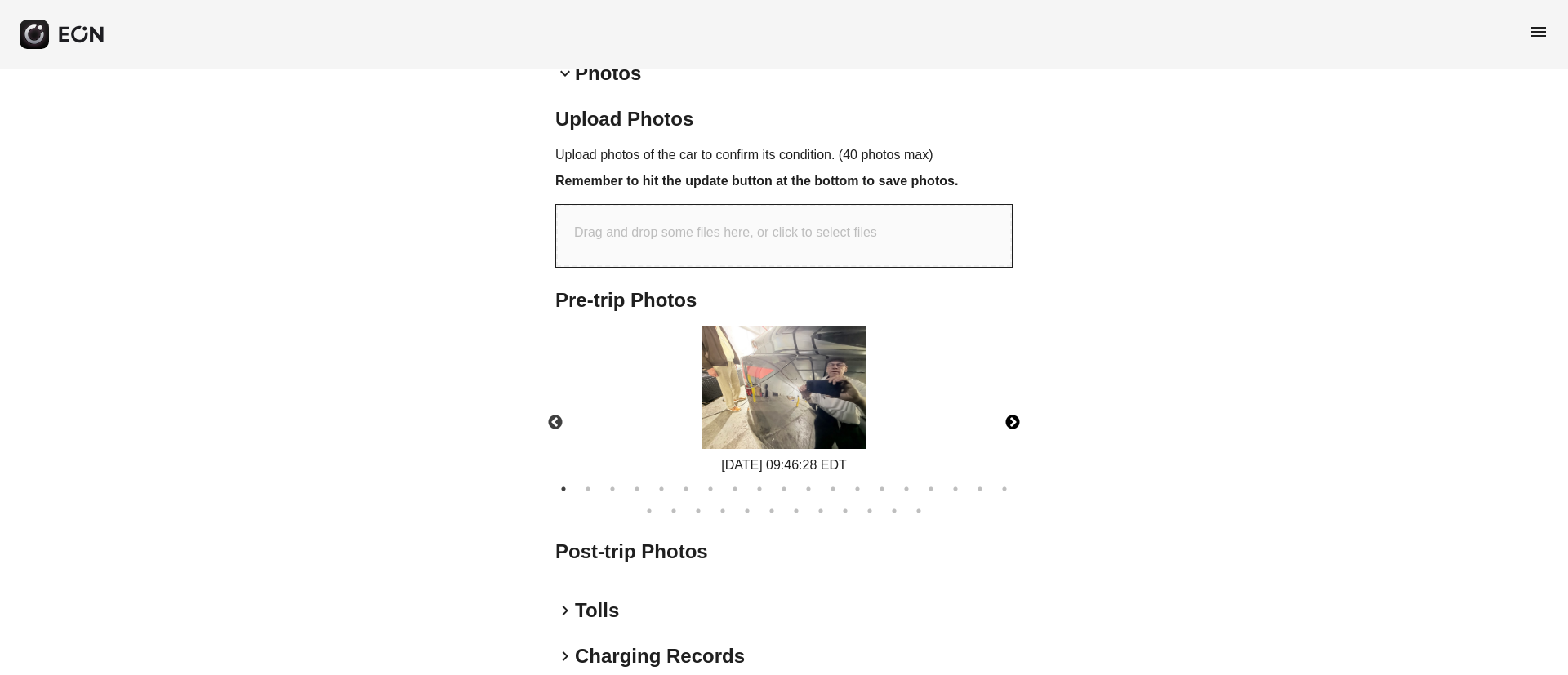
click at [1018, 424] on button "Next" at bounding box center [1012, 423] width 57 height 57
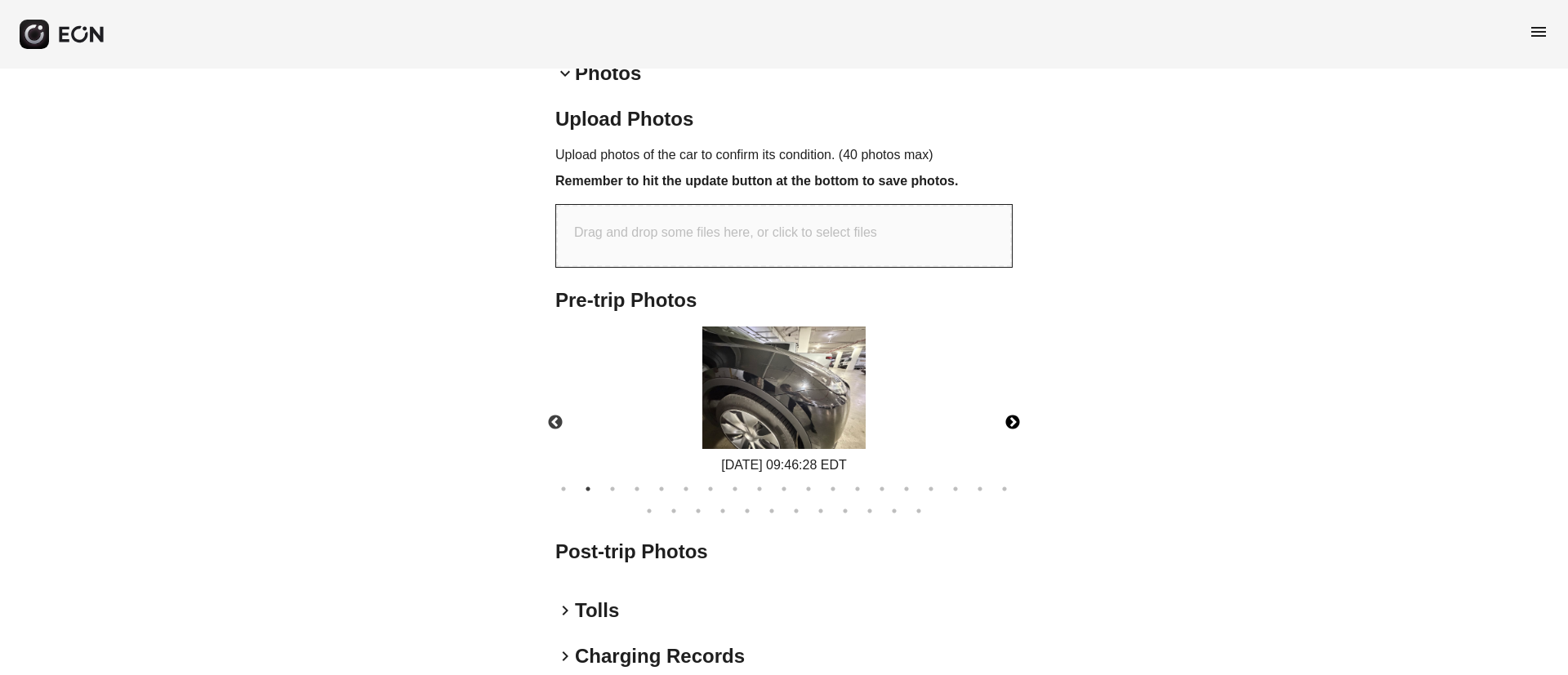
click at [1018, 424] on button "Next" at bounding box center [1012, 423] width 57 height 57
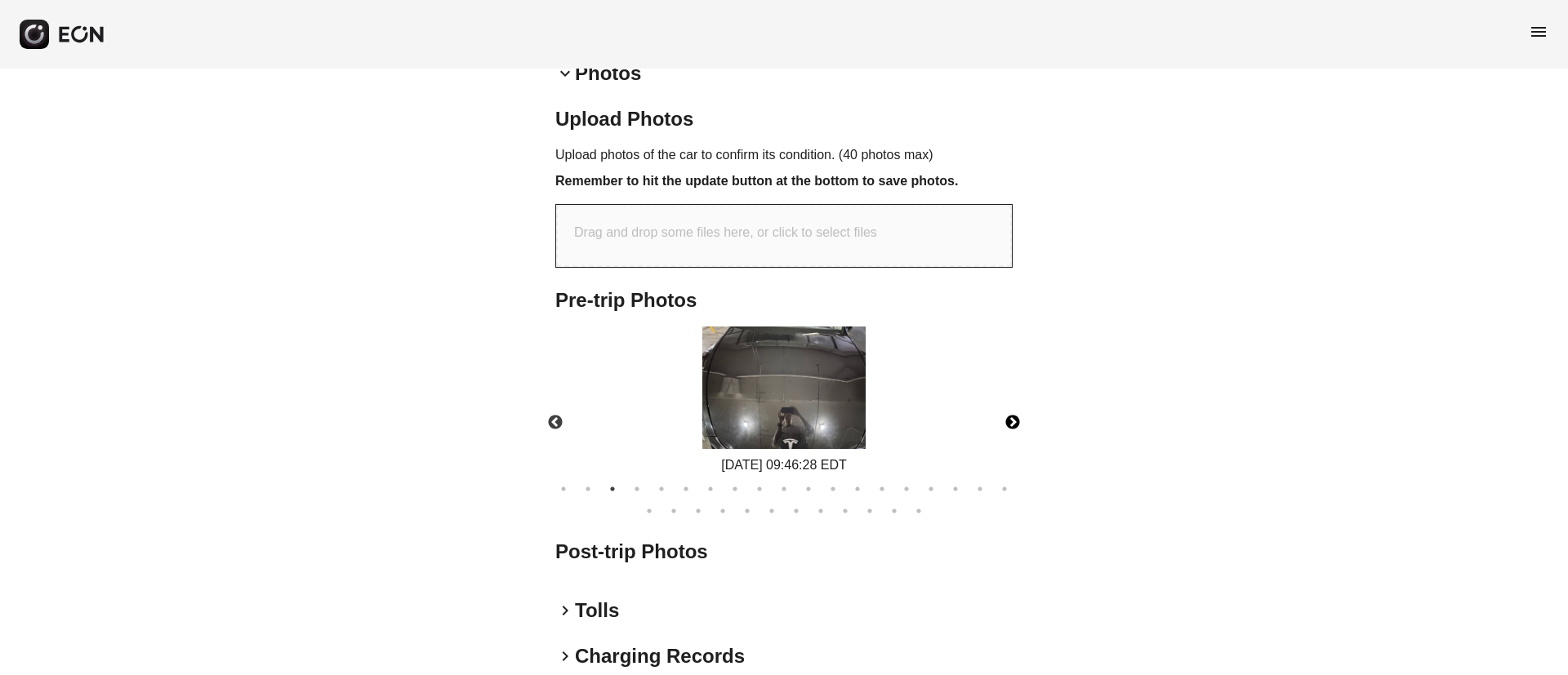
click at [773, 425] on img at bounding box center [783, 388] width 163 height 123
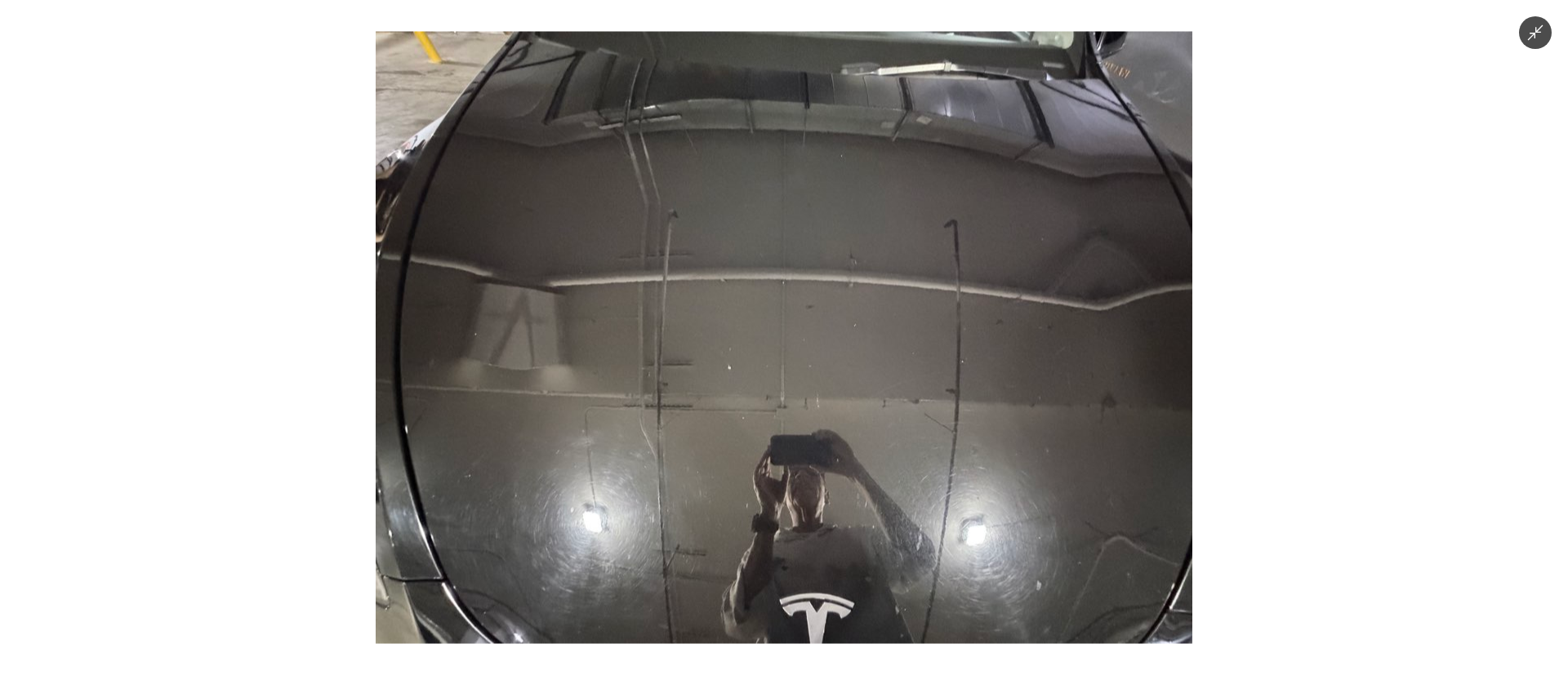
click at [773, 425] on img at bounding box center [783, 338] width 817 height 612
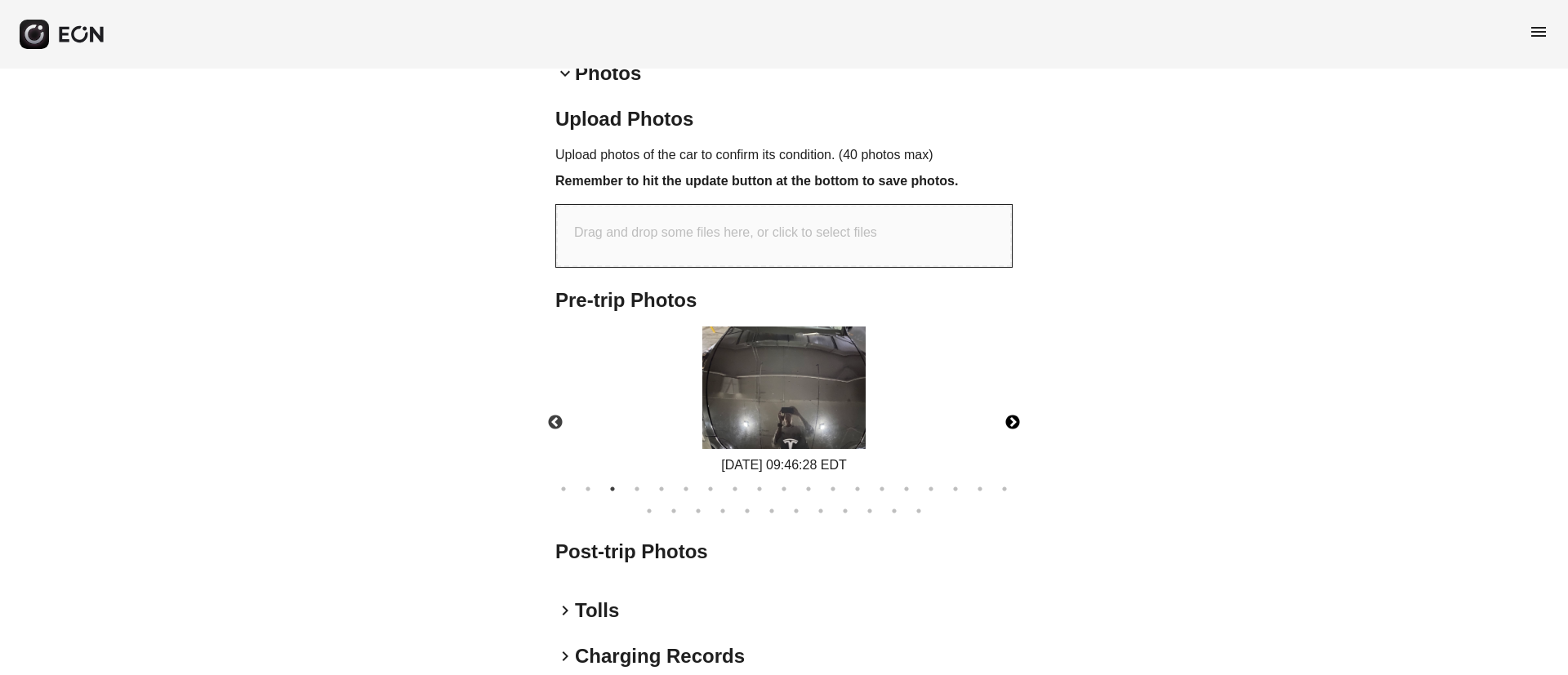
click at [1002, 428] on button "Next" at bounding box center [1012, 423] width 57 height 57
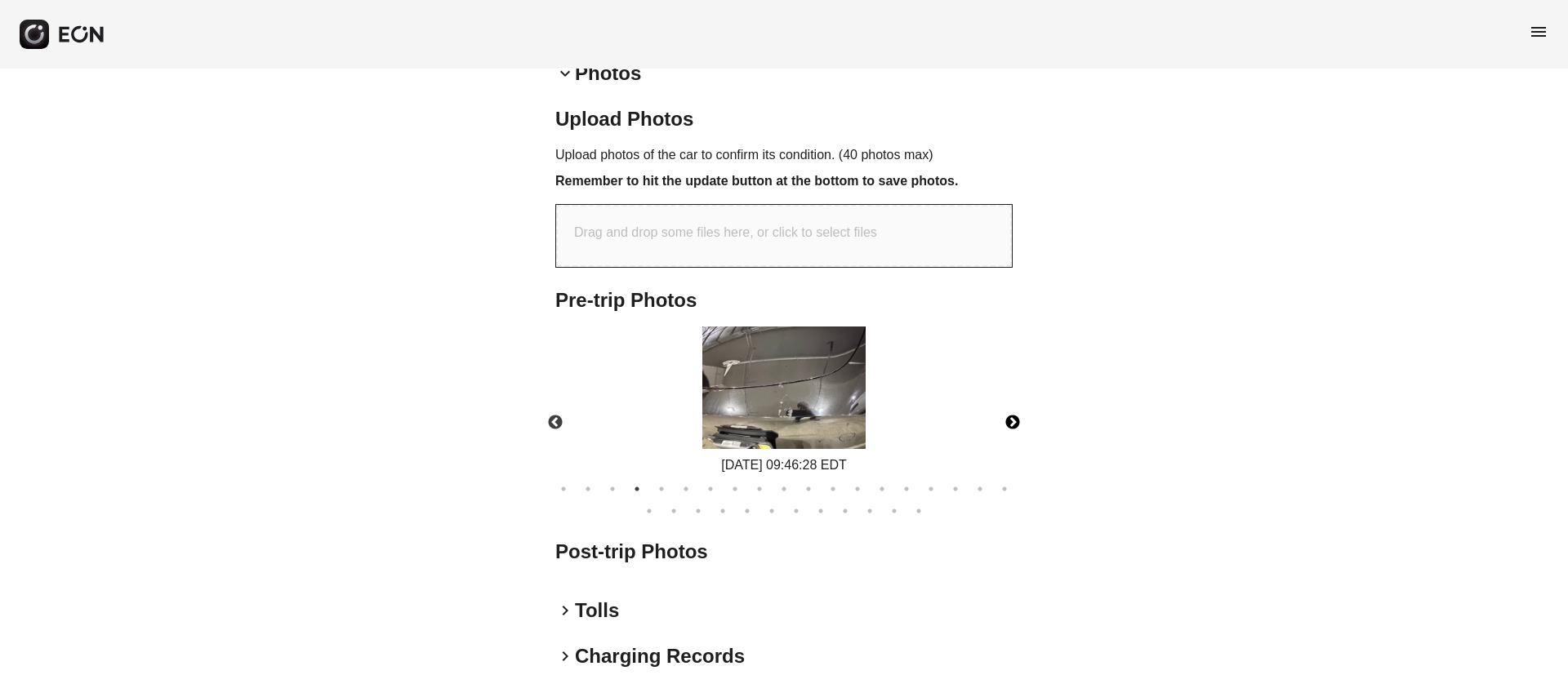
click at [1012, 422] on button "Next" at bounding box center [1012, 423] width 57 height 57
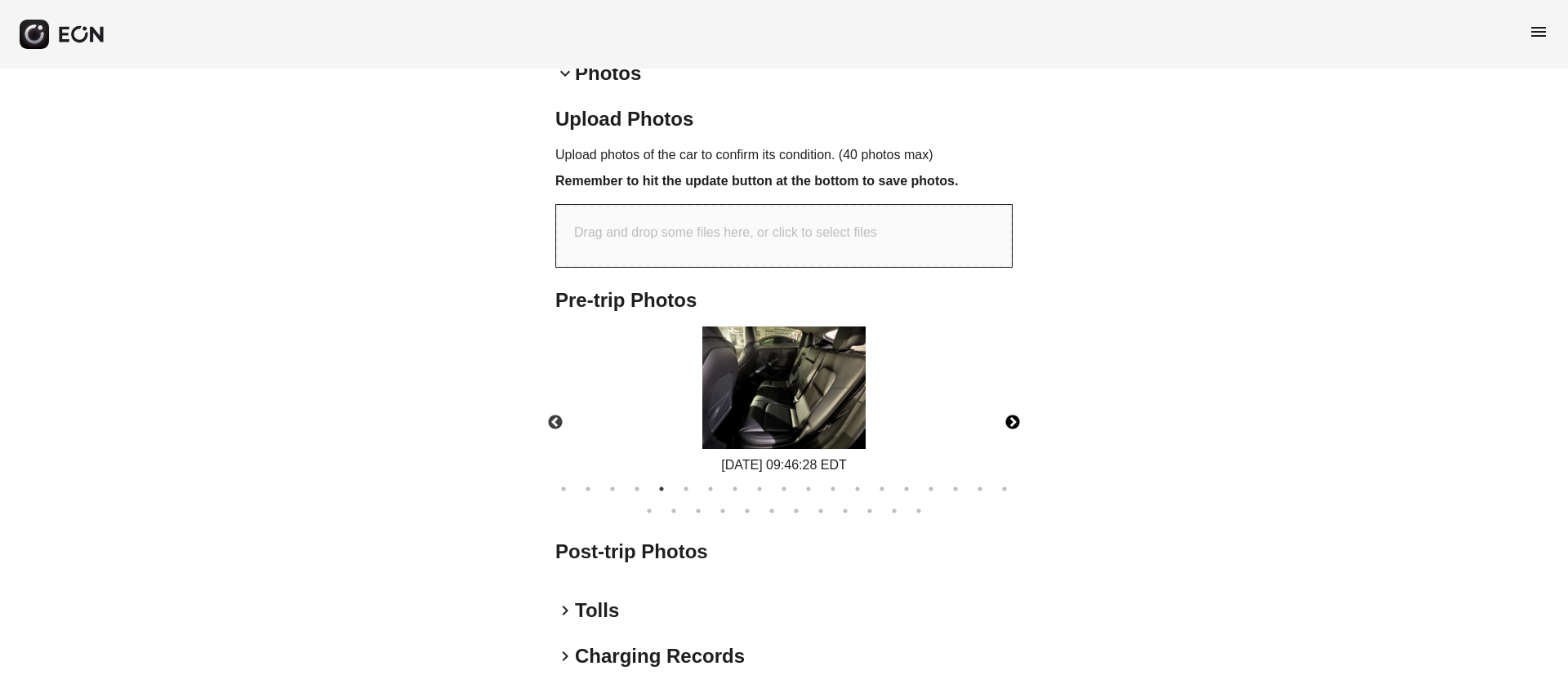
click at [1012, 422] on button "Next" at bounding box center [1012, 423] width 57 height 57
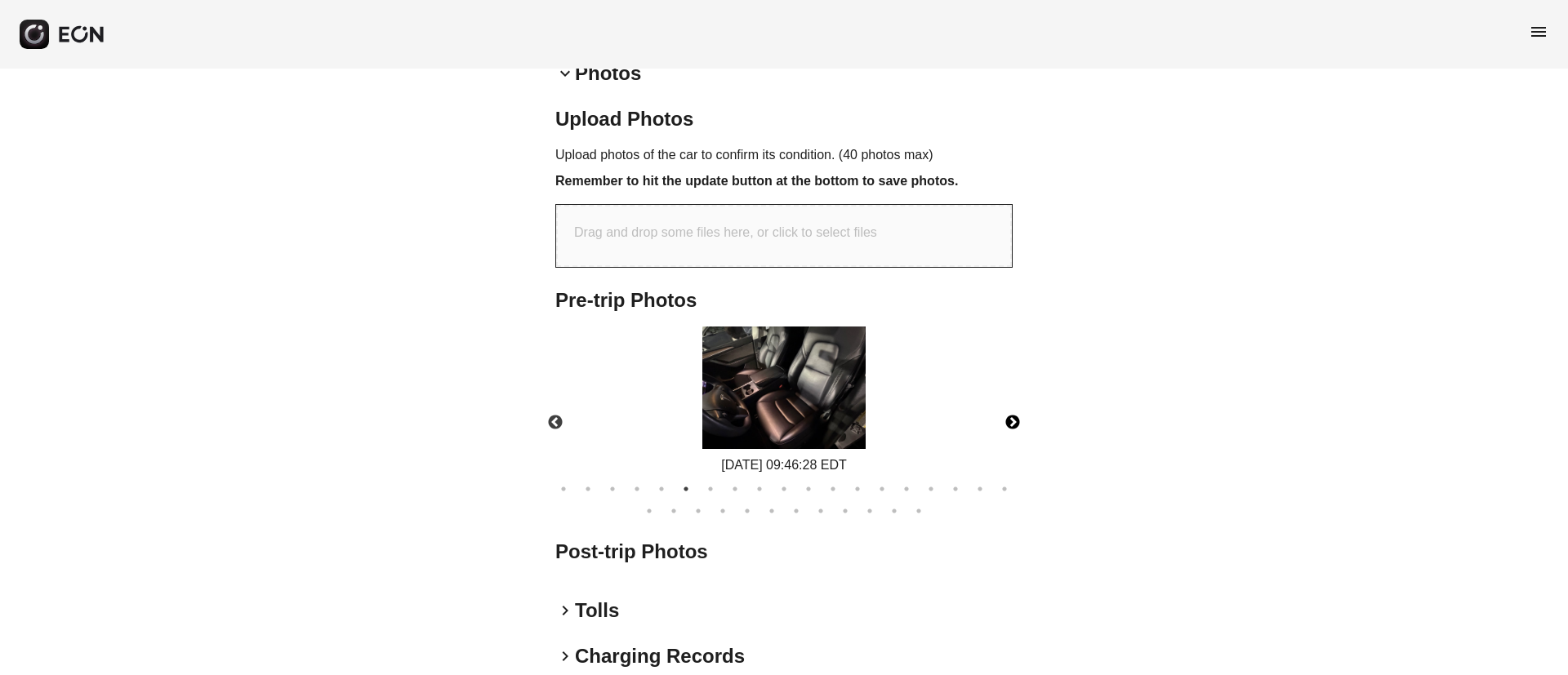
click at [1012, 422] on button "Next" at bounding box center [1012, 423] width 57 height 57
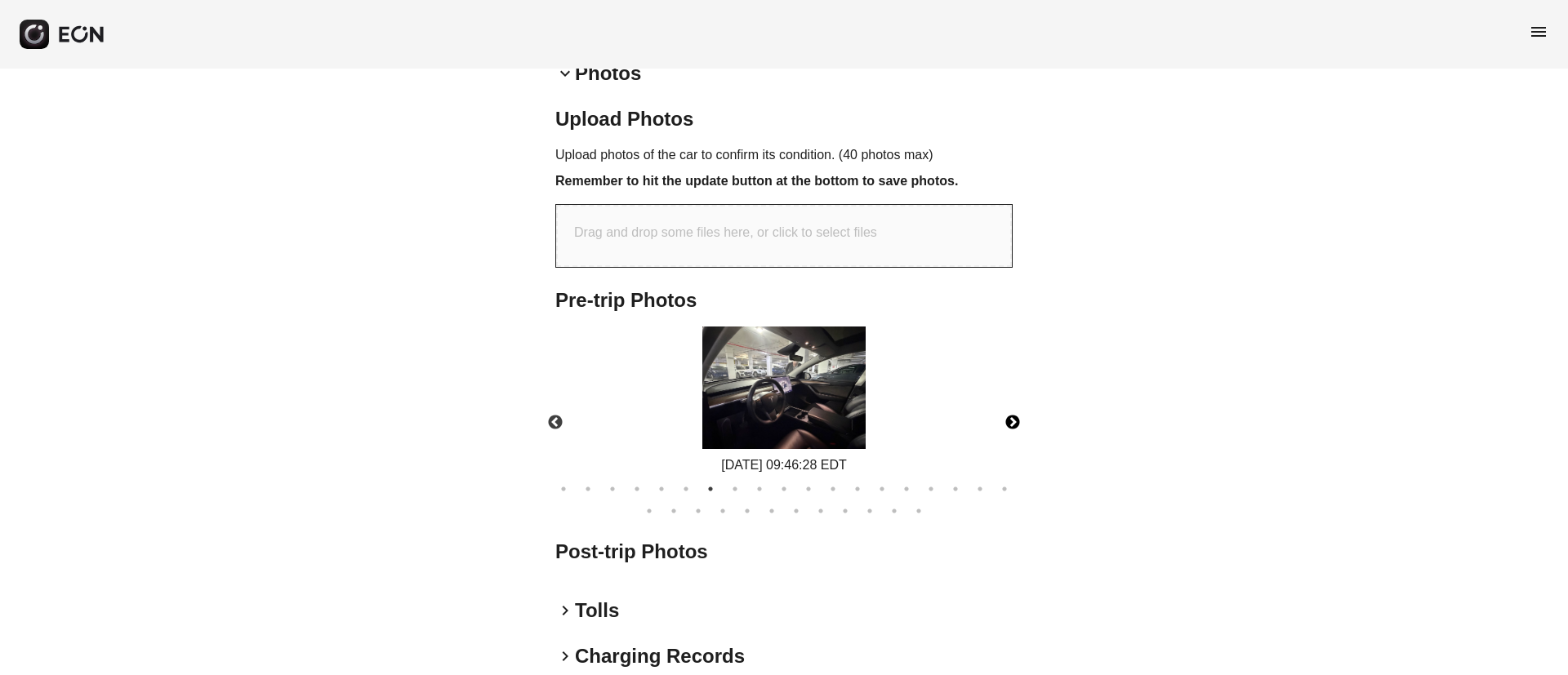
click at [1012, 422] on button "Next" at bounding box center [1012, 423] width 57 height 57
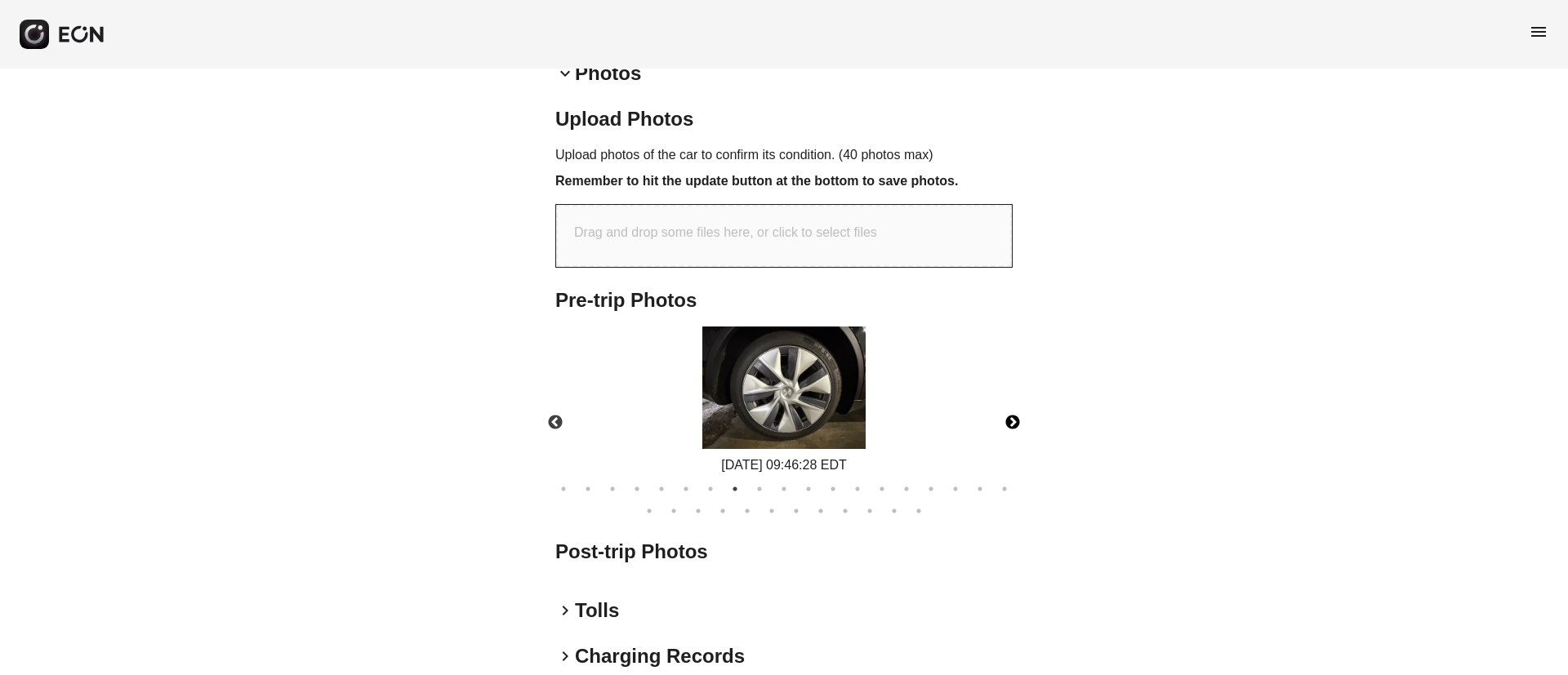
click at [1012, 422] on button "Next" at bounding box center [1012, 423] width 57 height 57
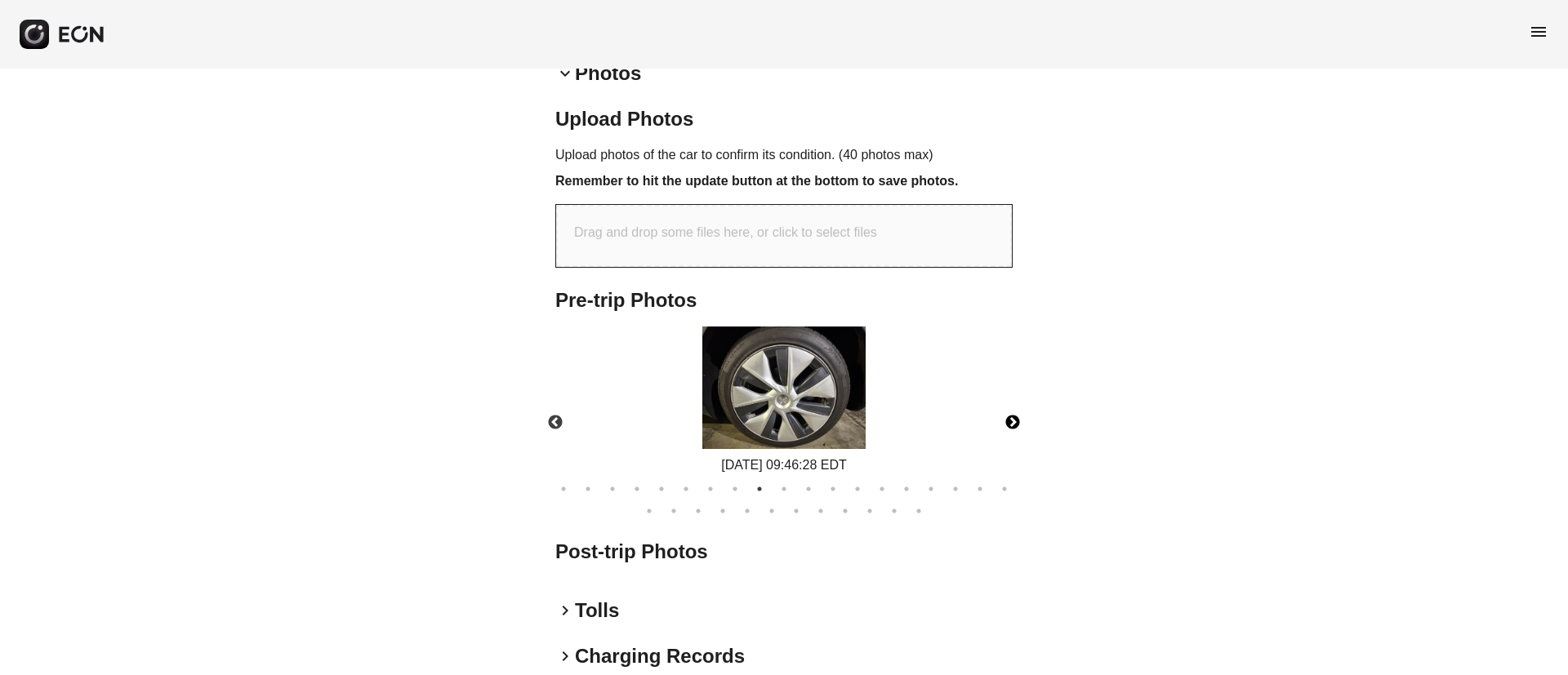
click at [1009, 420] on button "Next" at bounding box center [1012, 423] width 57 height 57
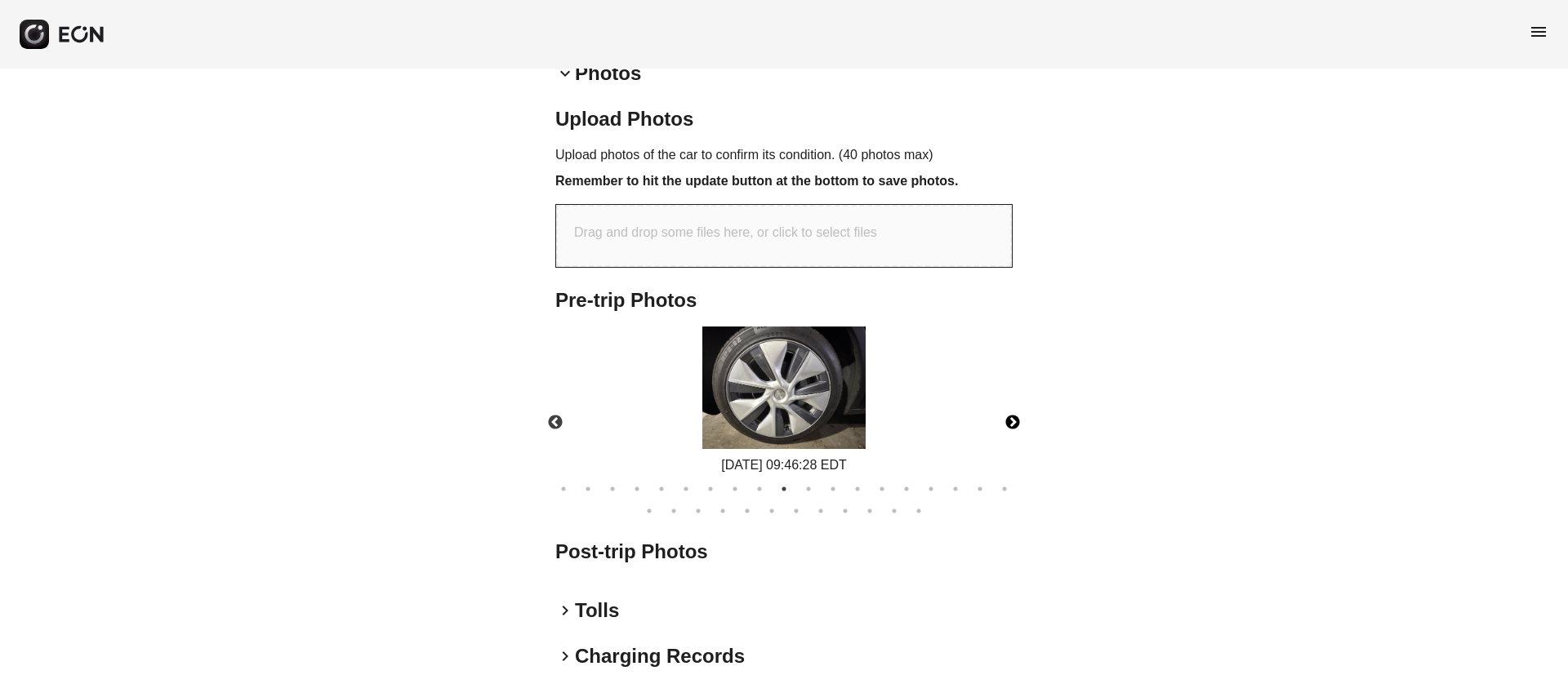
click at [1009, 420] on button "Next" at bounding box center [1012, 423] width 57 height 57
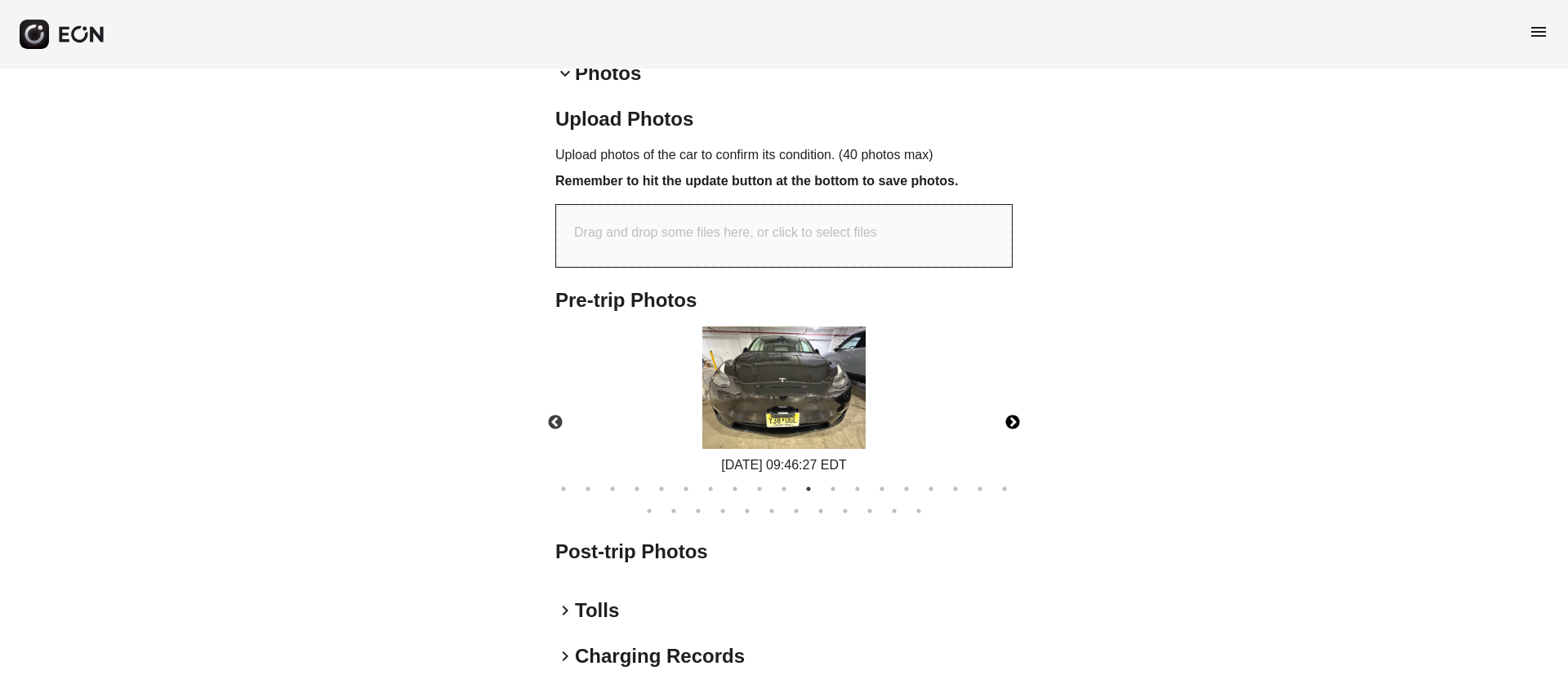
click at [807, 404] on img at bounding box center [783, 388] width 163 height 123
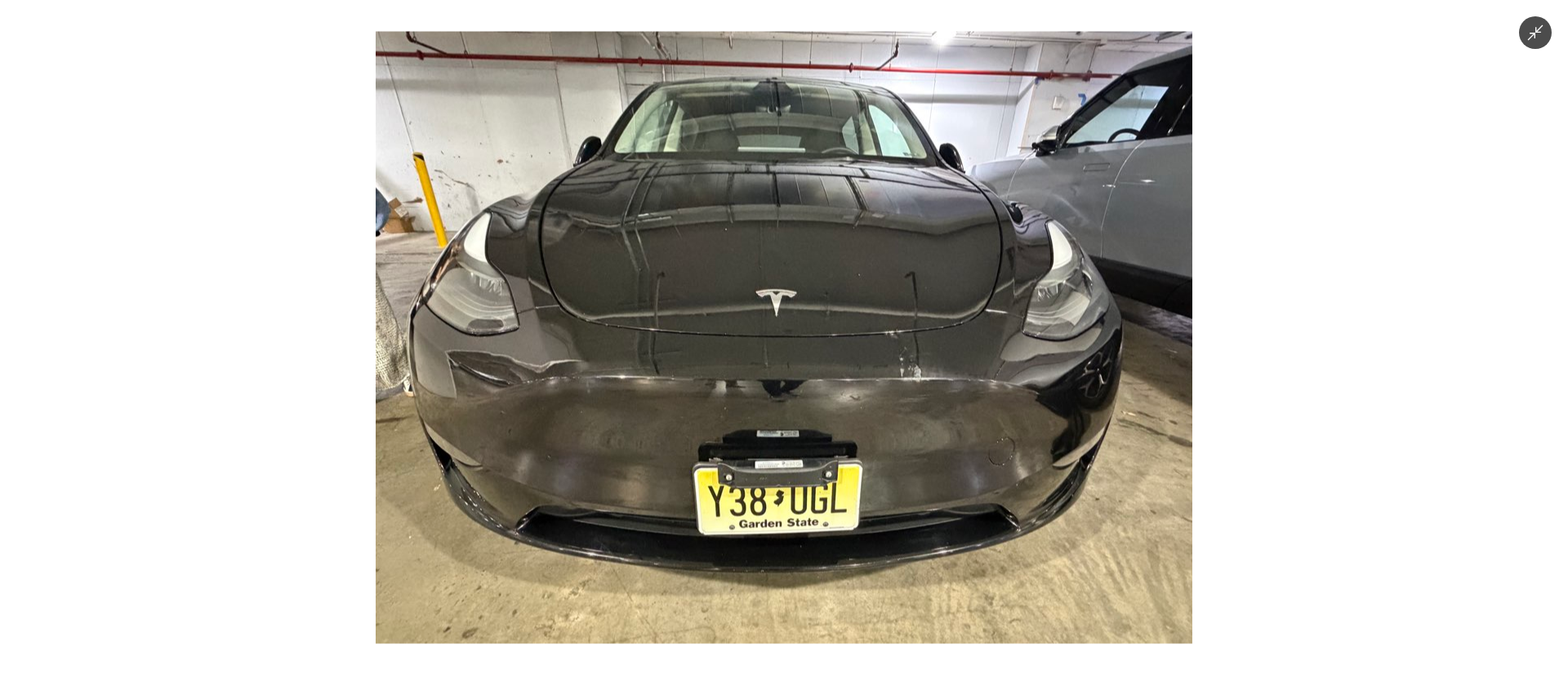
click at [807, 404] on img at bounding box center [783, 338] width 817 height 612
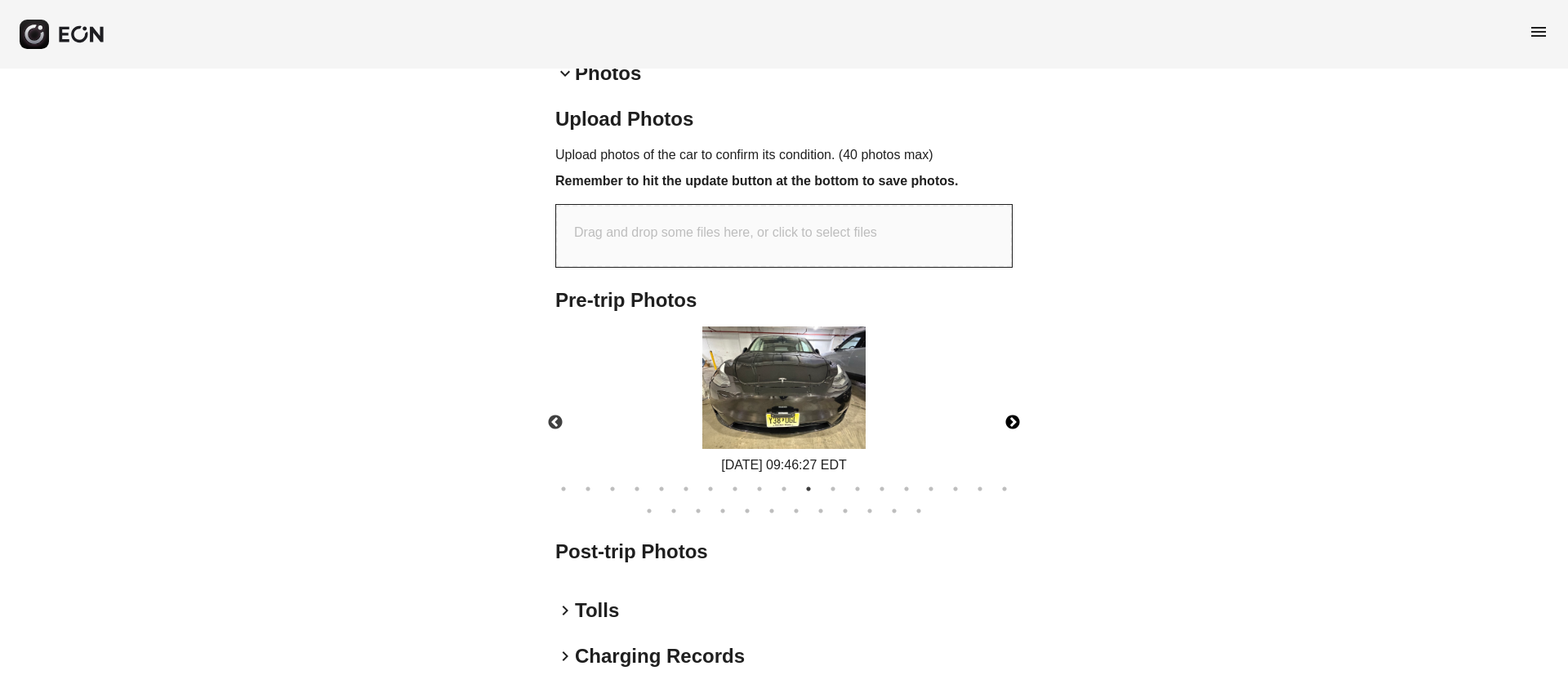
click at [807, 404] on img at bounding box center [783, 388] width 163 height 123
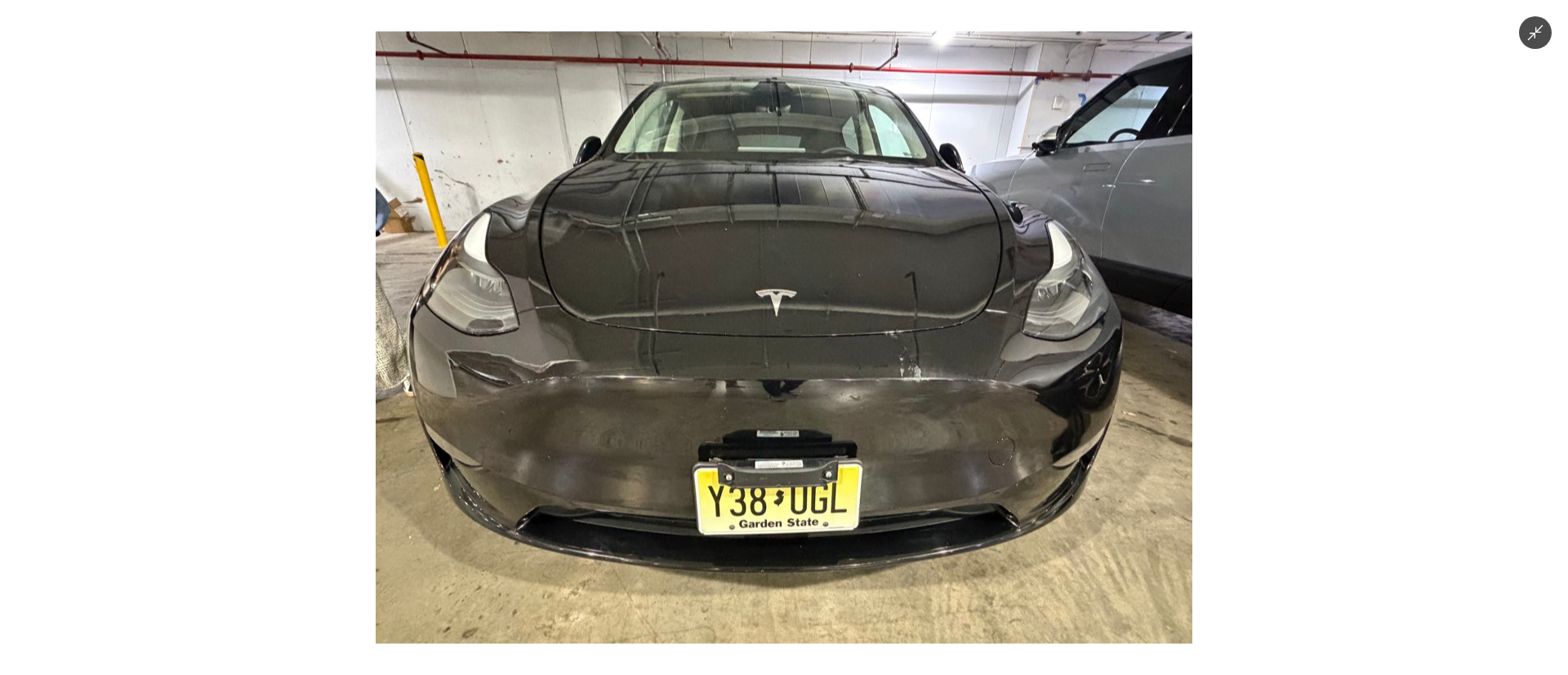
click at [807, 404] on img at bounding box center [783, 338] width 817 height 612
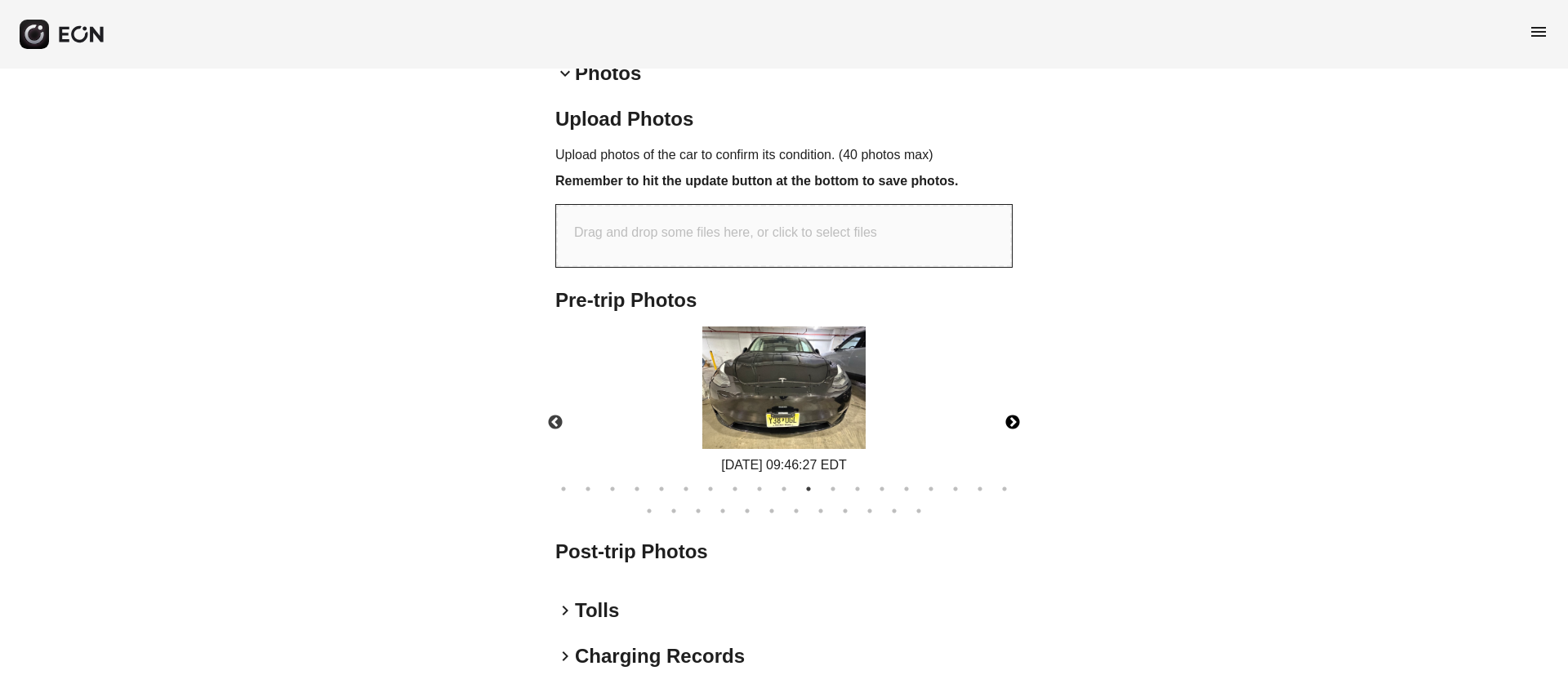
click at [1016, 419] on button "Next" at bounding box center [1012, 423] width 57 height 57
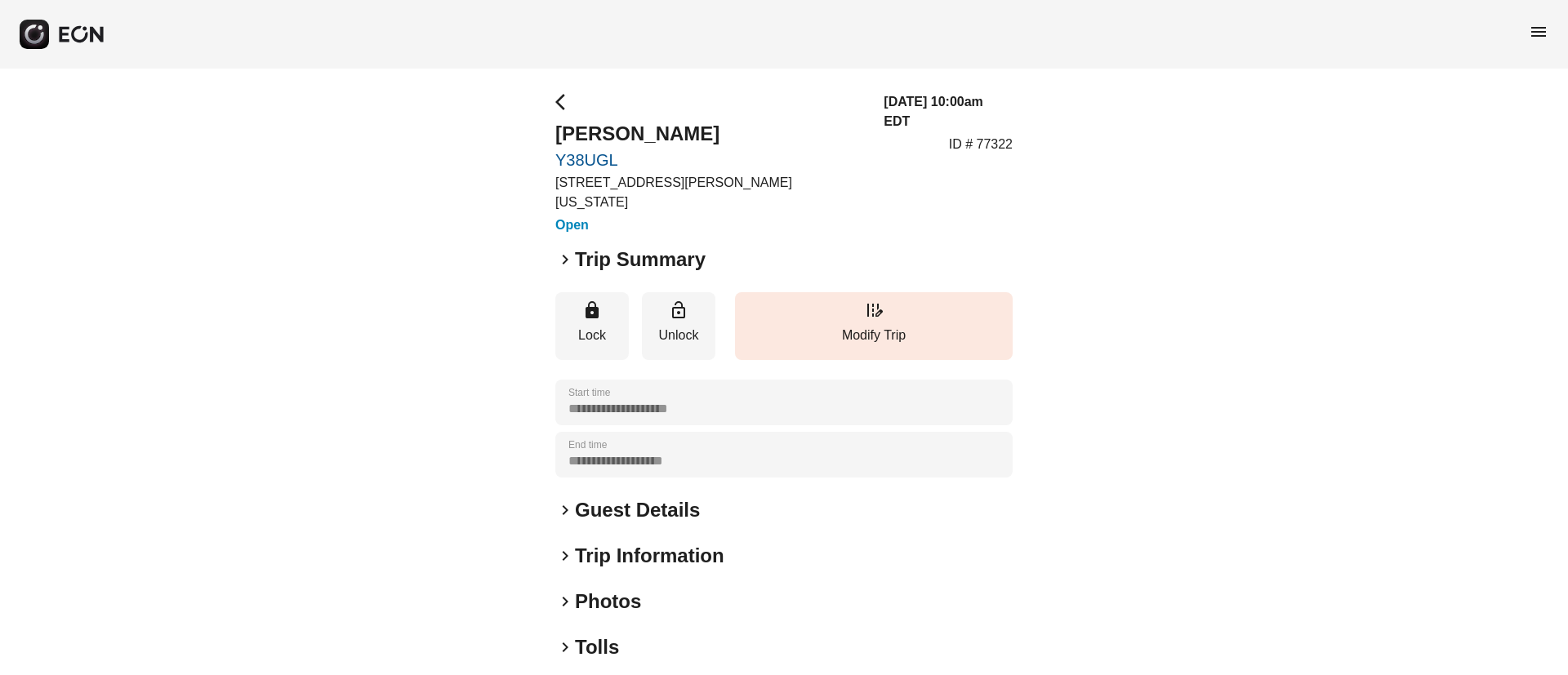
click at [1532, 28] on span "menu" at bounding box center [1538, 31] width 19 height 19
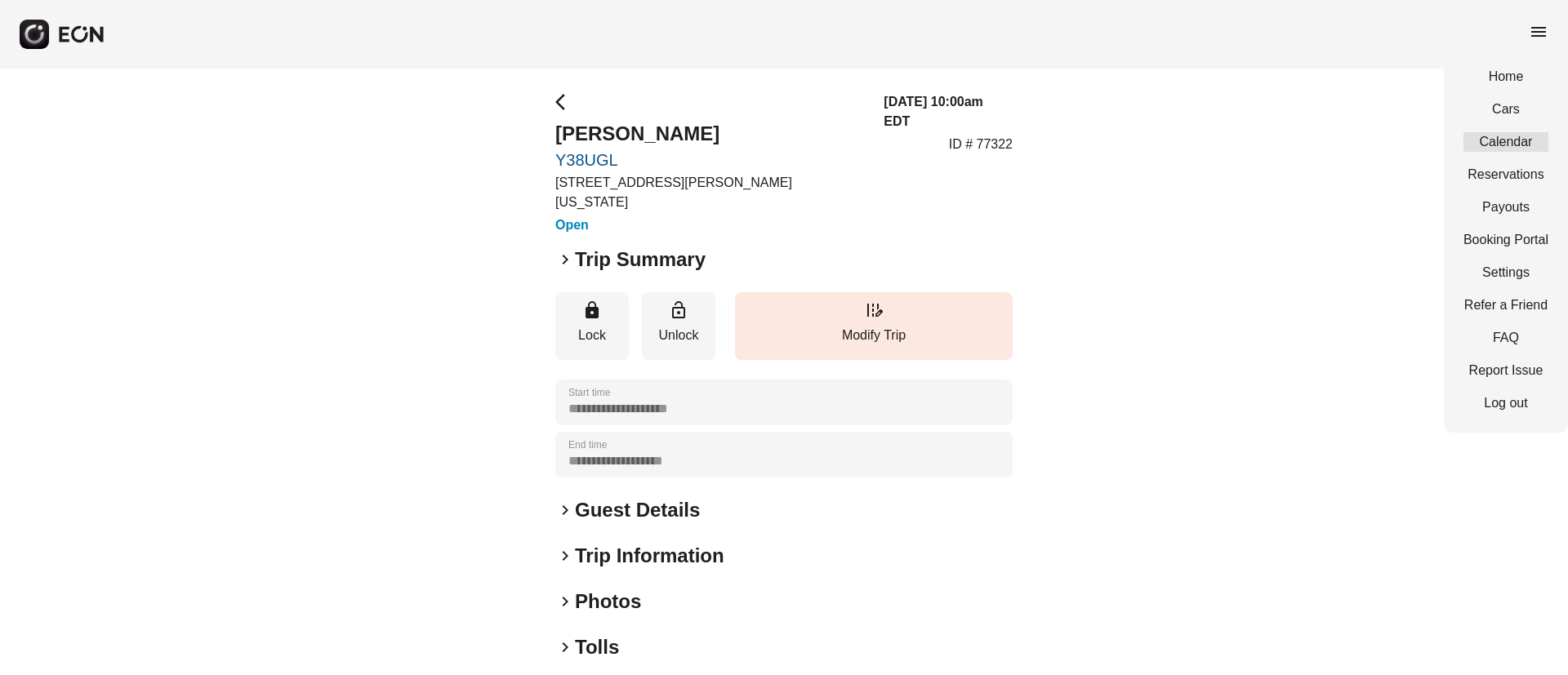
click at [1464, 140] on link "Calendar" at bounding box center [1506, 141] width 85 height 19
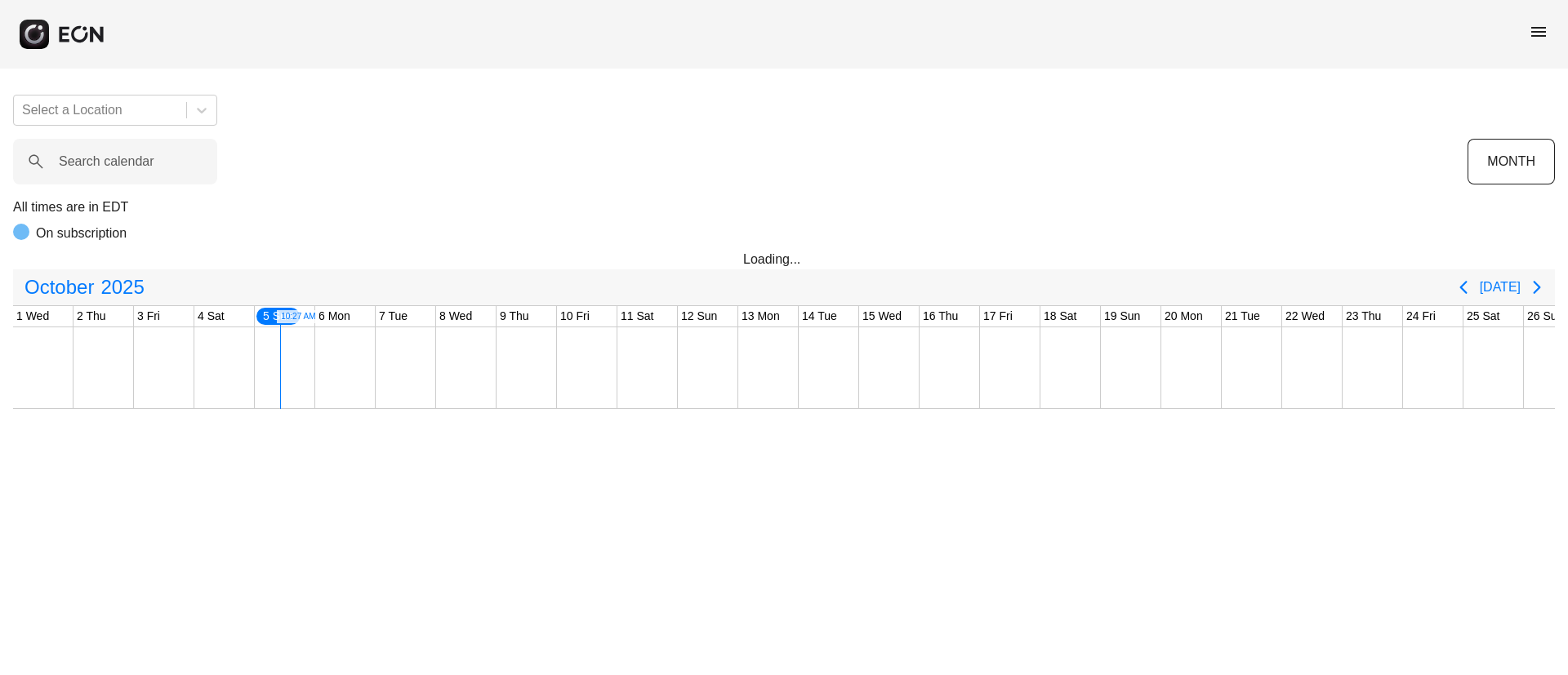
scroll to position [0, 242]
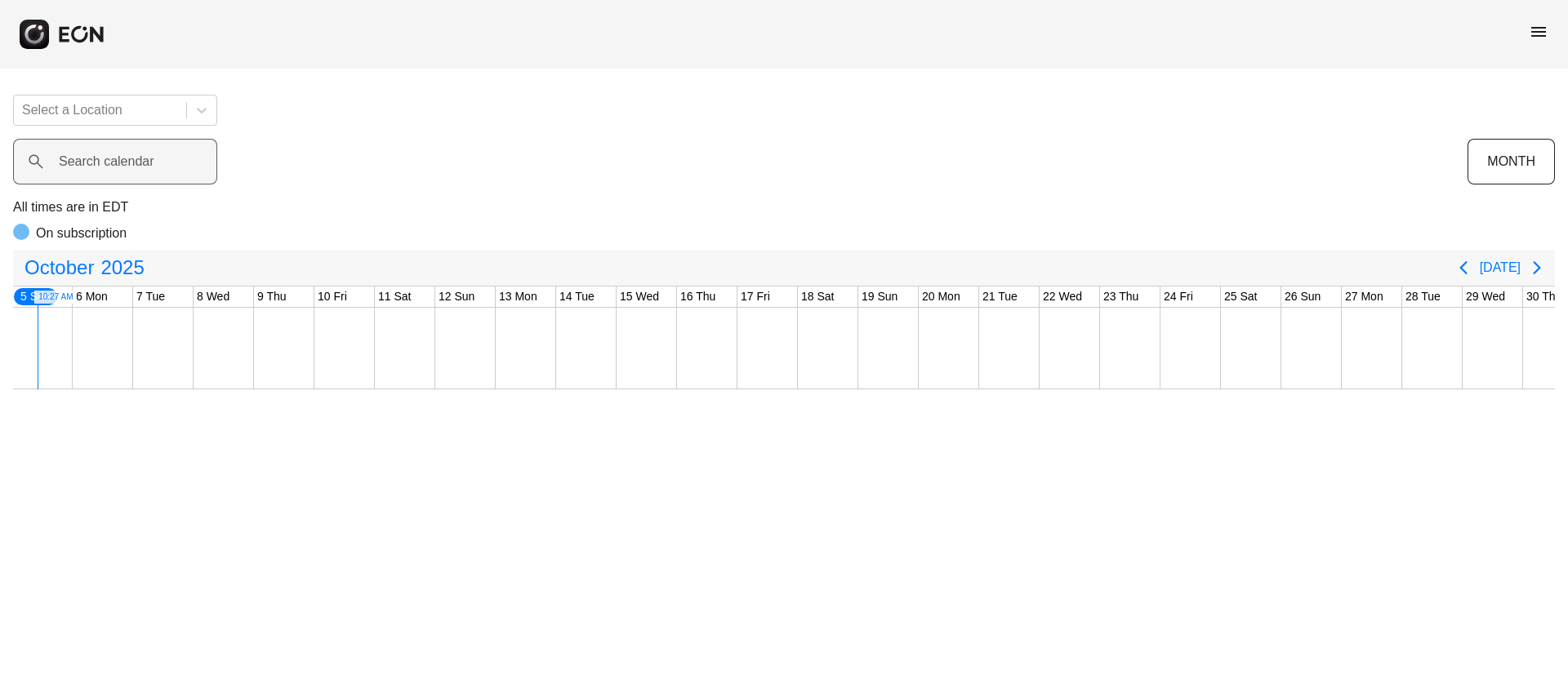
click at [106, 158] on label "Search calendar" at bounding box center [106, 161] width 95 height 19
click at [106, 158] on calendar "Search calendar" at bounding box center [115, 161] width 204 height 46
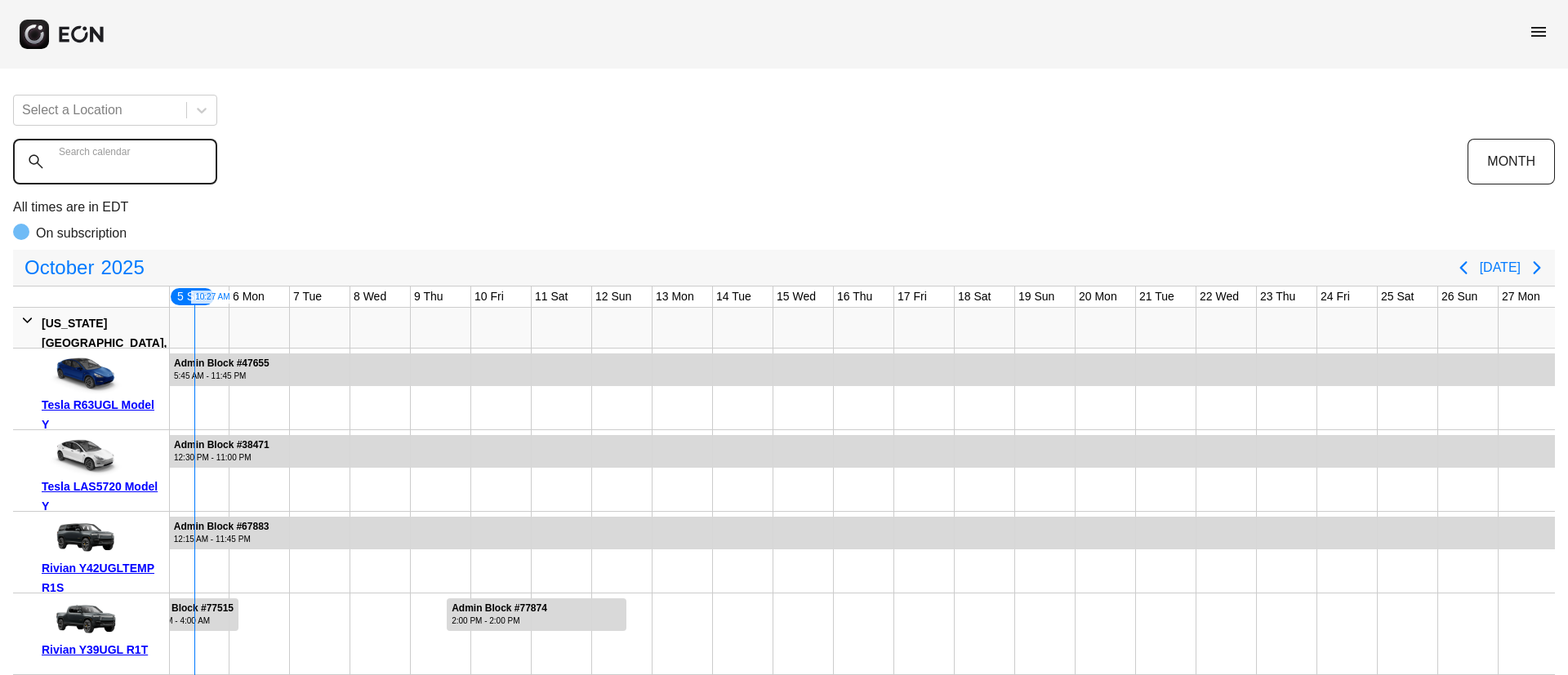
paste calendar "******"
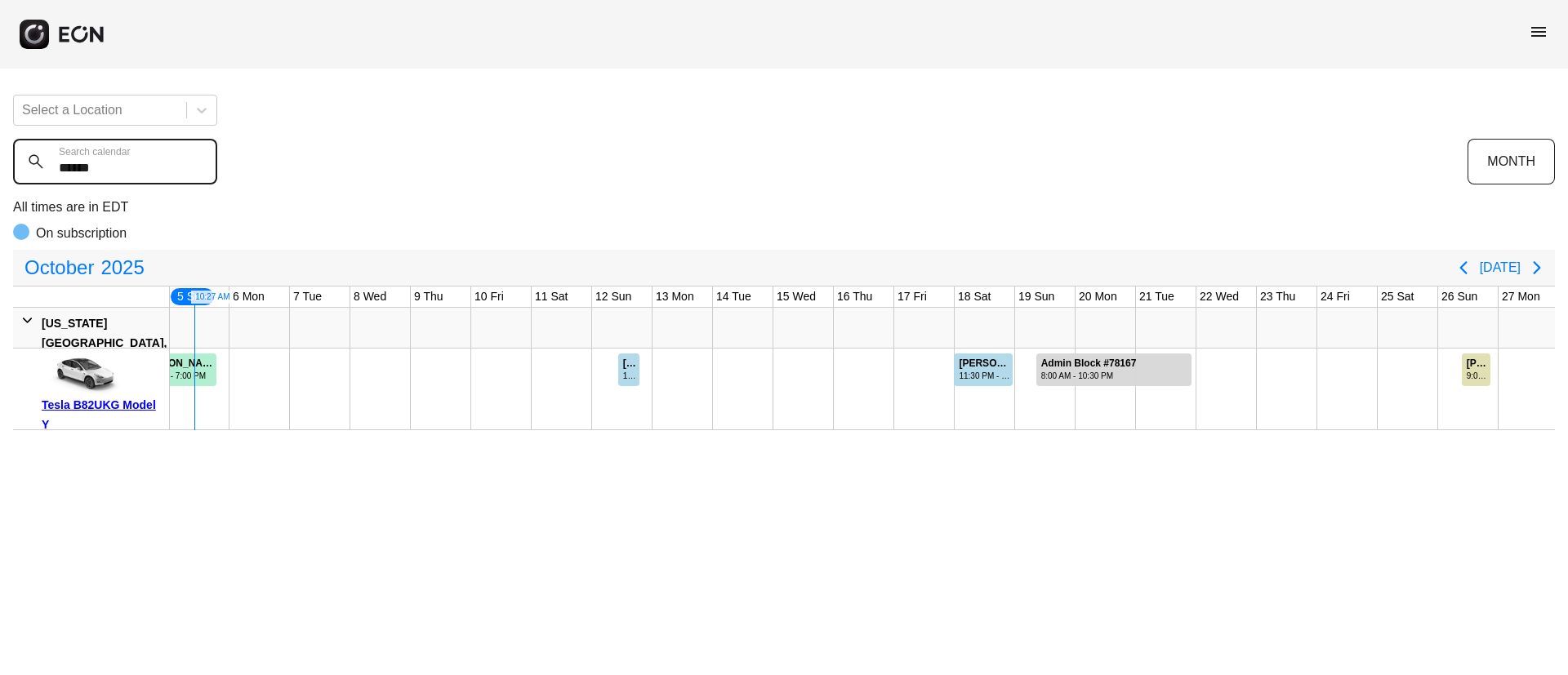
type calendar "******"
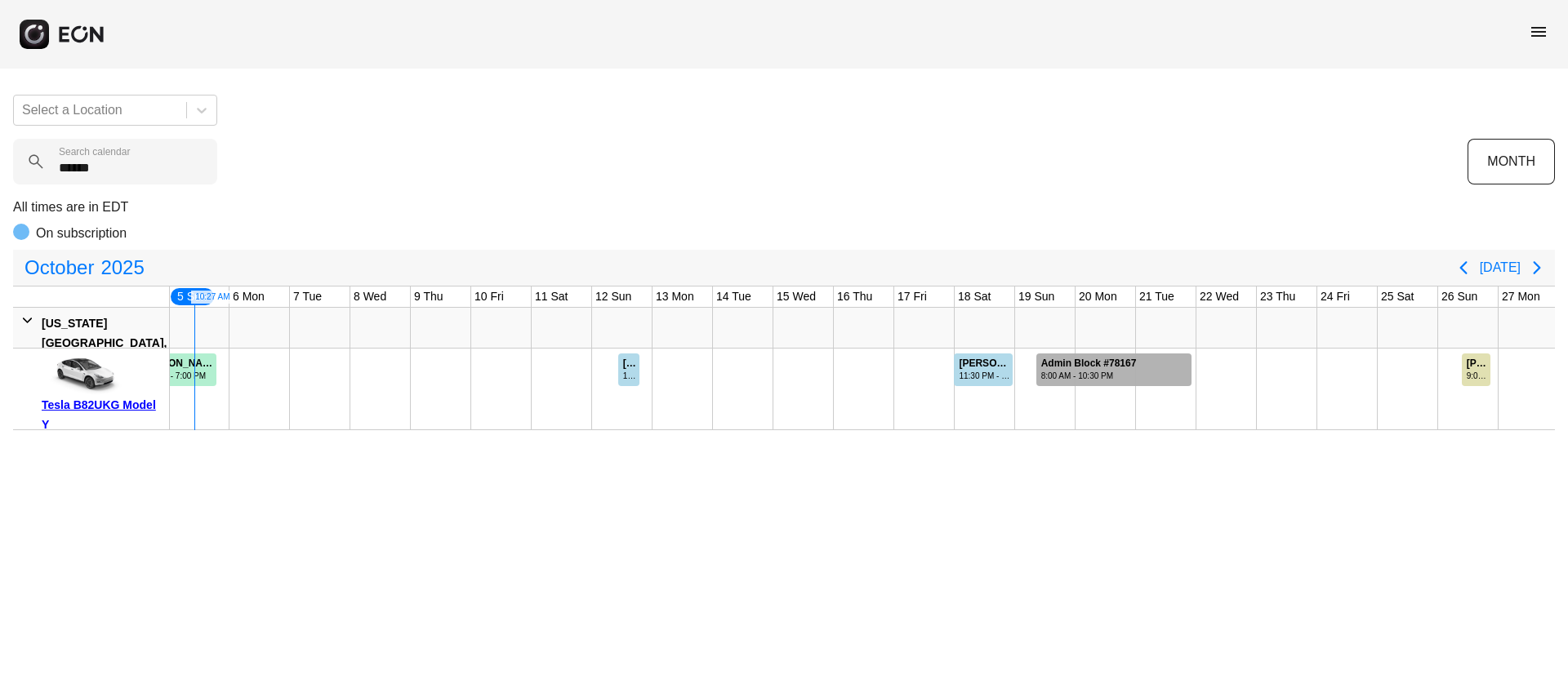
click at [1099, 372] on div "8:00 AM - 10:30 PM" at bounding box center [1089, 376] width 95 height 13
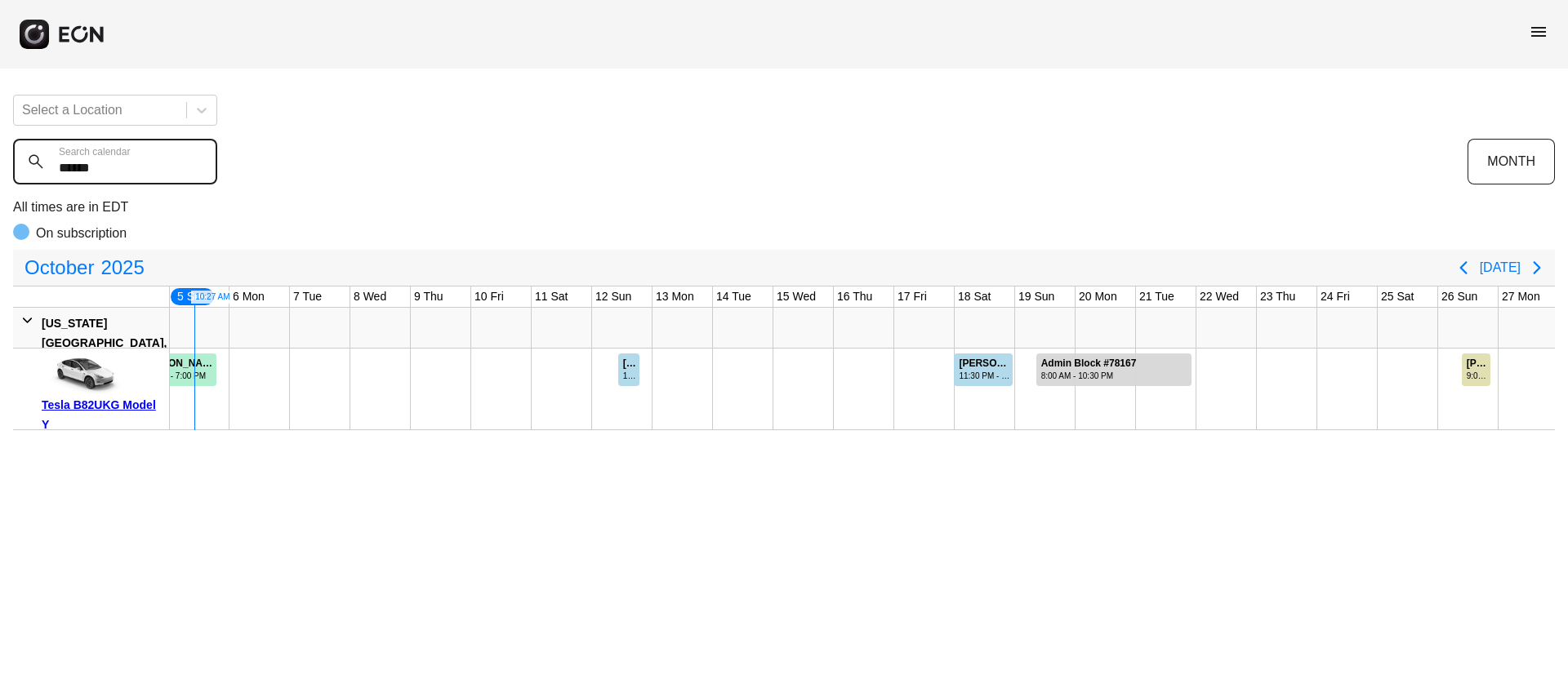
drag, startPoint x: 129, startPoint y: 165, endPoint x: 0, endPoint y: 180, distance: 129.9
click at [0, 180] on div "Select a Location ****** Search calendar MONTH All times are in EDT On subscrip…" at bounding box center [784, 256] width 1568 height 348
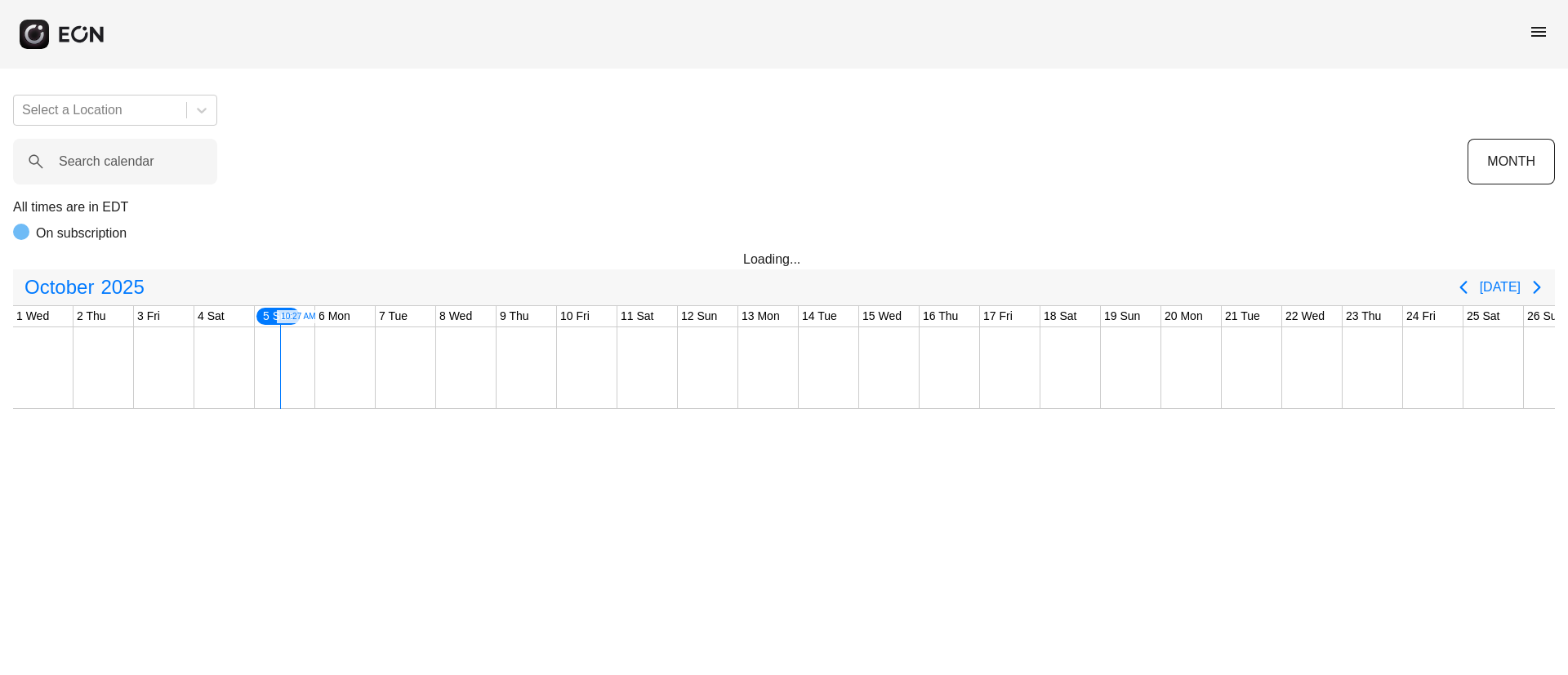
scroll to position [0, 242]
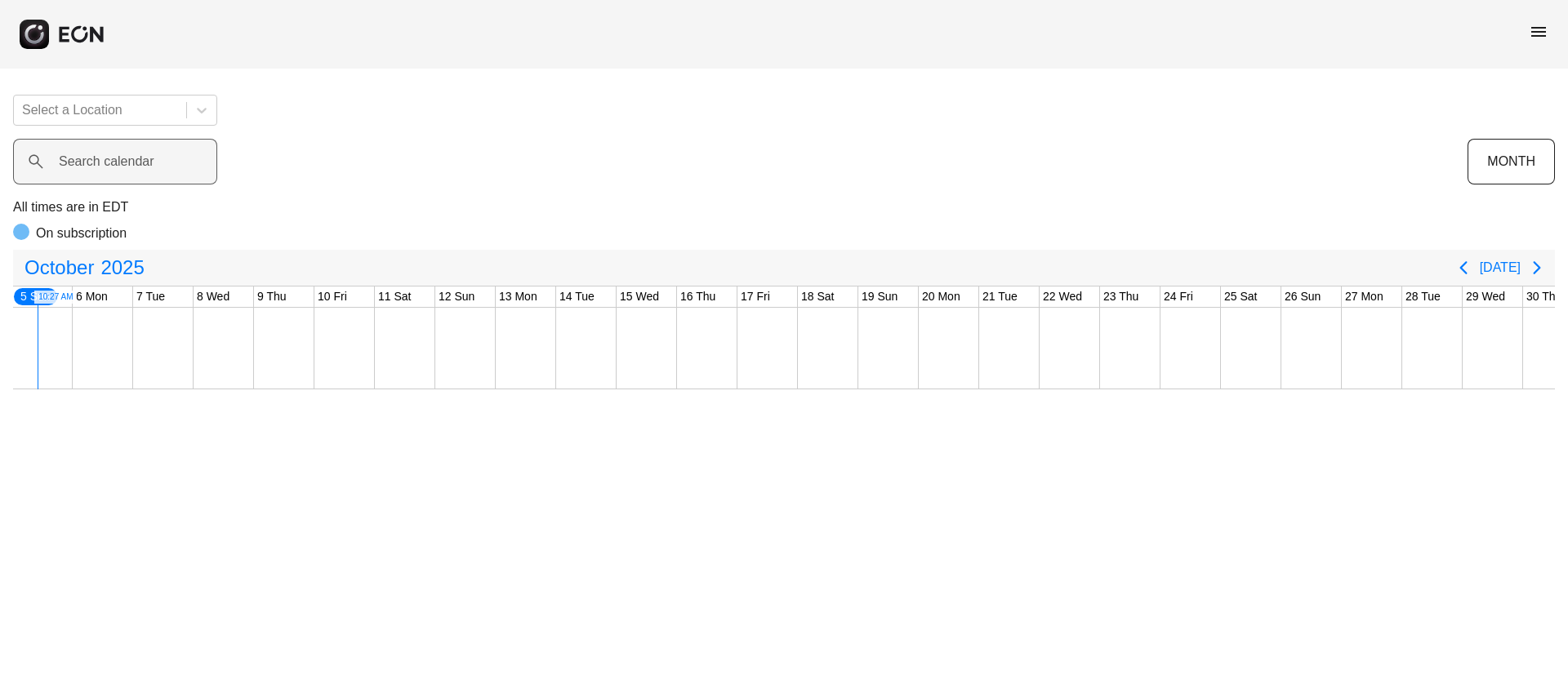
click at [128, 165] on label "Search calendar" at bounding box center [106, 161] width 95 height 19
click at [128, 165] on calendar "Search calendar" at bounding box center [115, 161] width 204 height 46
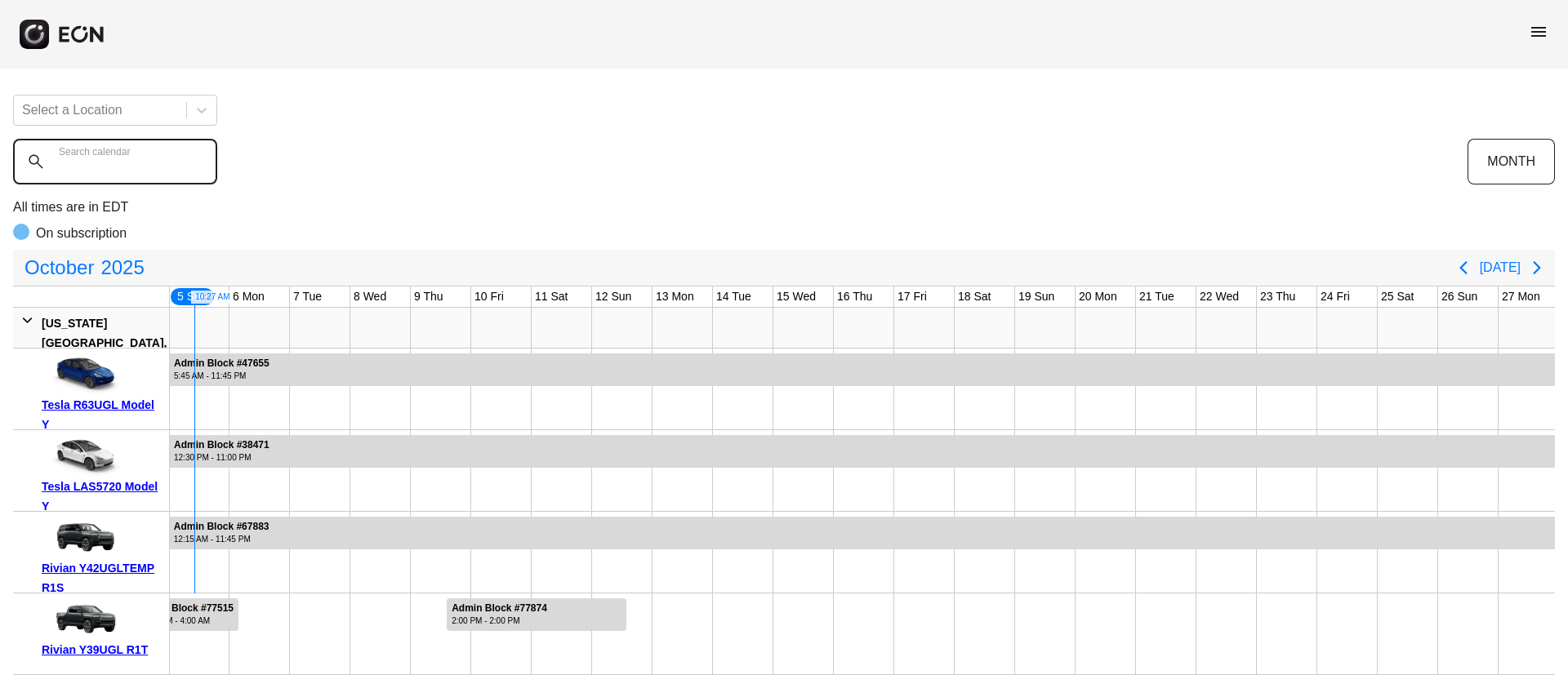
click at [128, 165] on calendar "Search calendar" at bounding box center [115, 161] width 204 height 46
paste calendar "******"
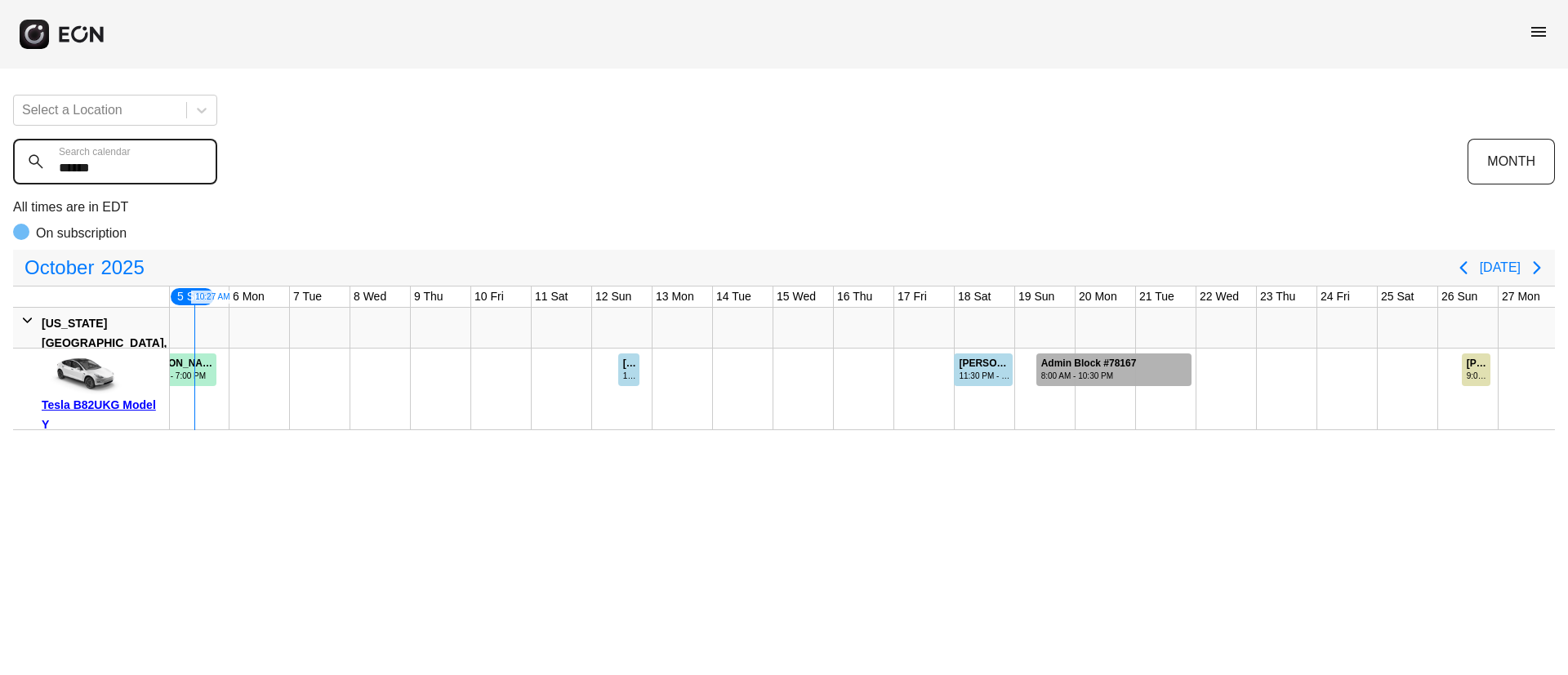
type calendar "******"
click at [1110, 375] on div "8:00 AM - 10:30 PM" at bounding box center [1089, 376] width 95 height 13
